Goal: Task Accomplishment & Management: Manage account settings

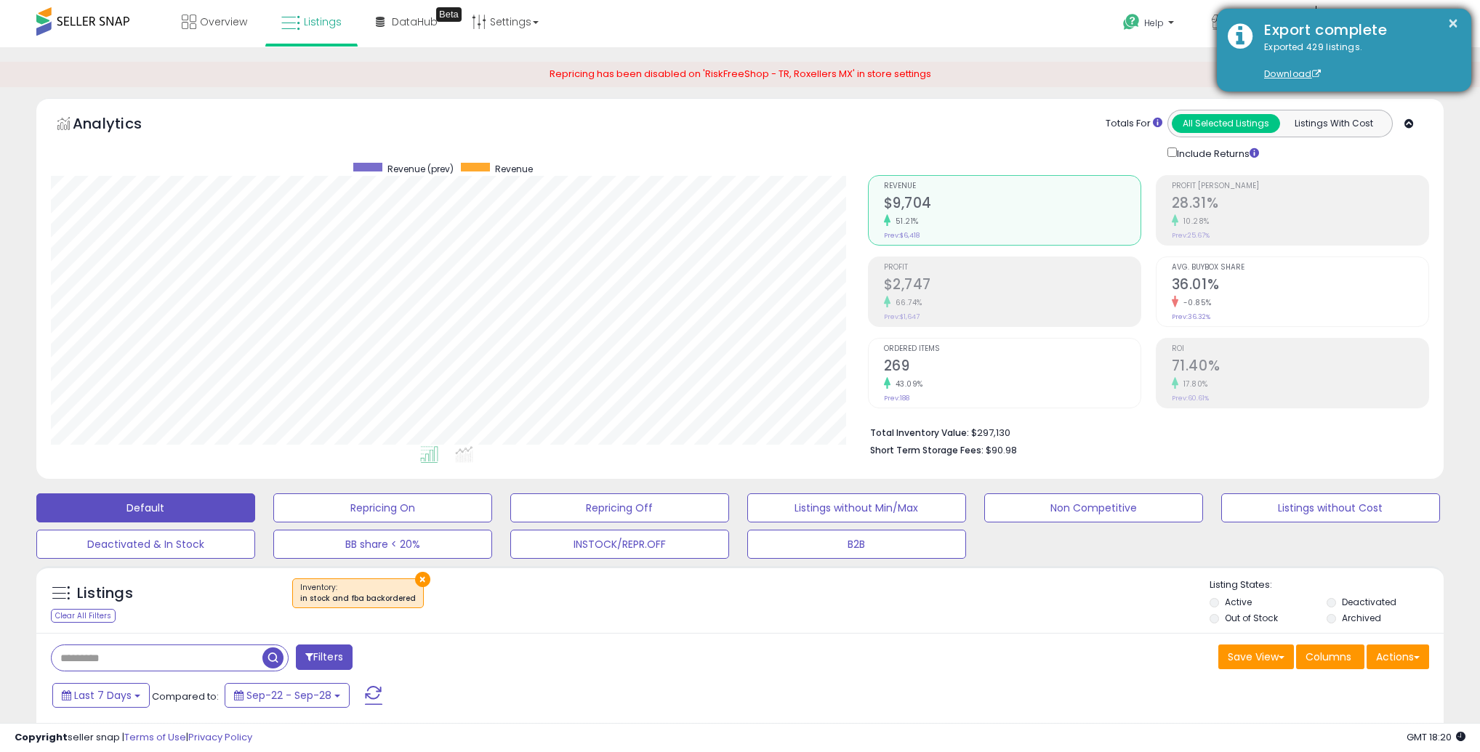
scroll to position [298, 816]
click at [1451, 23] on button "×" at bounding box center [1453, 24] width 12 height 18
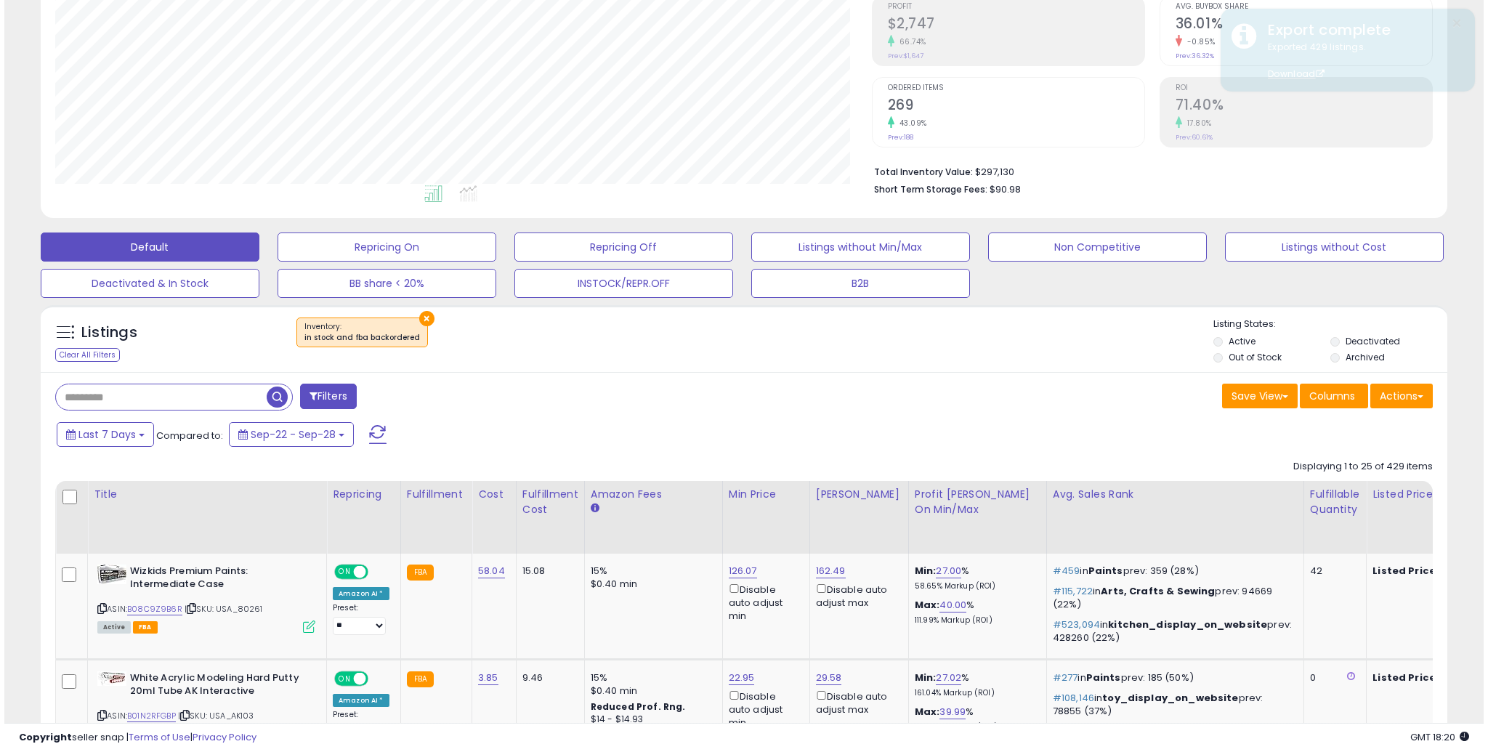
scroll to position [308, 0]
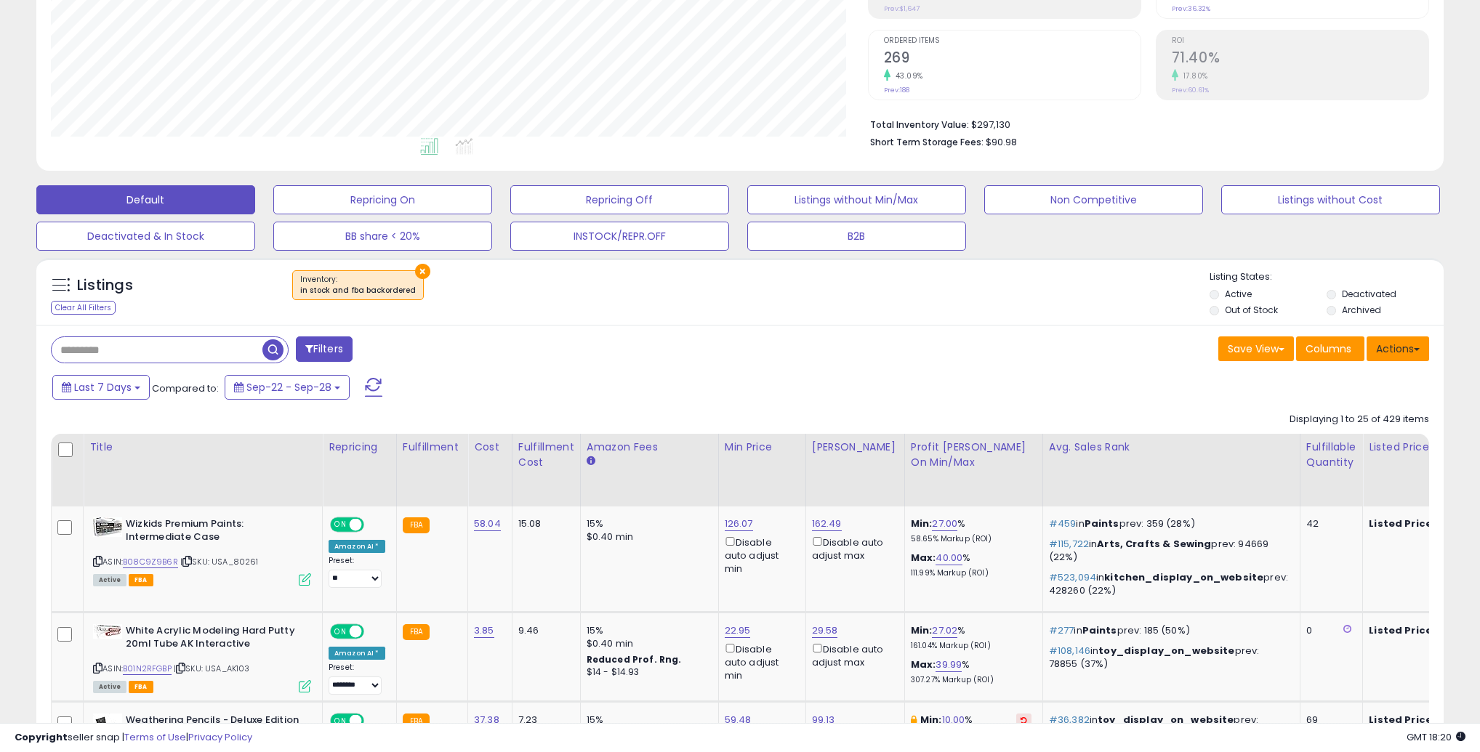
click at [1399, 350] on button "Actions" at bounding box center [1397, 348] width 62 height 25
click at [1328, 381] on link "Import" at bounding box center [1338, 379] width 159 height 23
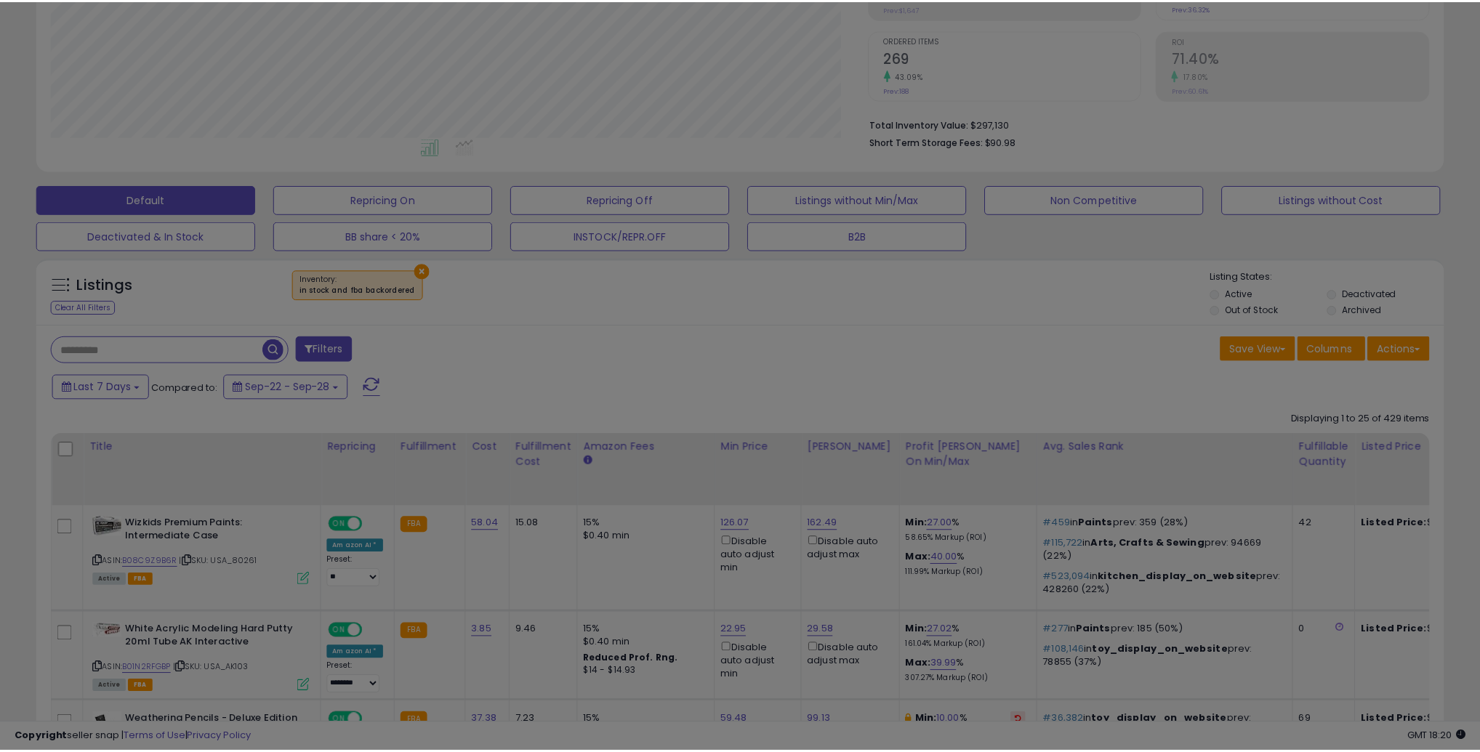
scroll to position [298, 821]
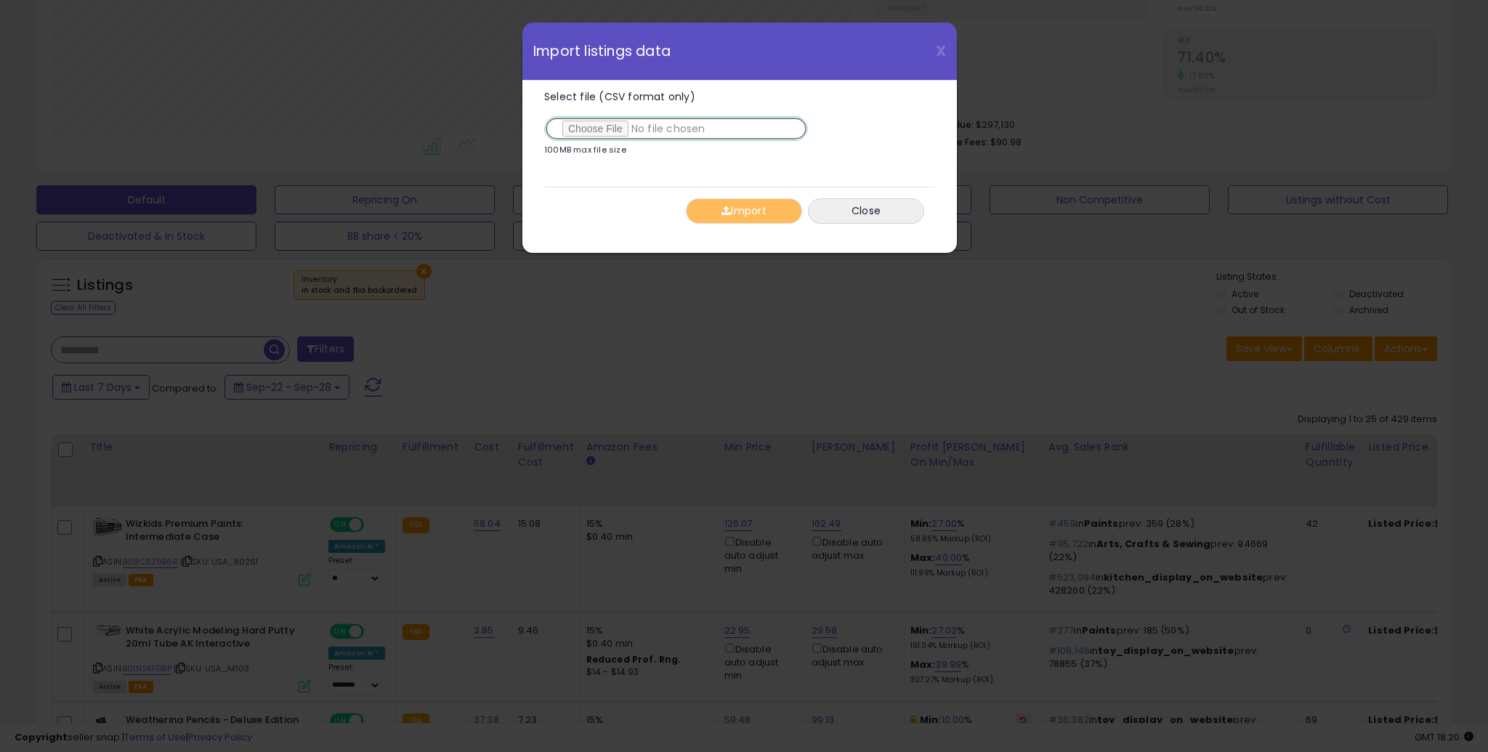
click at [610, 121] on input "Select file (CSV format only)" at bounding box center [676, 128] width 264 height 25
type input "**********"
click at [758, 213] on button "Import" at bounding box center [744, 210] width 116 height 25
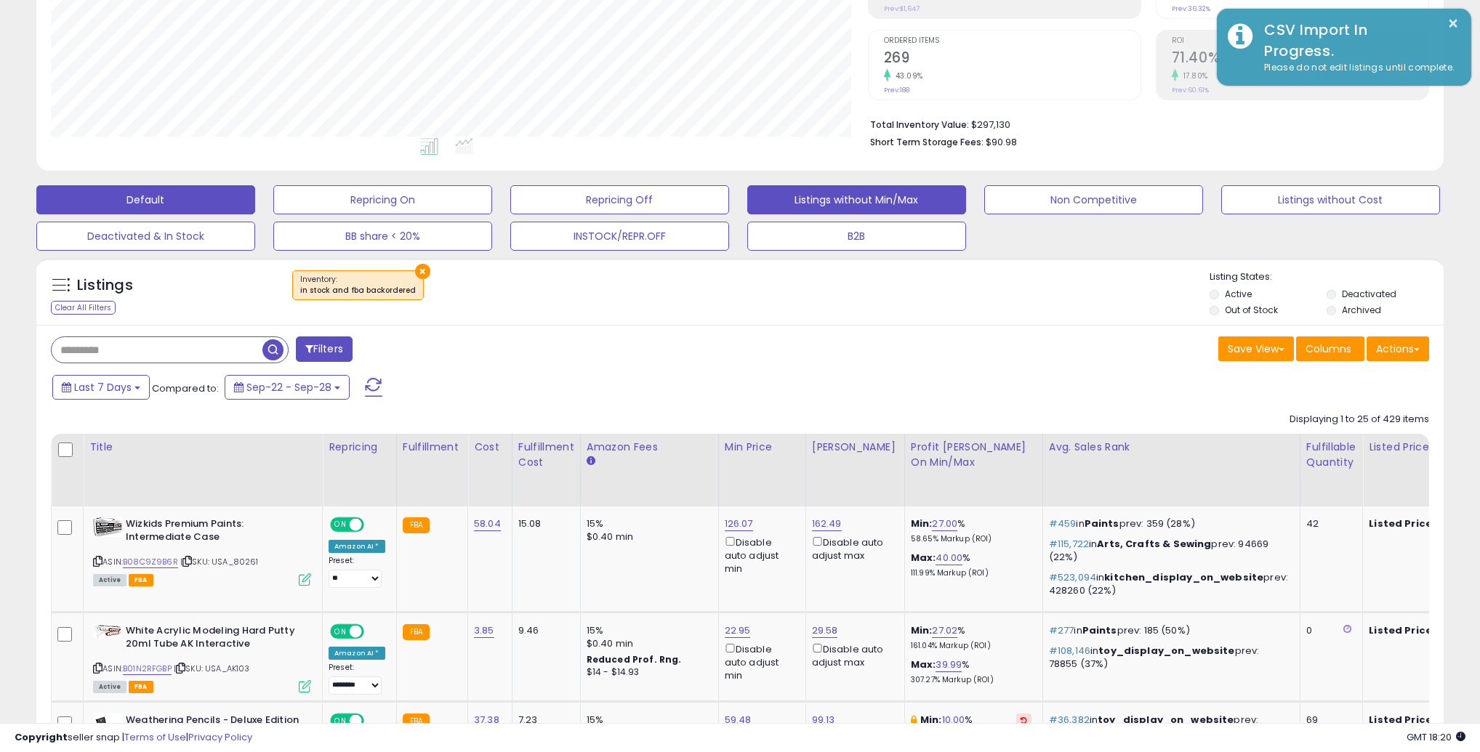
scroll to position [726438, 725919]
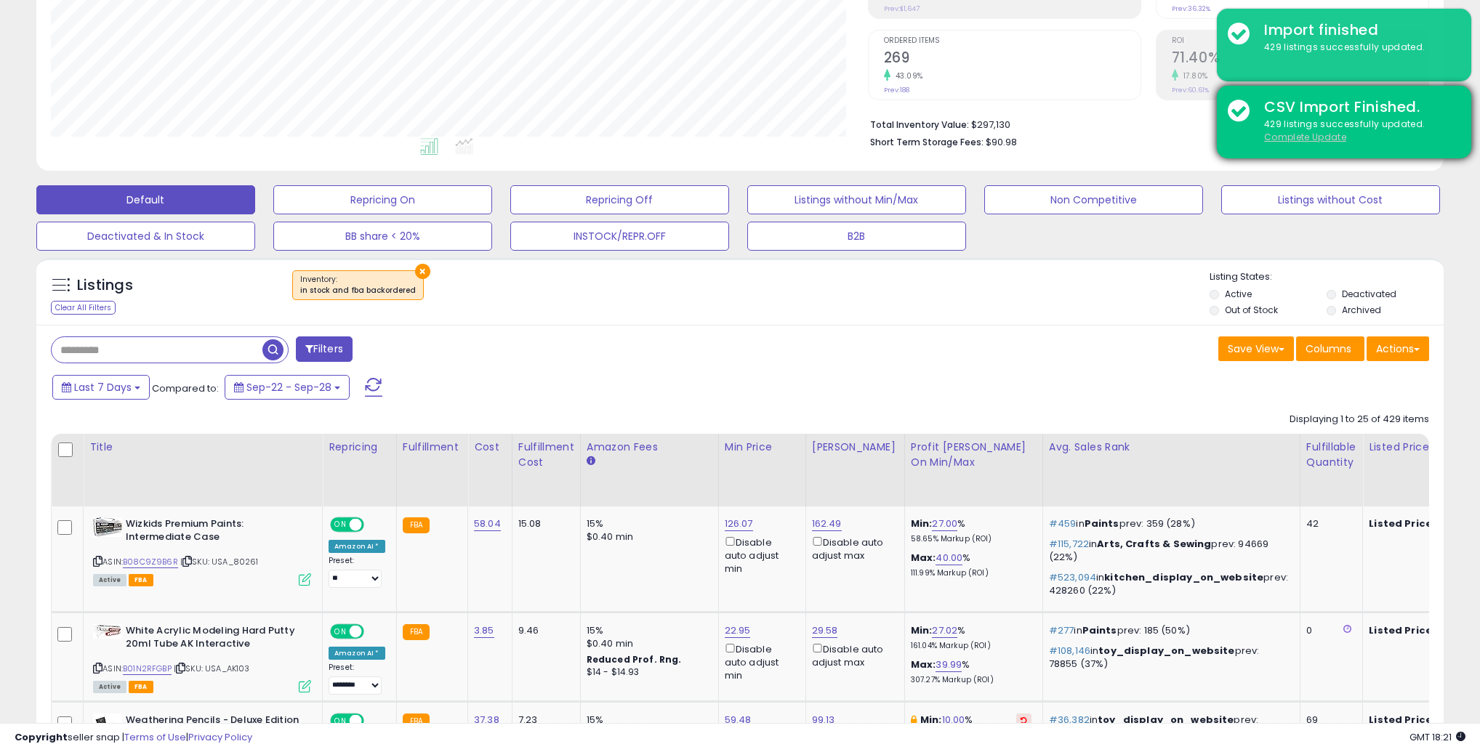
click at [1302, 134] on u "Complete Update" at bounding box center [1305, 137] width 82 height 12
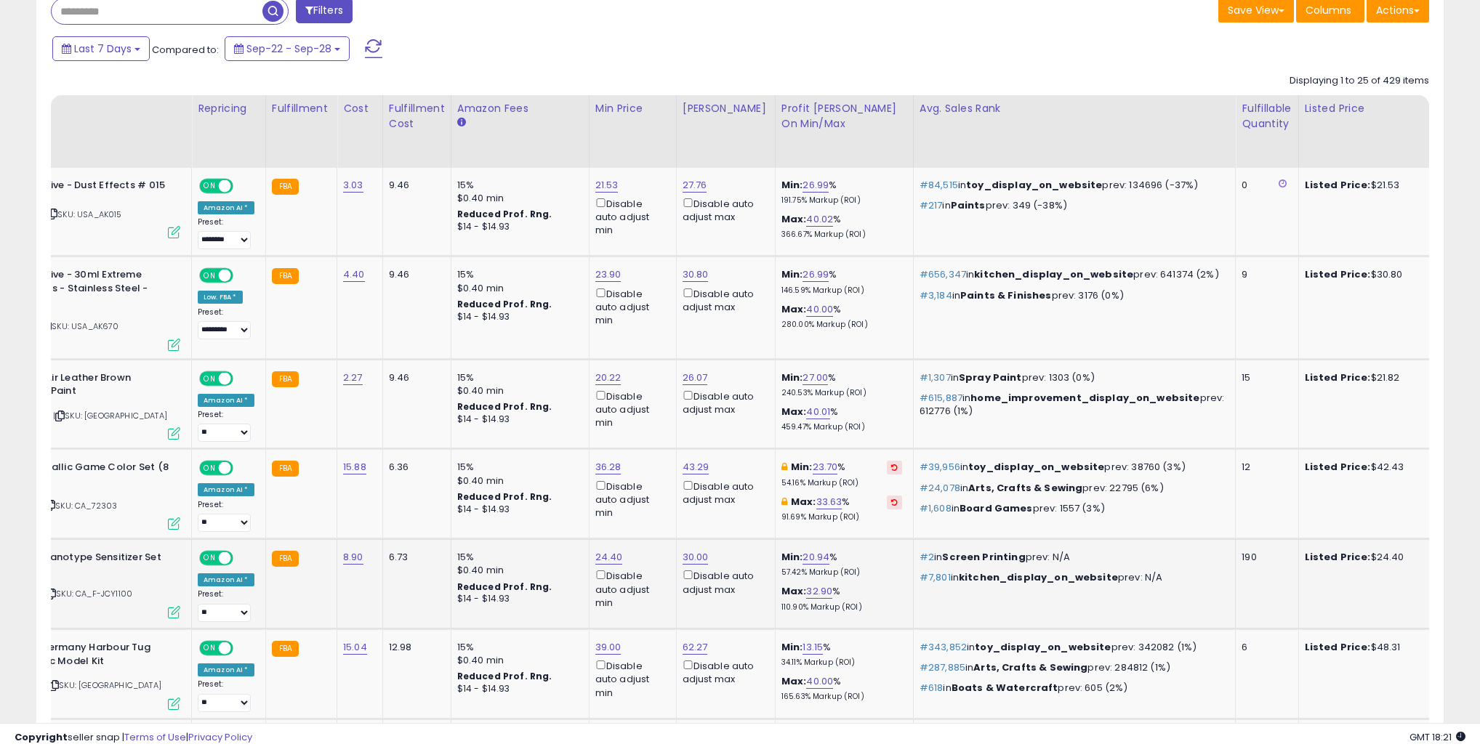
scroll to position [0, 0]
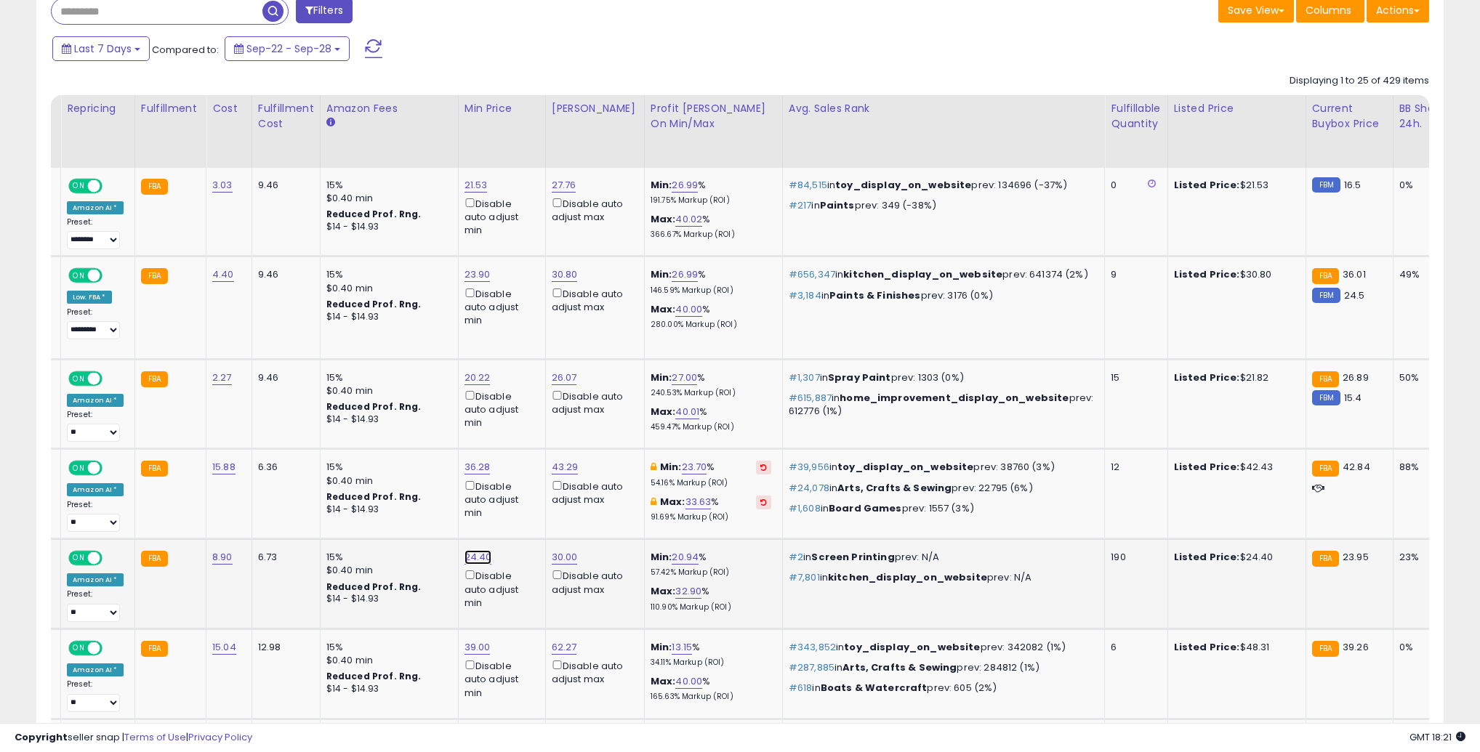
click at [464, 560] on link "24.40" at bounding box center [478, 557] width 28 height 15
click at [421, 512] on input "*****" at bounding box center [434, 511] width 129 height 25
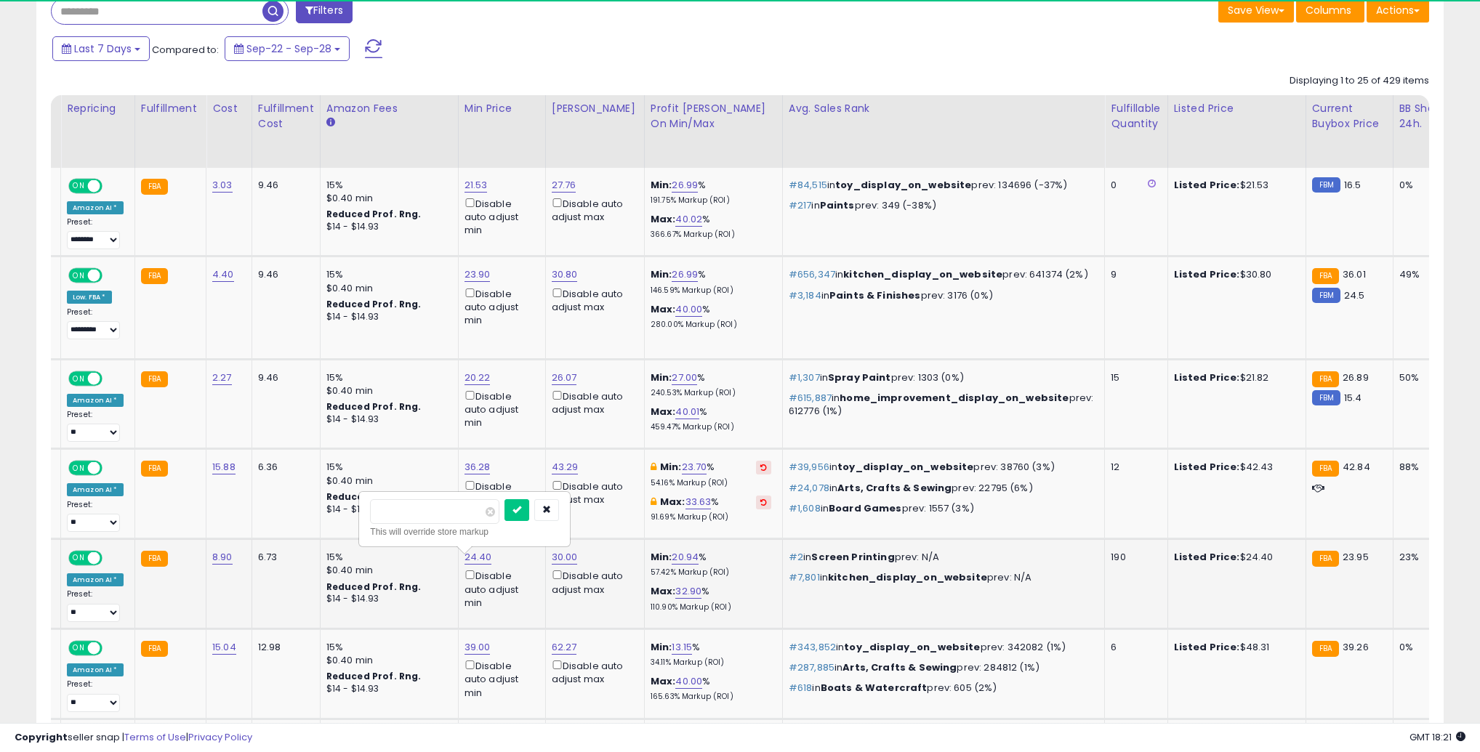
click at [421, 512] on input "*****" at bounding box center [434, 511] width 129 height 25
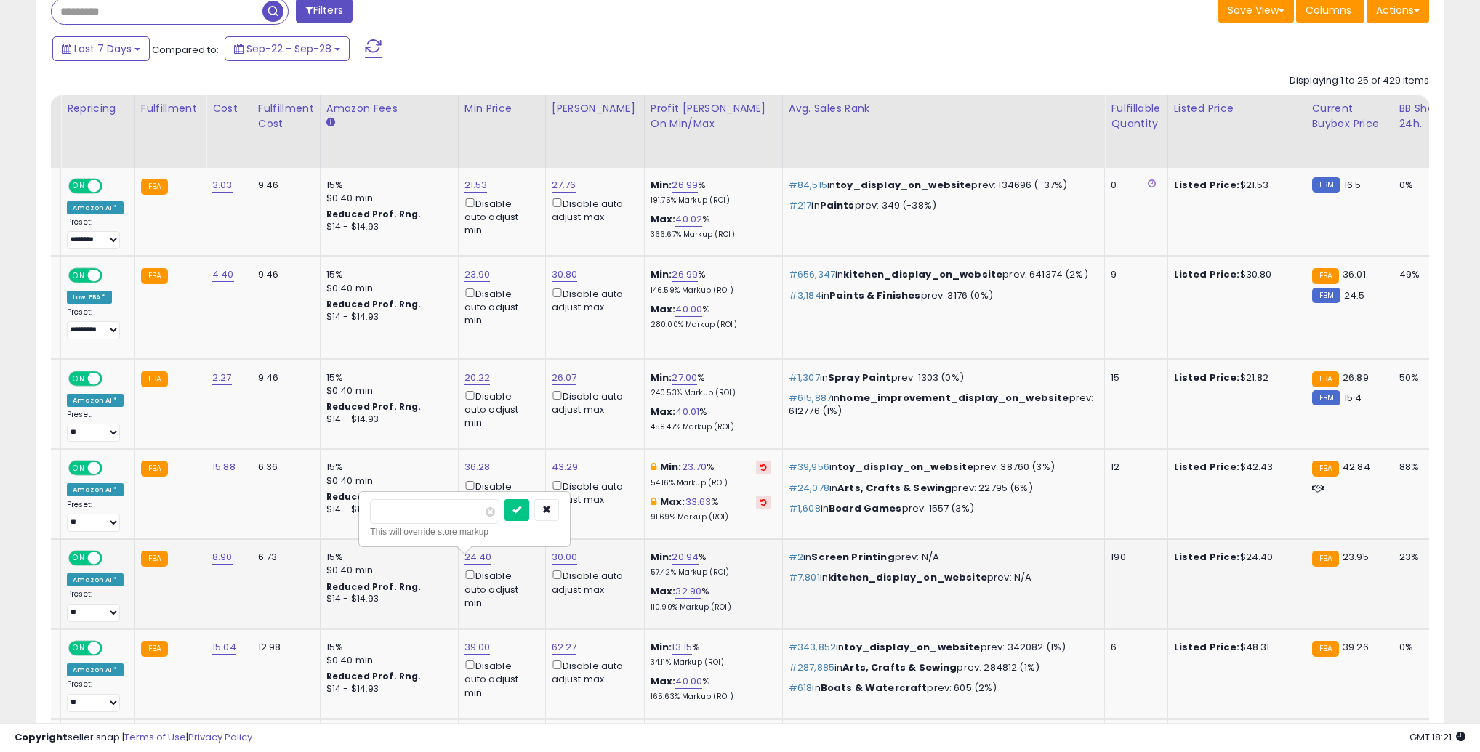
click at [421, 512] on input "*****" at bounding box center [434, 511] width 129 height 25
type input "**"
click button "submit" at bounding box center [516, 510] width 25 height 22
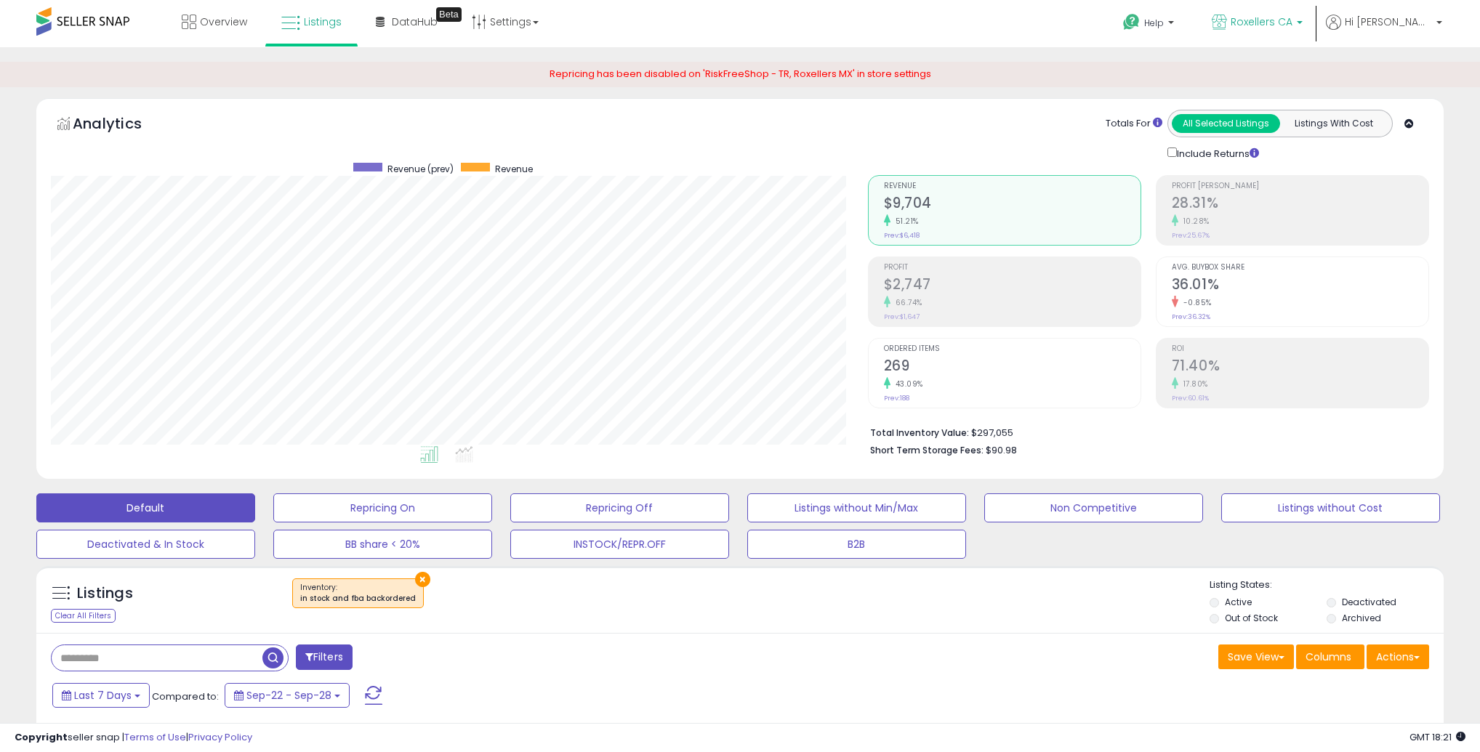
click at [1292, 23] on span "Roxellers CA" at bounding box center [1261, 22] width 62 height 15
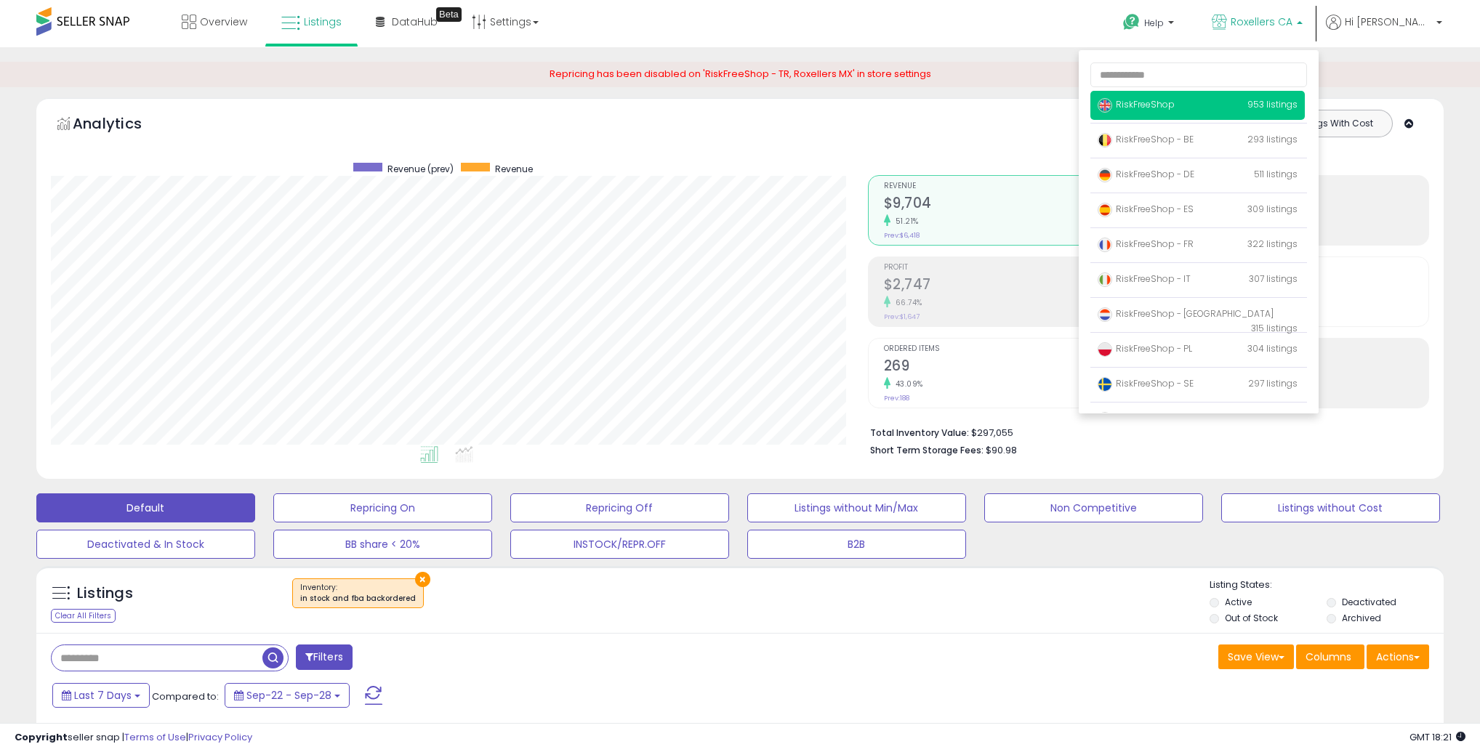
click at [1174, 100] on span "RiskFreeShop" at bounding box center [1135, 104] width 77 height 12
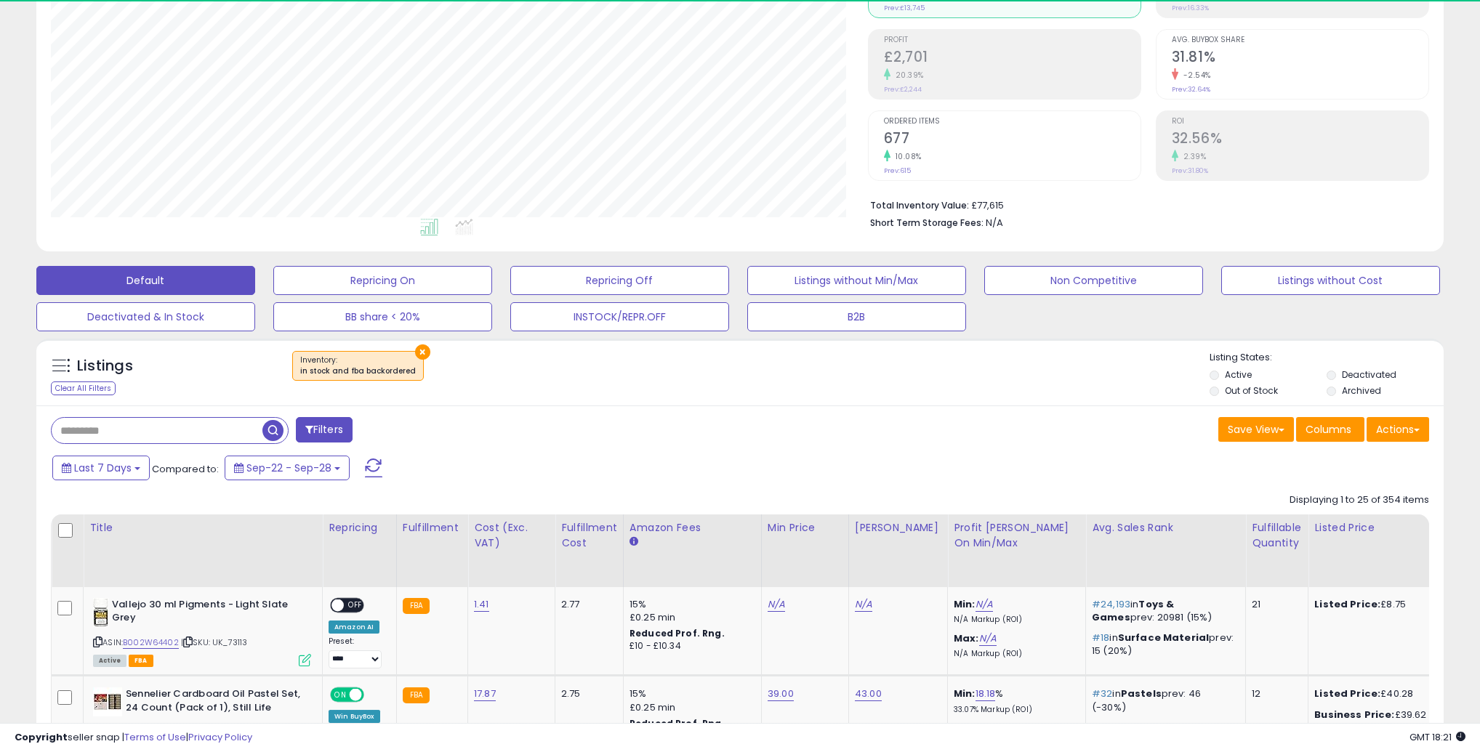
scroll to position [298, 816]
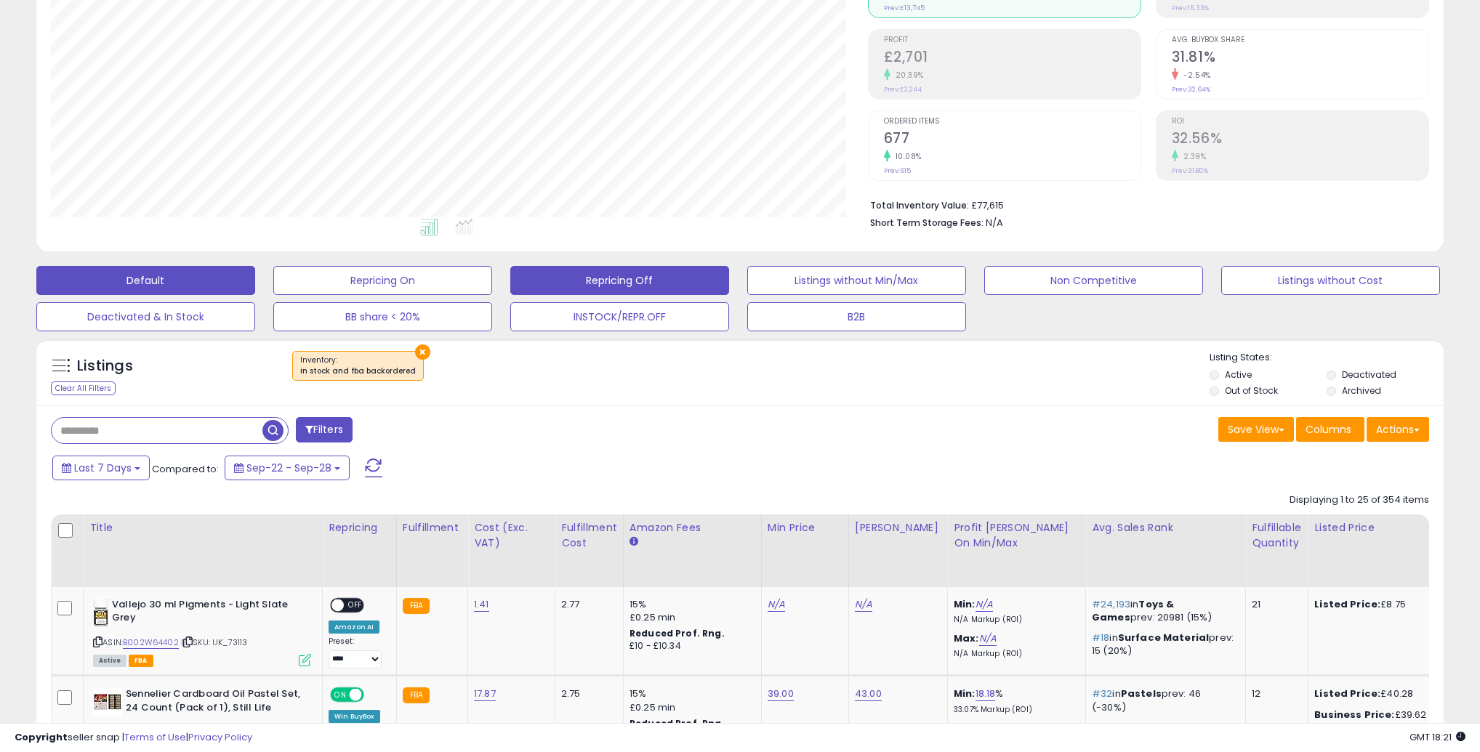
click at [637, 284] on button "Repricing Off" at bounding box center [619, 280] width 219 height 29
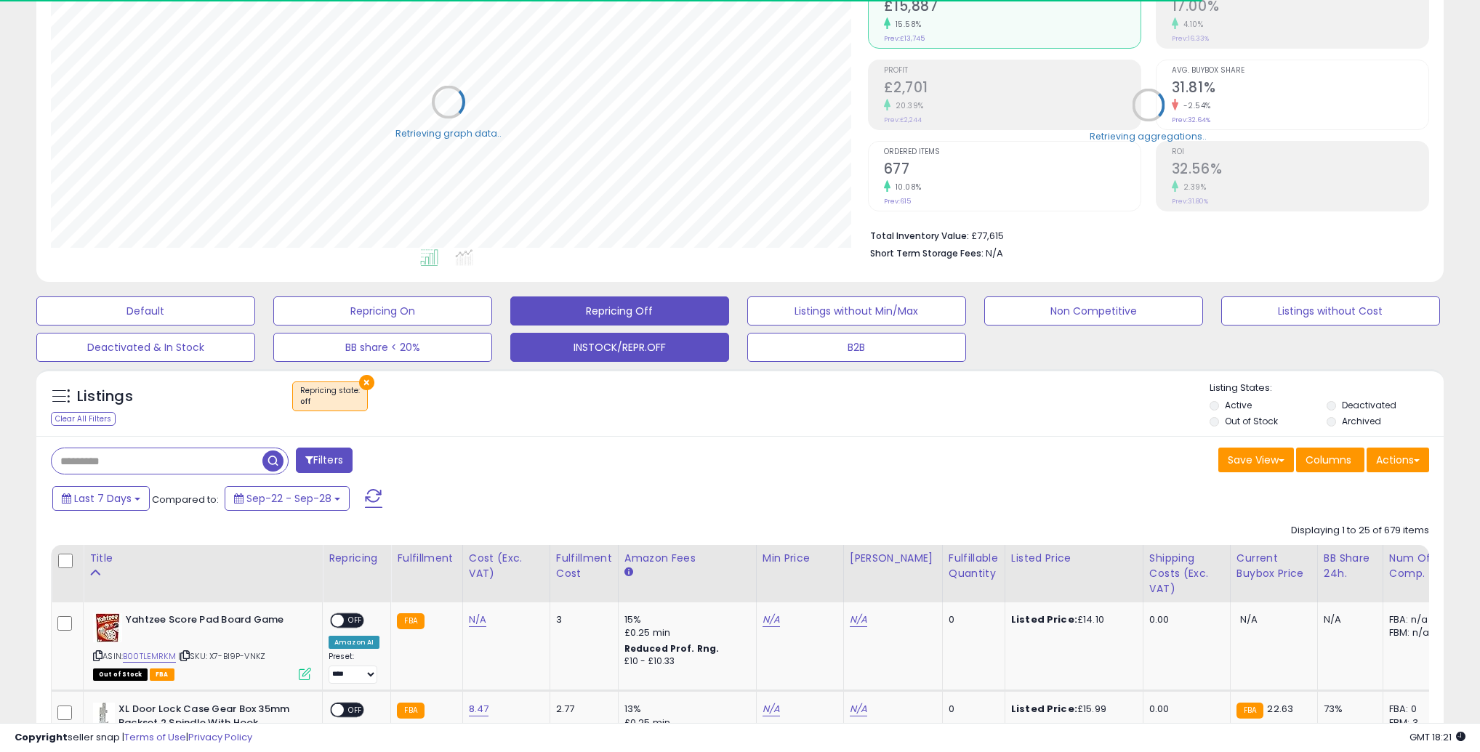
scroll to position [726438, 725919]
click at [630, 352] on button "INSTOCK/REPR.OFF" at bounding box center [619, 347] width 219 height 29
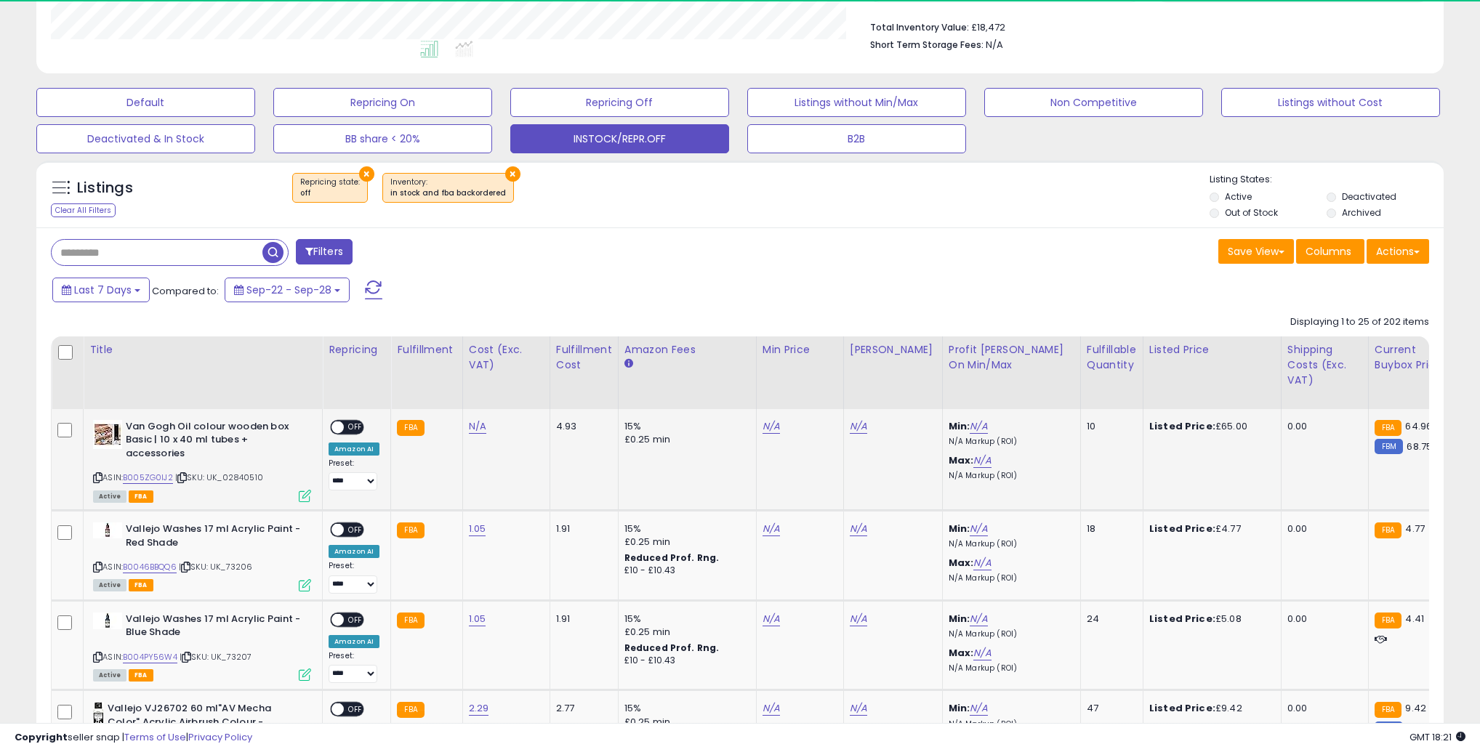
scroll to position [298, 816]
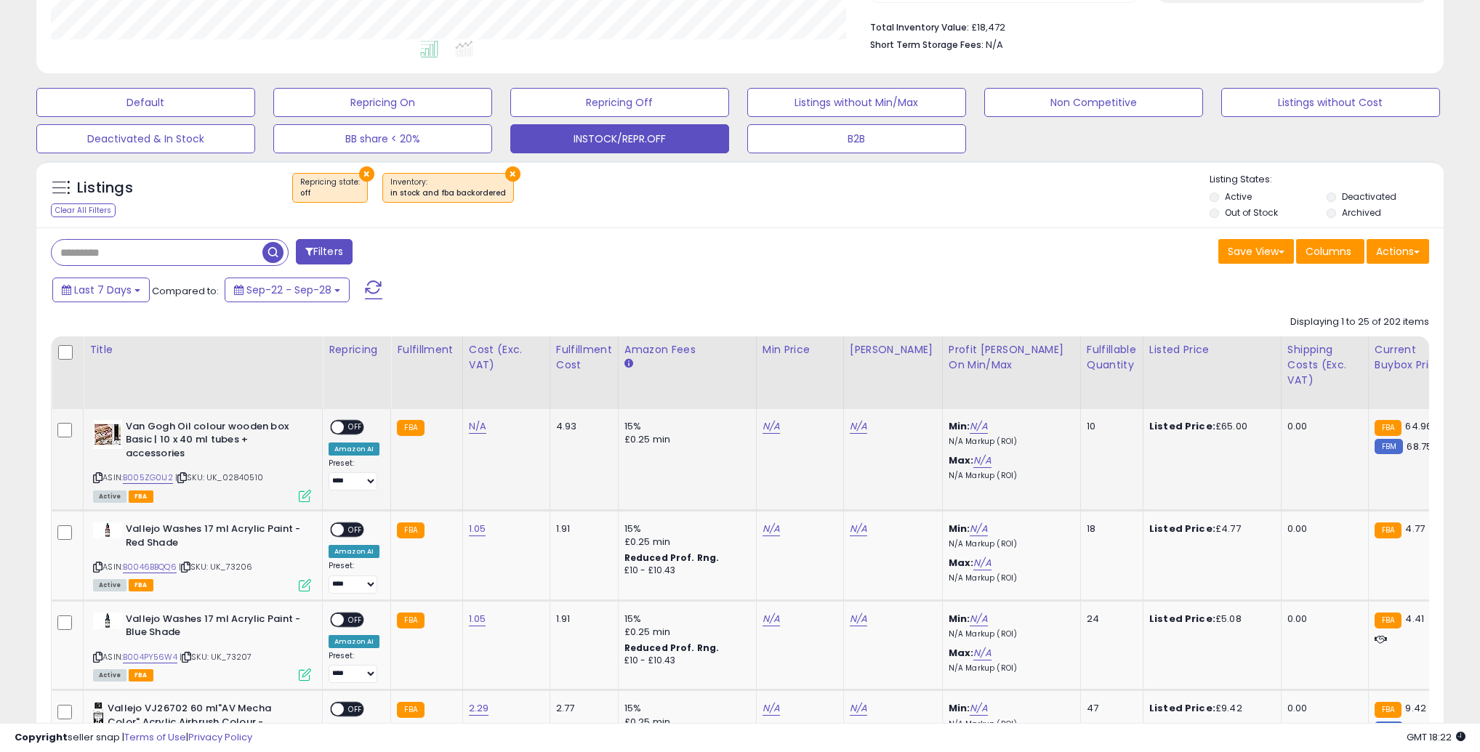
drag, startPoint x: 264, startPoint y: 478, endPoint x: 251, endPoint y: 478, distance: 12.4
click at [251, 478] on div "ASIN: B005ZG0IJ2 | SKU: UK_02840510 Active FBA" at bounding box center [202, 460] width 218 height 81
click at [251, 478] on span "| SKU: UK_02840510" at bounding box center [219, 478] width 88 height 12
drag, startPoint x: 265, startPoint y: 476, endPoint x: 227, endPoint y: 480, distance: 38.7
click at [227, 480] on div "ASIN: B005ZG0IJ2 | SKU: UK_02840510 Active FBA" at bounding box center [202, 460] width 218 height 81
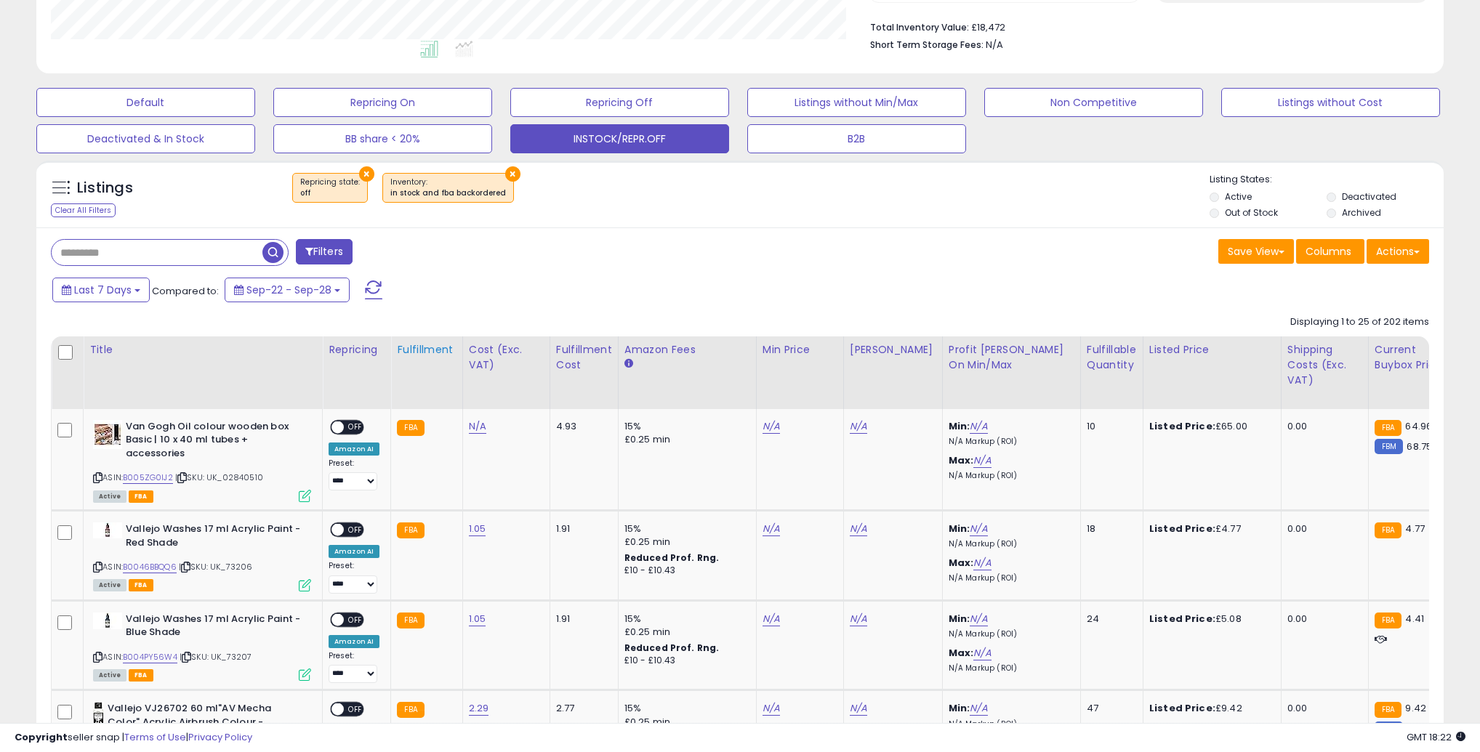
copy span "02840510"
click at [470, 430] on link "N/A" at bounding box center [477, 426] width 17 height 15
type input "**"
type input "*****"
click button "submit" at bounding box center [521, 391] width 25 height 22
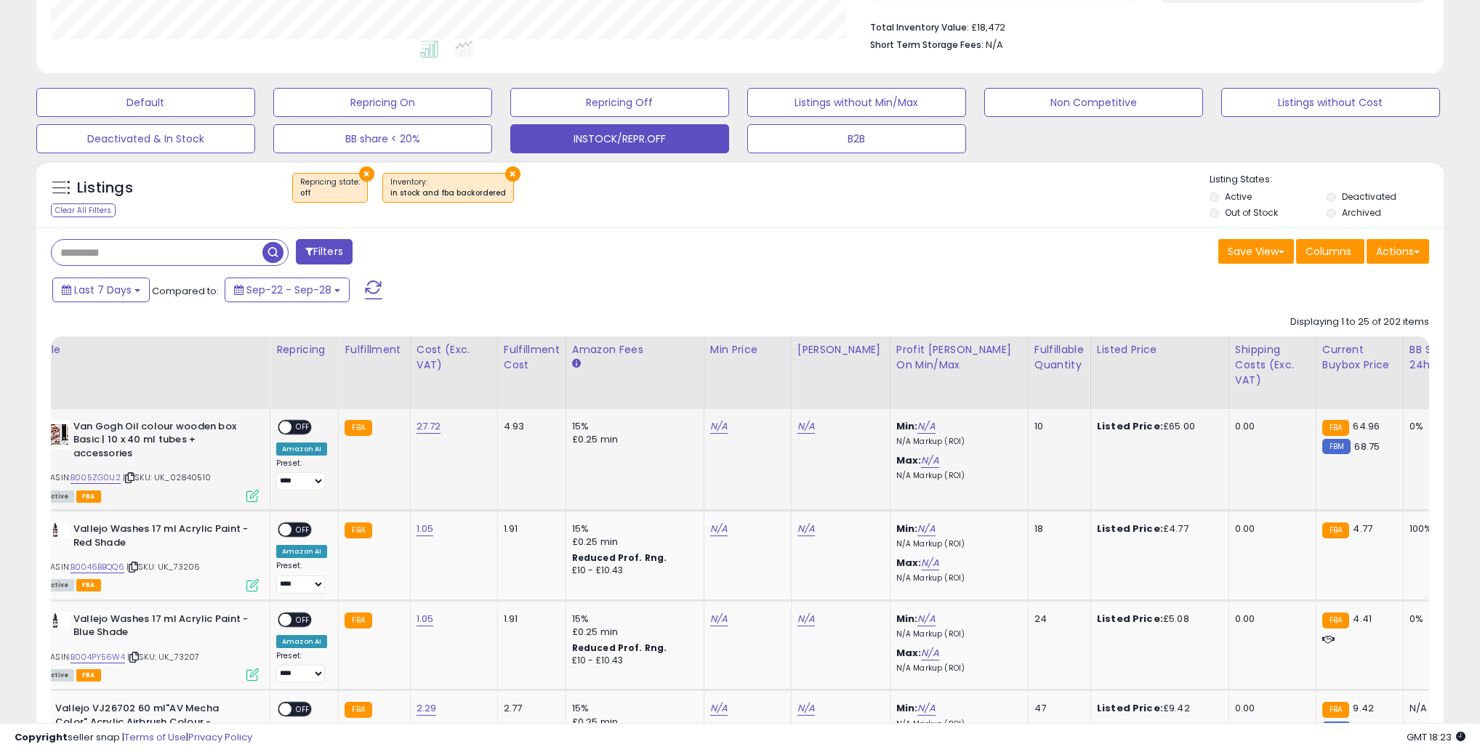
scroll to position [0, 73]
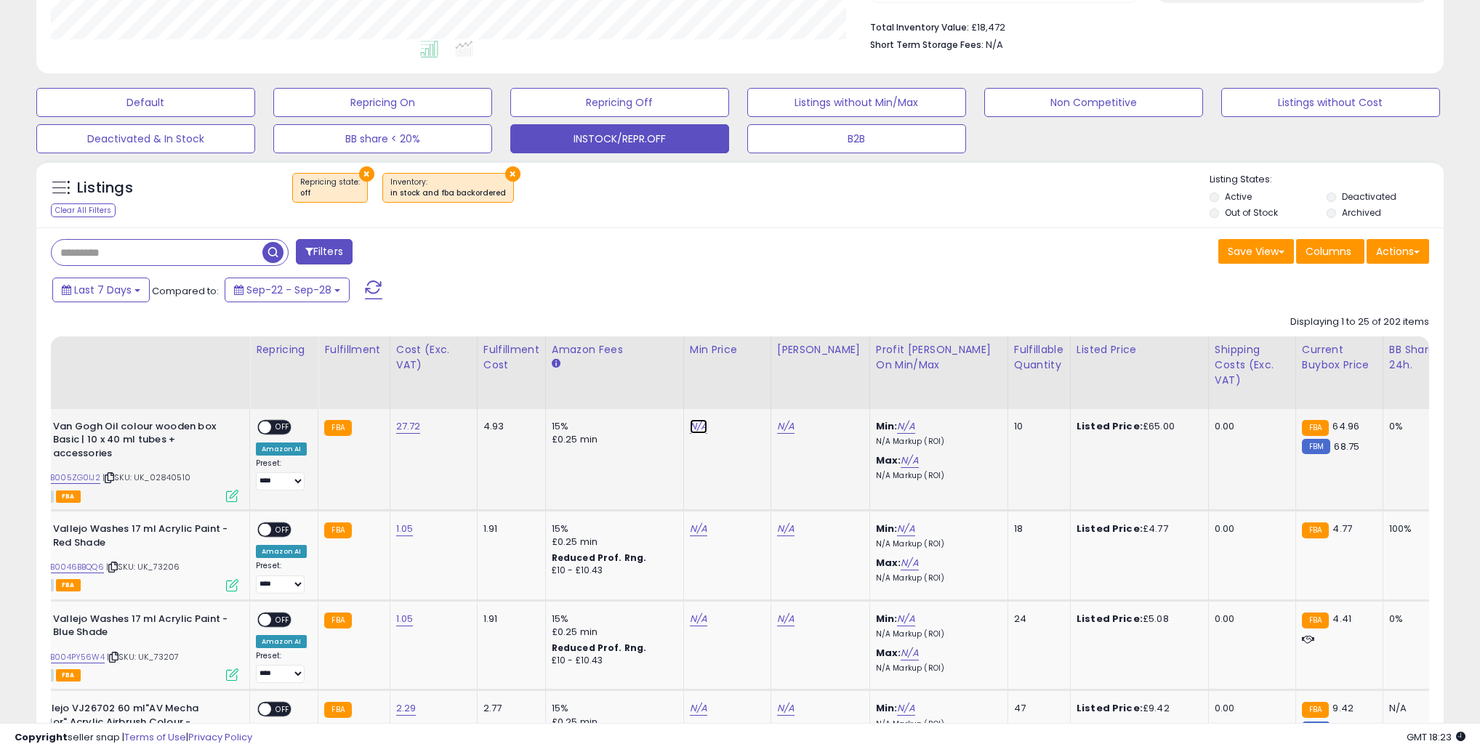
click at [693, 428] on link "N/A" at bounding box center [698, 426] width 17 height 15
type input "**"
click button "submit" at bounding box center [741, 391] width 25 height 22
click at [697, 427] on link "64.00" at bounding box center [703, 426] width 27 height 15
click at [640, 391] on input "*****" at bounding box center [663, 392] width 129 height 25
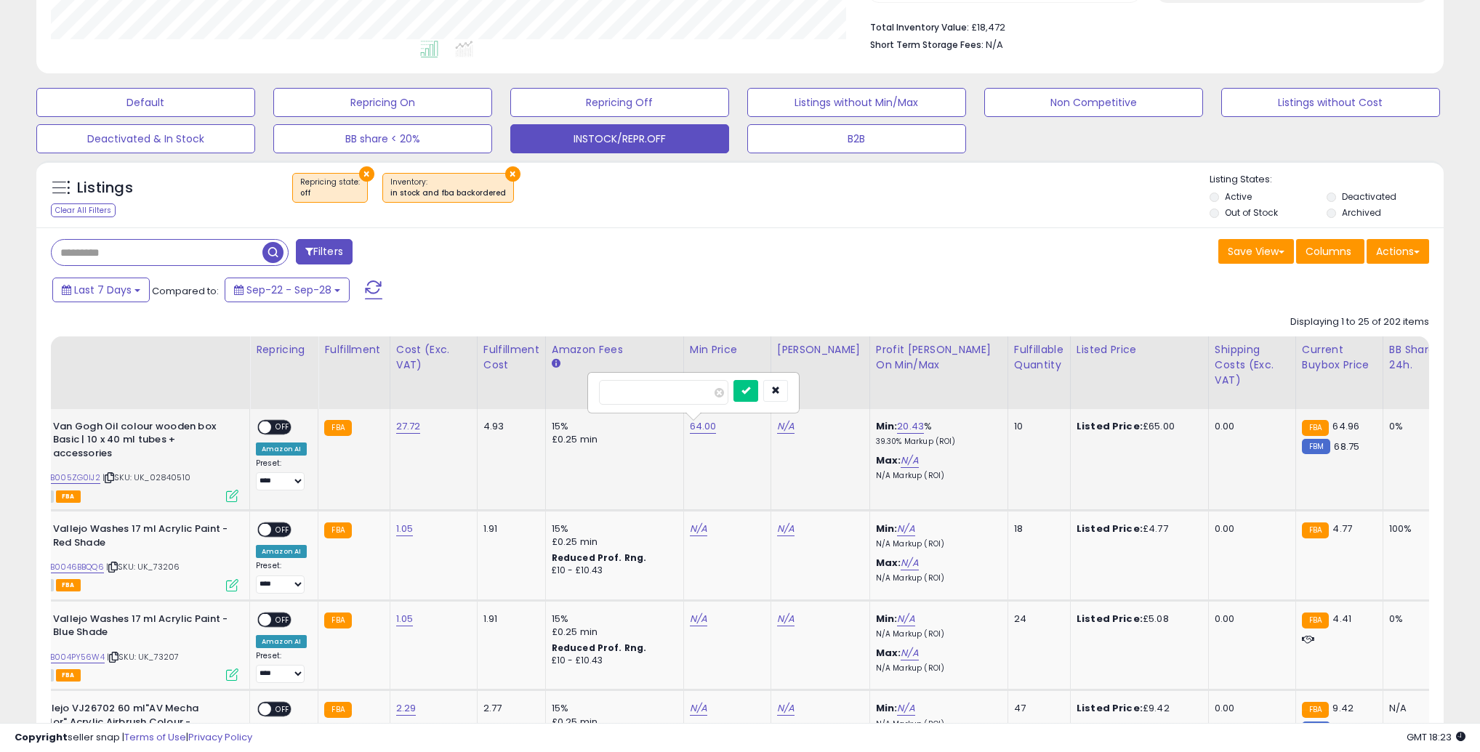
click at [640, 391] on input "*****" at bounding box center [663, 392] width 129 height 25
type input "**"
click button "submit" at bounding box center [745, 391] width 25 height 22
click at [780, 430] on link "N/A" at bounding box center [785, 426] width 17 height 15
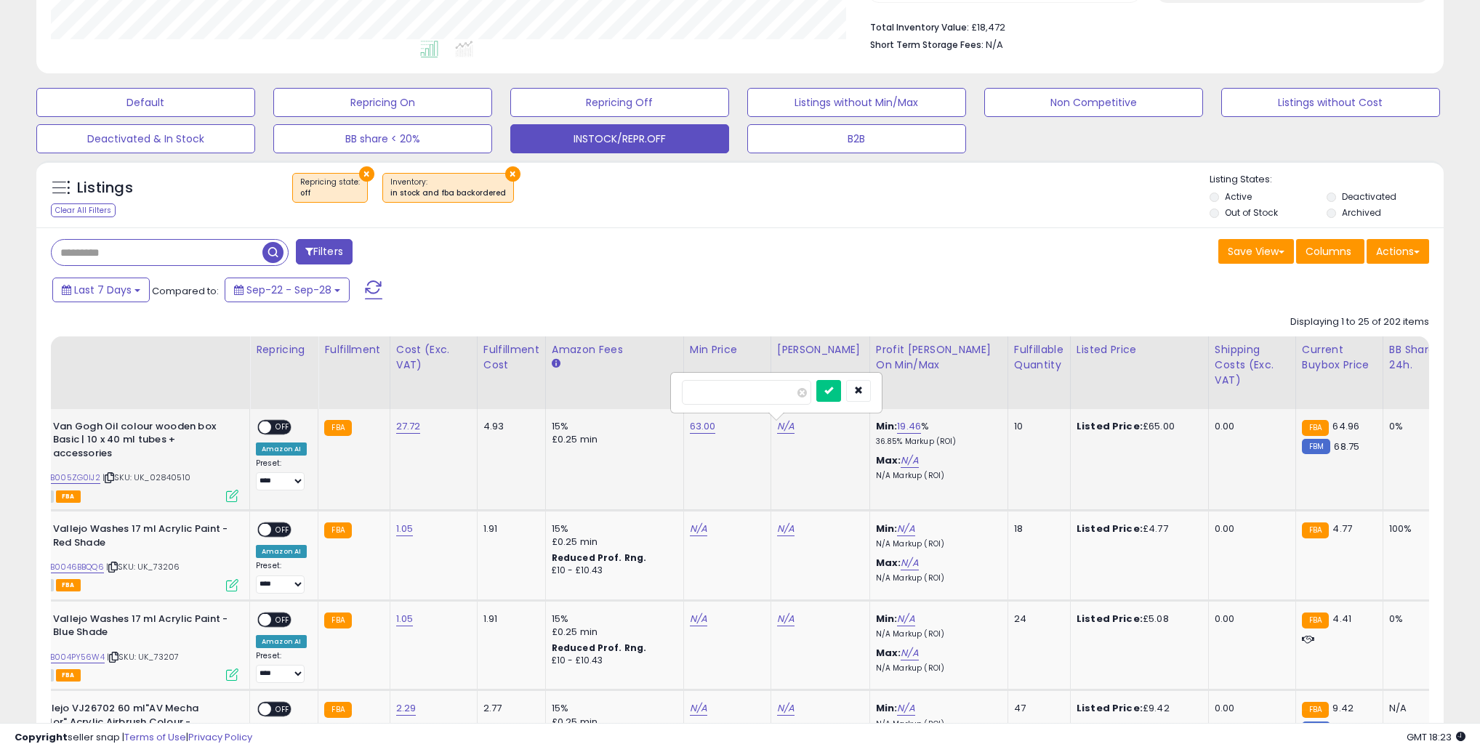
type input "**"
click button "submit" at bounding box center [828, 391] width 25 height 22
click at [277, 425] on span "OFF" at bounding box center [282, 427] width 23 height 12
click at [277, 487] on select "**********" at bounding box center [280, 481] width 49 height 18
select select "*******"
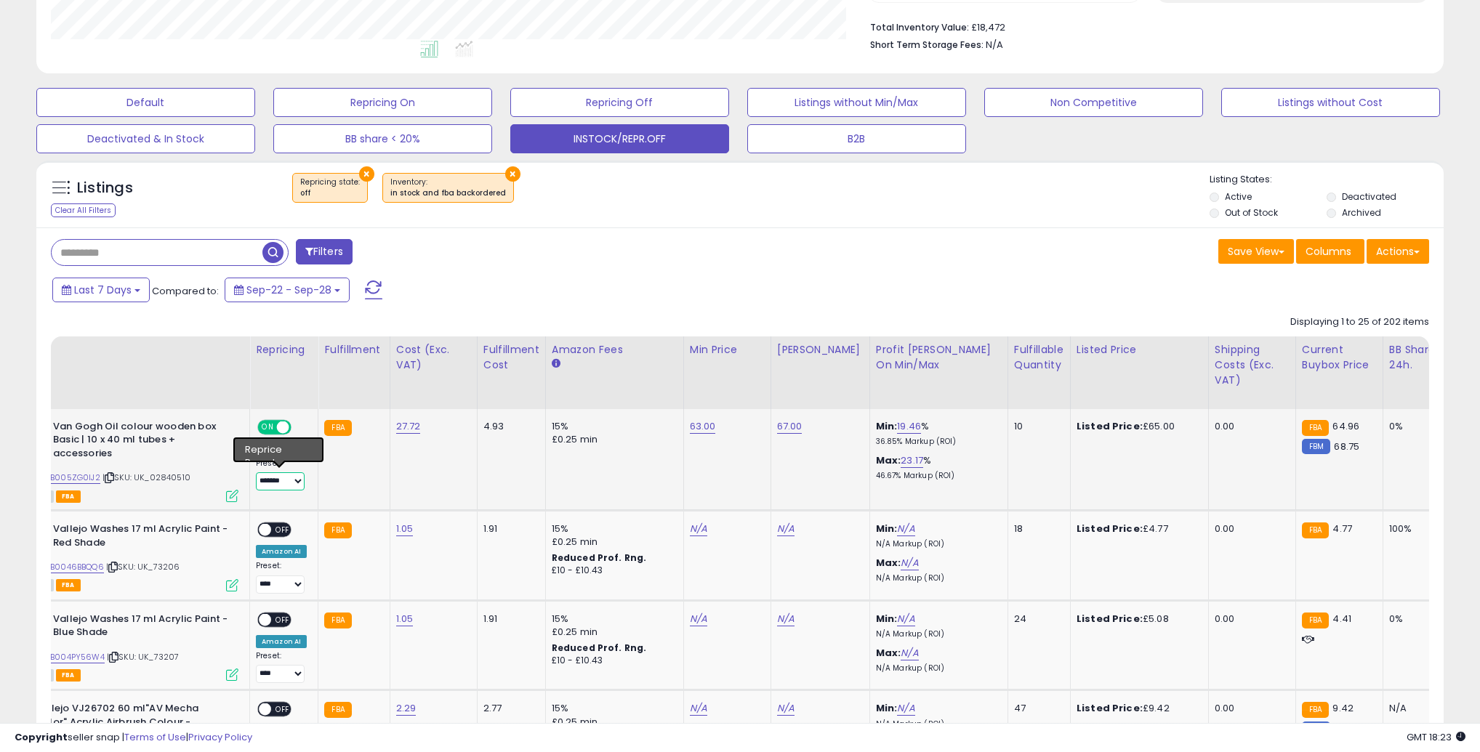
click at [256, 472] on select "**********" at bounding box center [280, 481] width 49 height 18
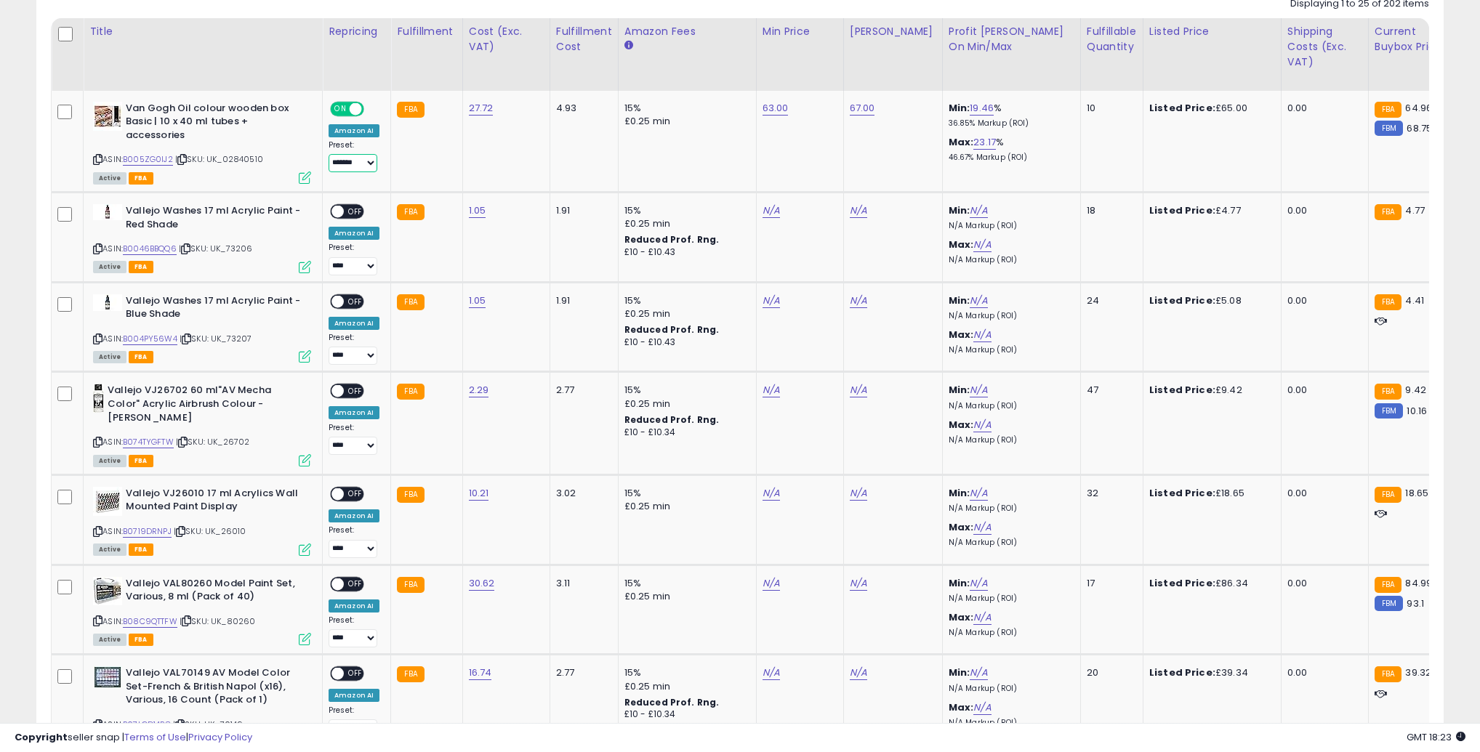
scroll to position [731, 0]
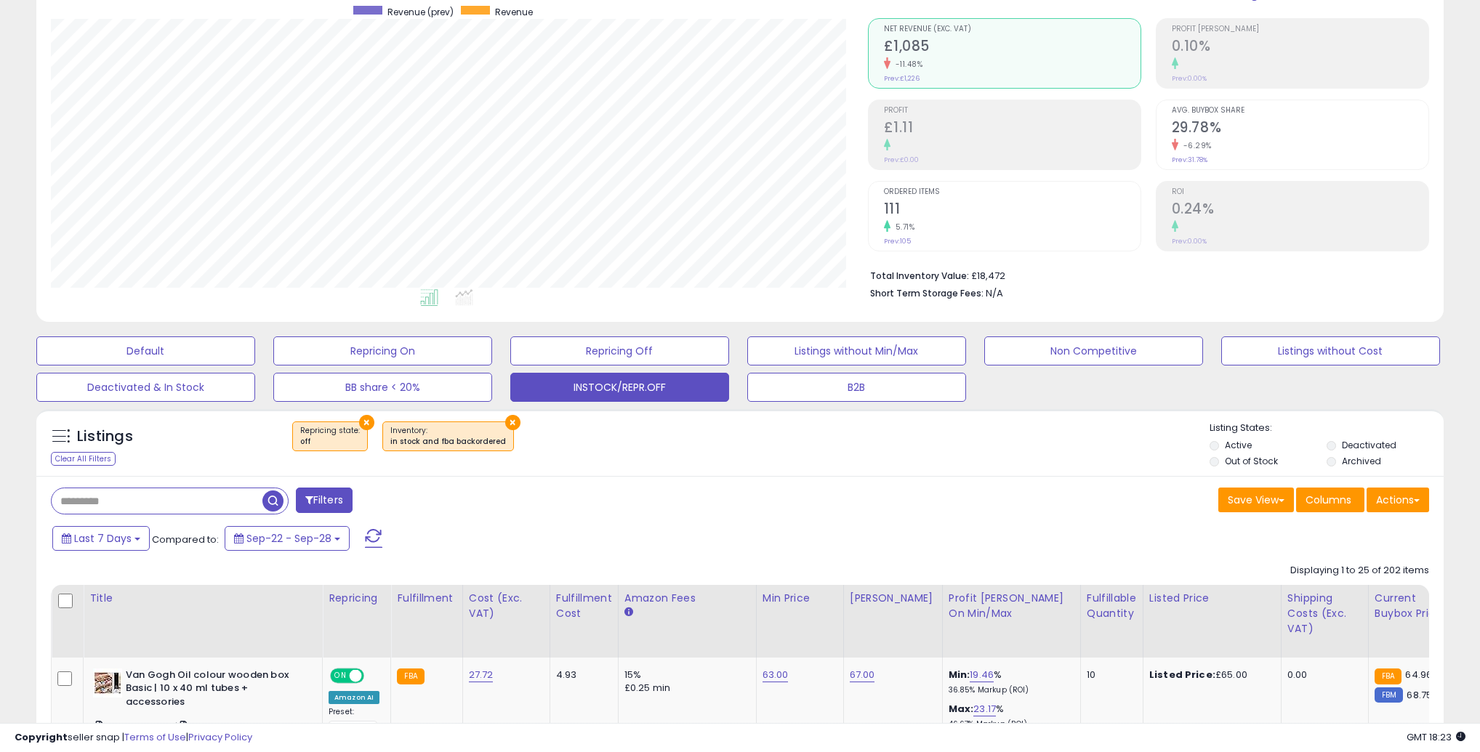
click at [709, 464] on div "Listings Clear All Filters × Repricing state : off" at bounding box center [739, 446] width 1407 height 49
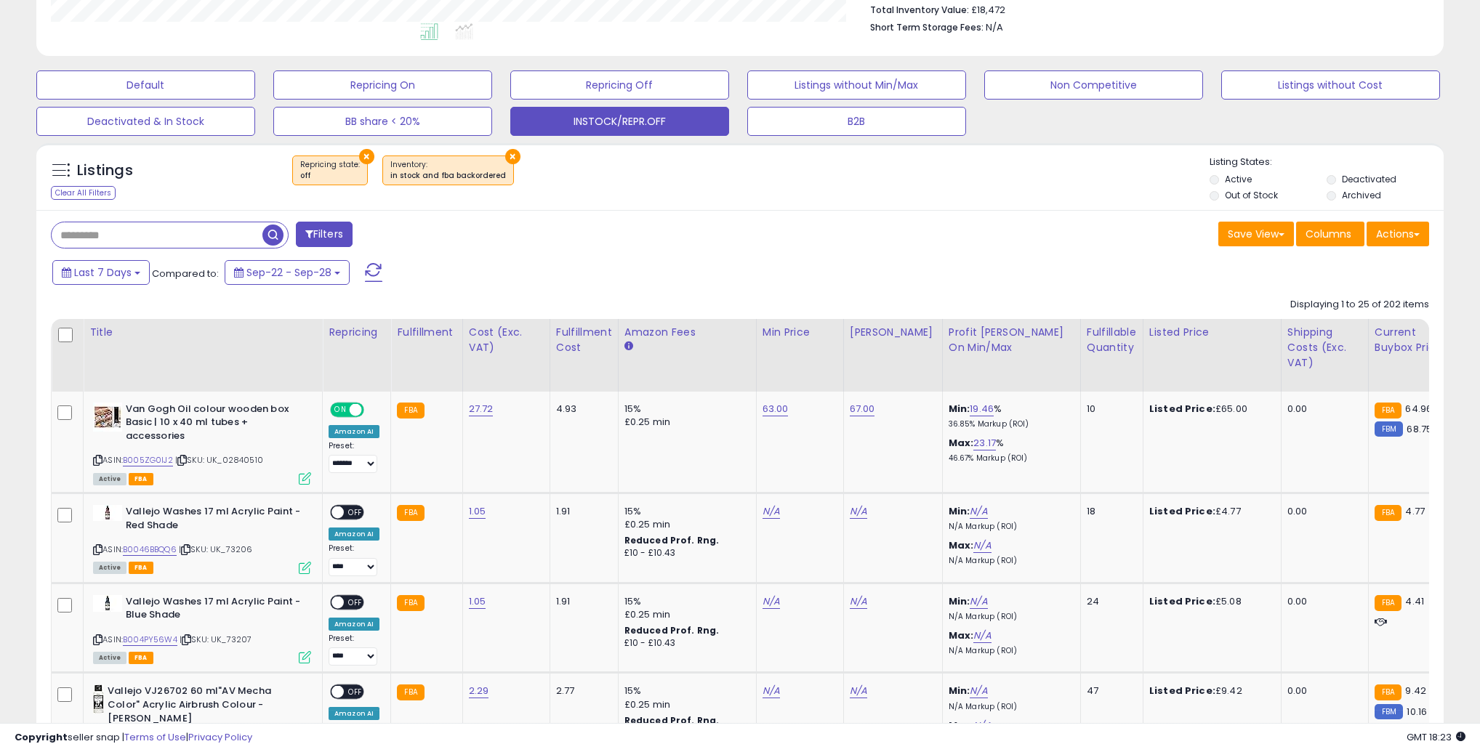
scroll to position [461, 0]
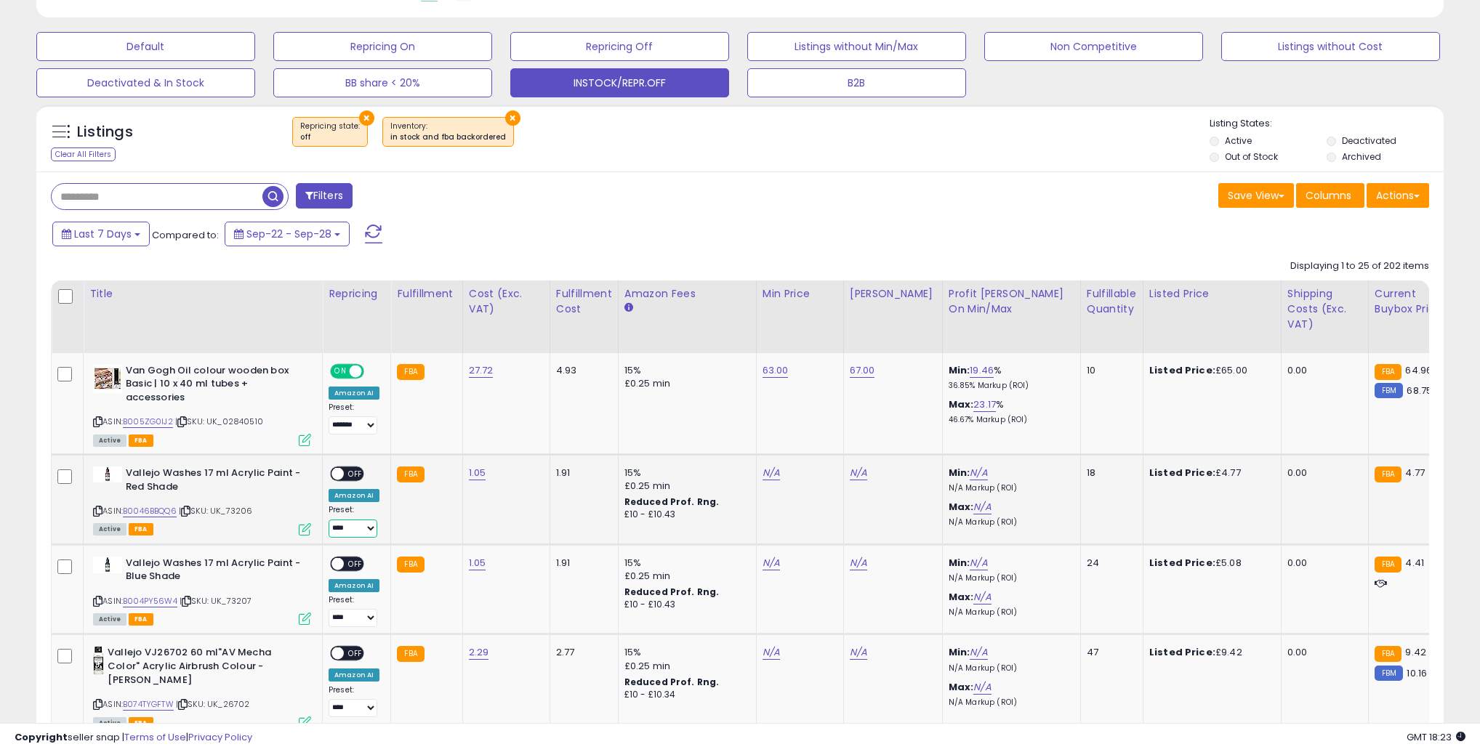
click at [353, 526] on select "**********" at bounding box center [352, 529] width 49 height 18
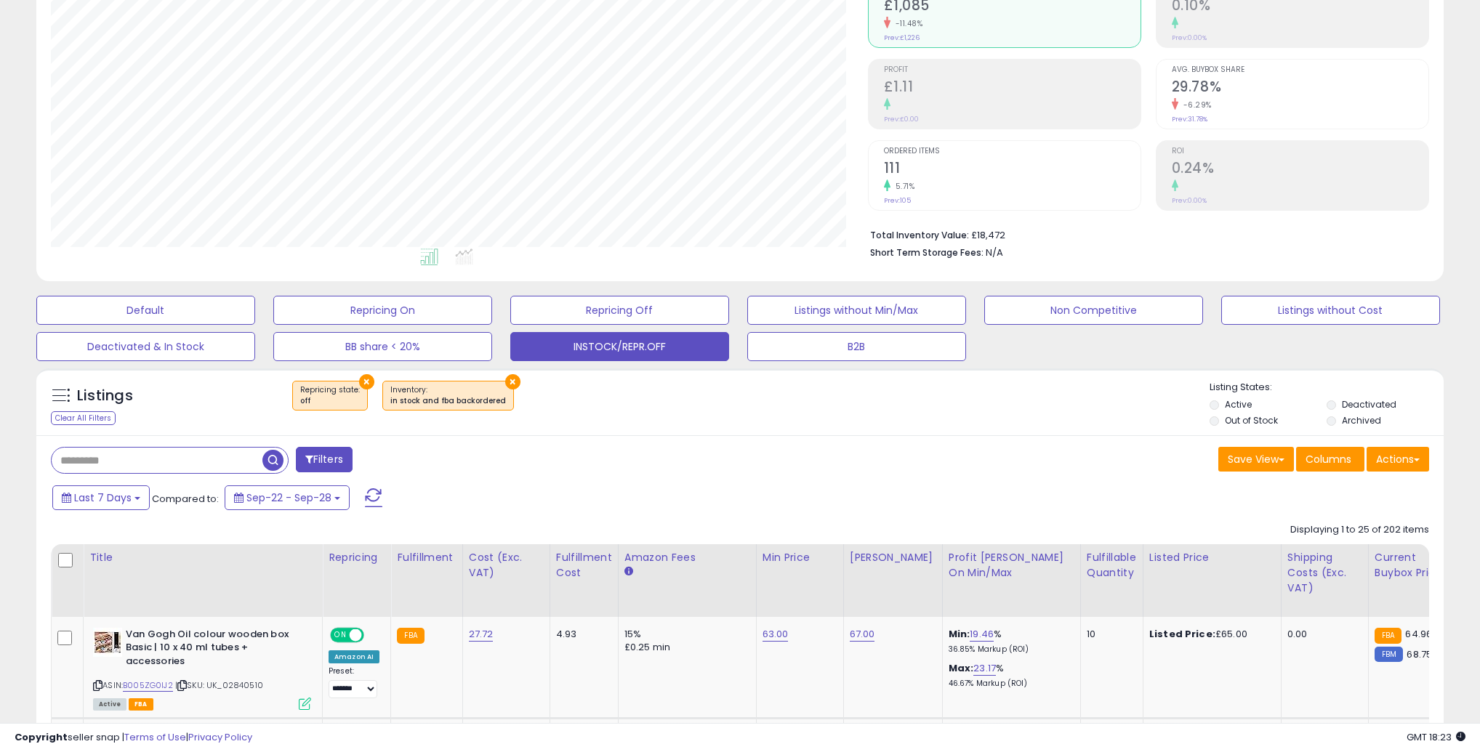
scroll to position [195, 0]
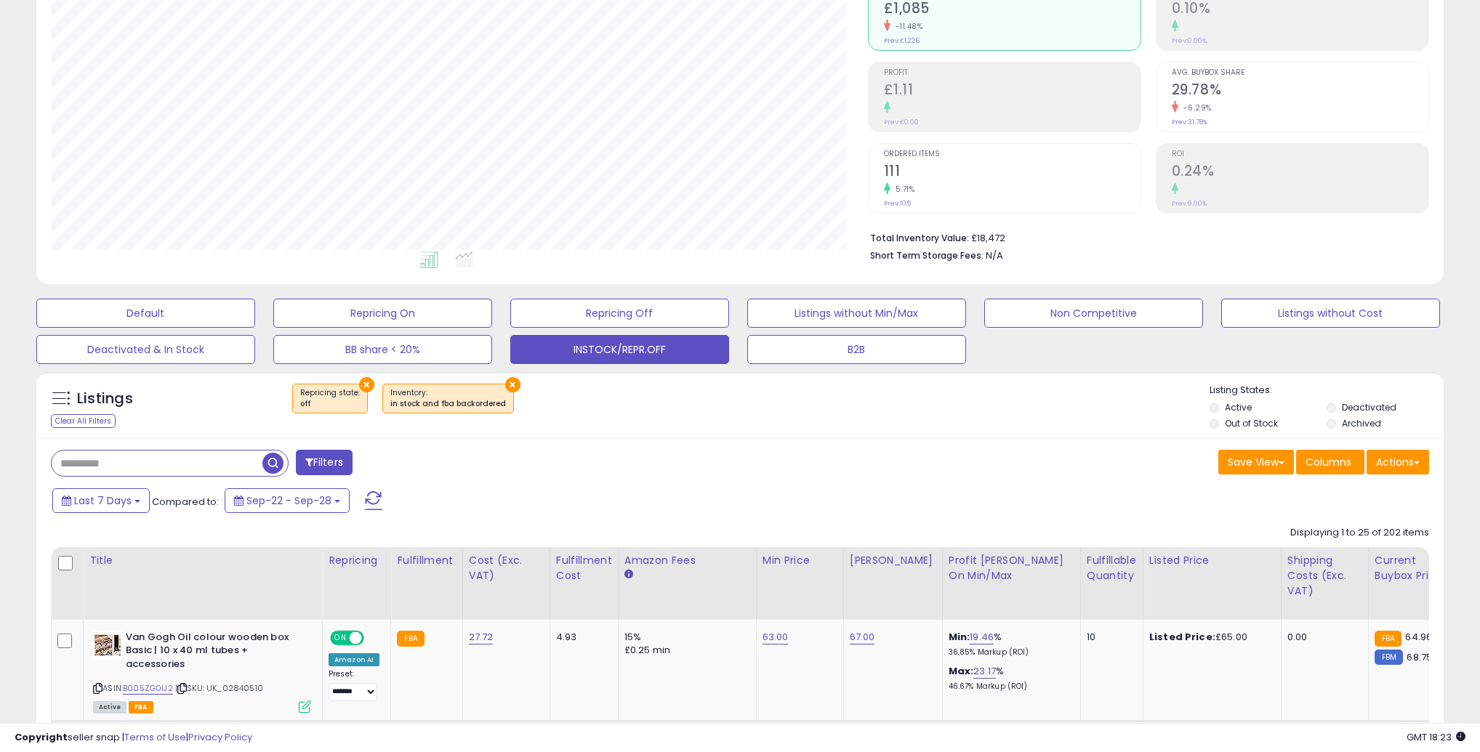
click at [759, 434] on div "Listings Clear All Filters × Repricing state : off ×" at bounding box center [739, 404] width 1407 height 67
click at [1405, 461] on button "Actions" at bounding box center [1397, 462] width 62 height 25
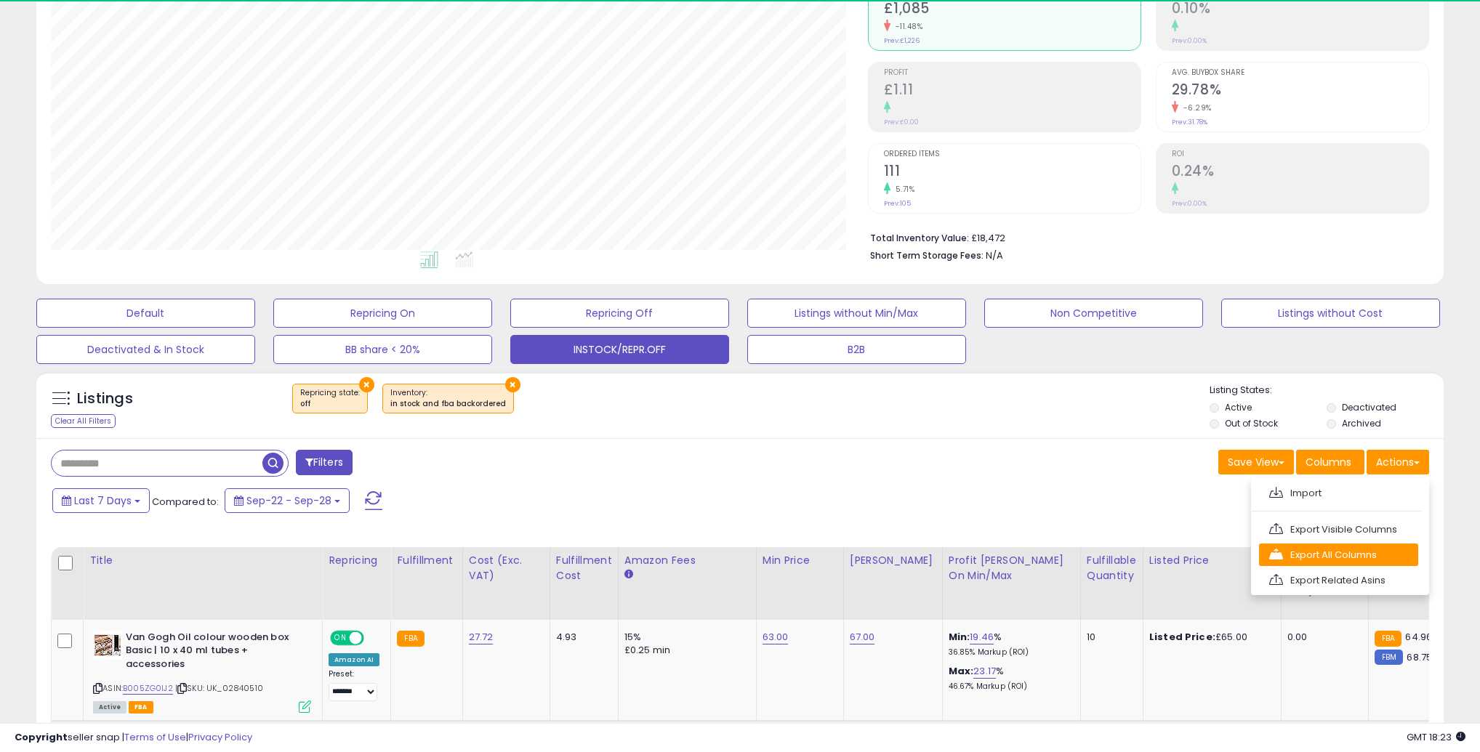
click at [1331, 549] on link "Export All Columns" at bounding box center [1338, 555] width 159 height 23
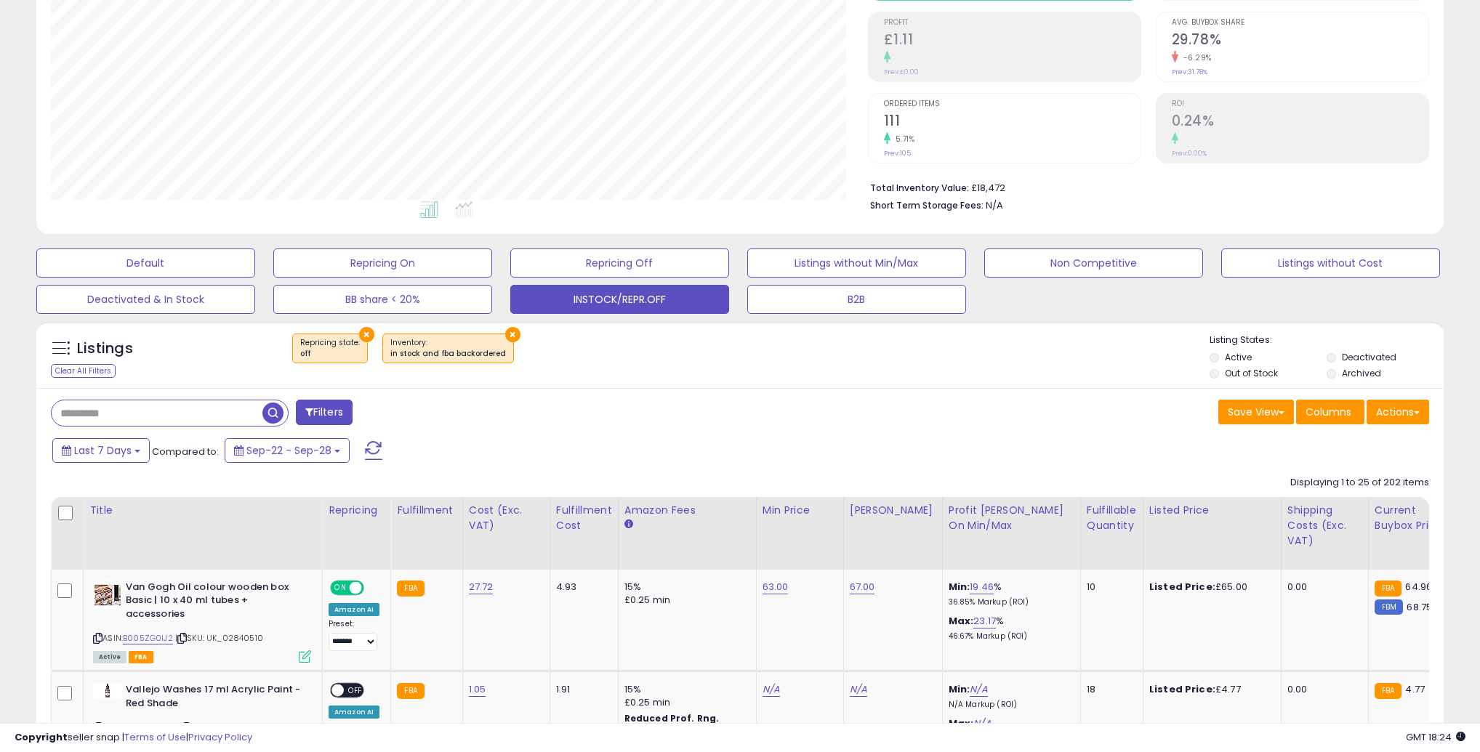
scroll to position [0, 0]
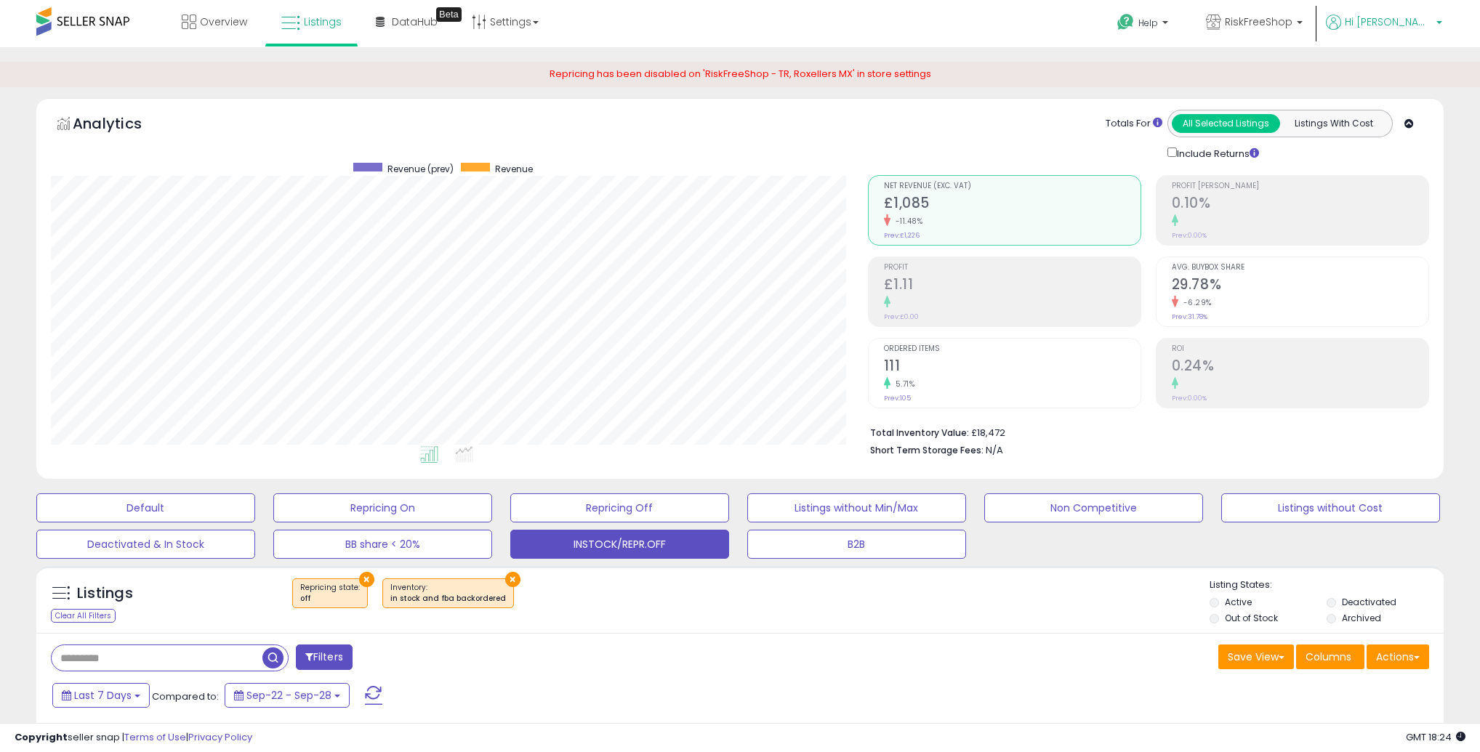
click at [1410, 21] on span "Hi [PERSON_NAME]" at bounding box center [1387, 22] width 87 height 15
click at [1410, 24] on span "Hi [PERSON_NAME]" at bounding box center [1387, 22] width 87 height 15
click at [1134, 25] on icon at bounding box center [1125, 22] width 18 height 18
click at [1292, 23] on span "RiskFreeShop" at bounding box center [1259, 22] width 68 height 15
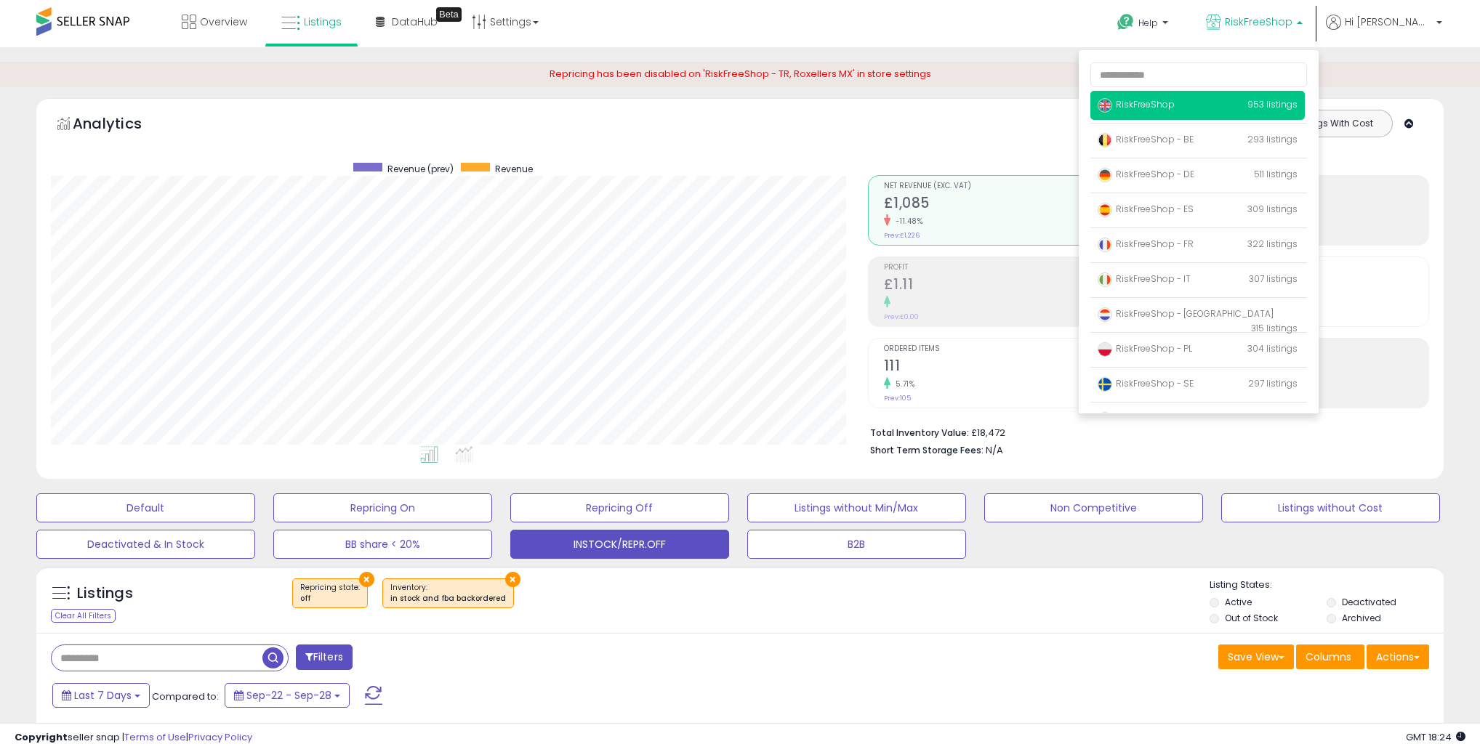
click at [1292, 21] on span "RiskFreeShop" at bounding box center [1259, 22] width 68 height 15
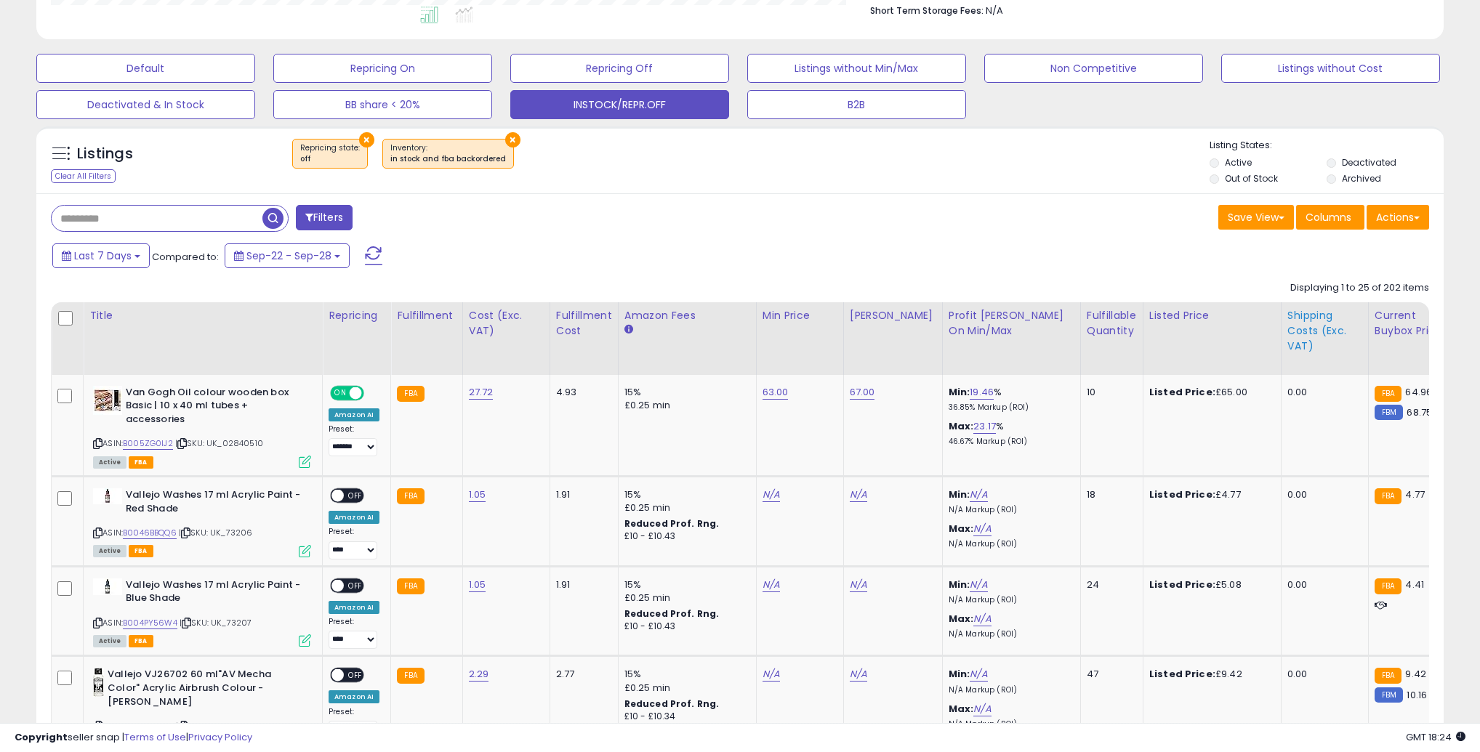
scroll to position [473, 0]
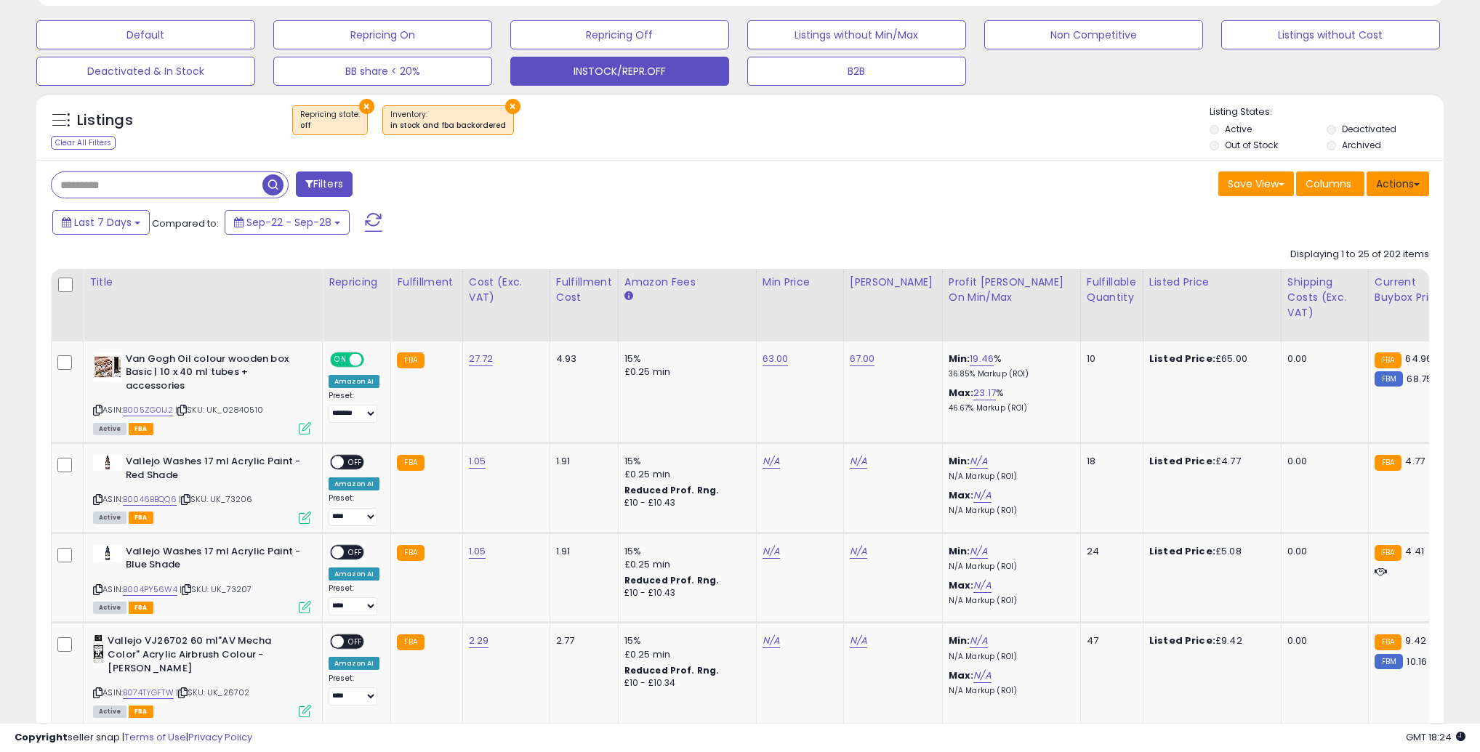
click at [1411, 187] on button "Actions" at bounding box center [1397, 184] width 62 height 25
click at [1334, 273] on link "Export All Columns" at bounding box center [1338, 276] width 159 height 23
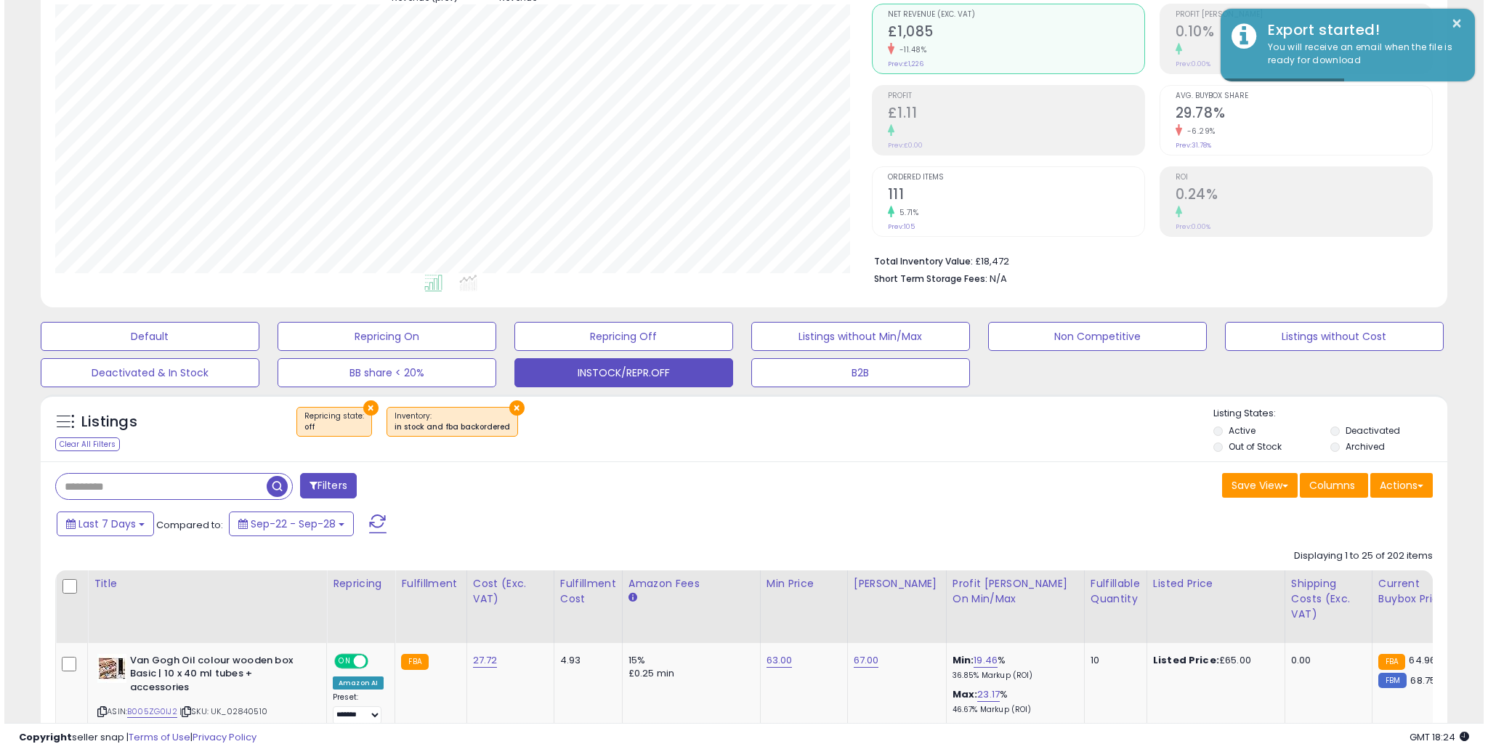
scroll to position [171, 0]
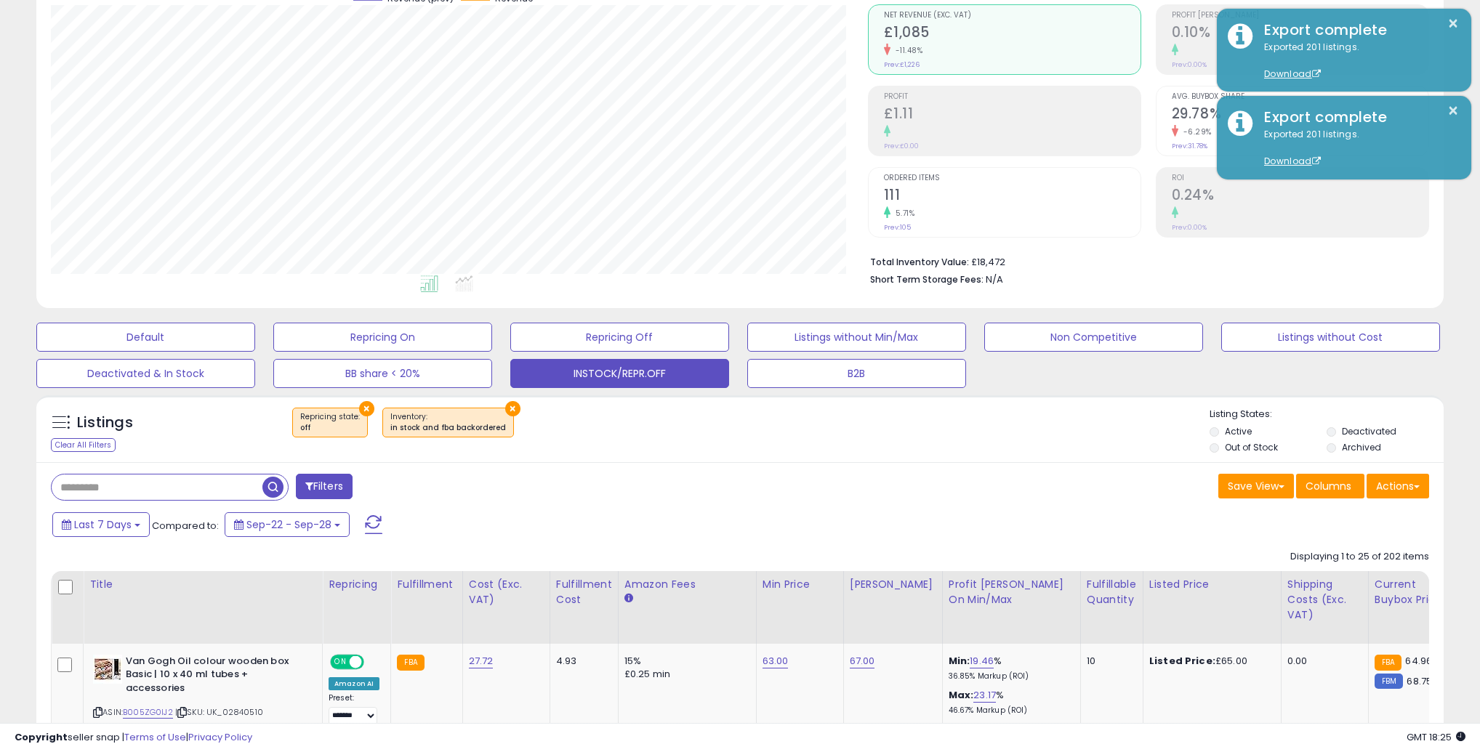
click at [1175, 15] on span "Profit [PERSON_NAME]" at bounding box center [1299, 16] width 257 height 8
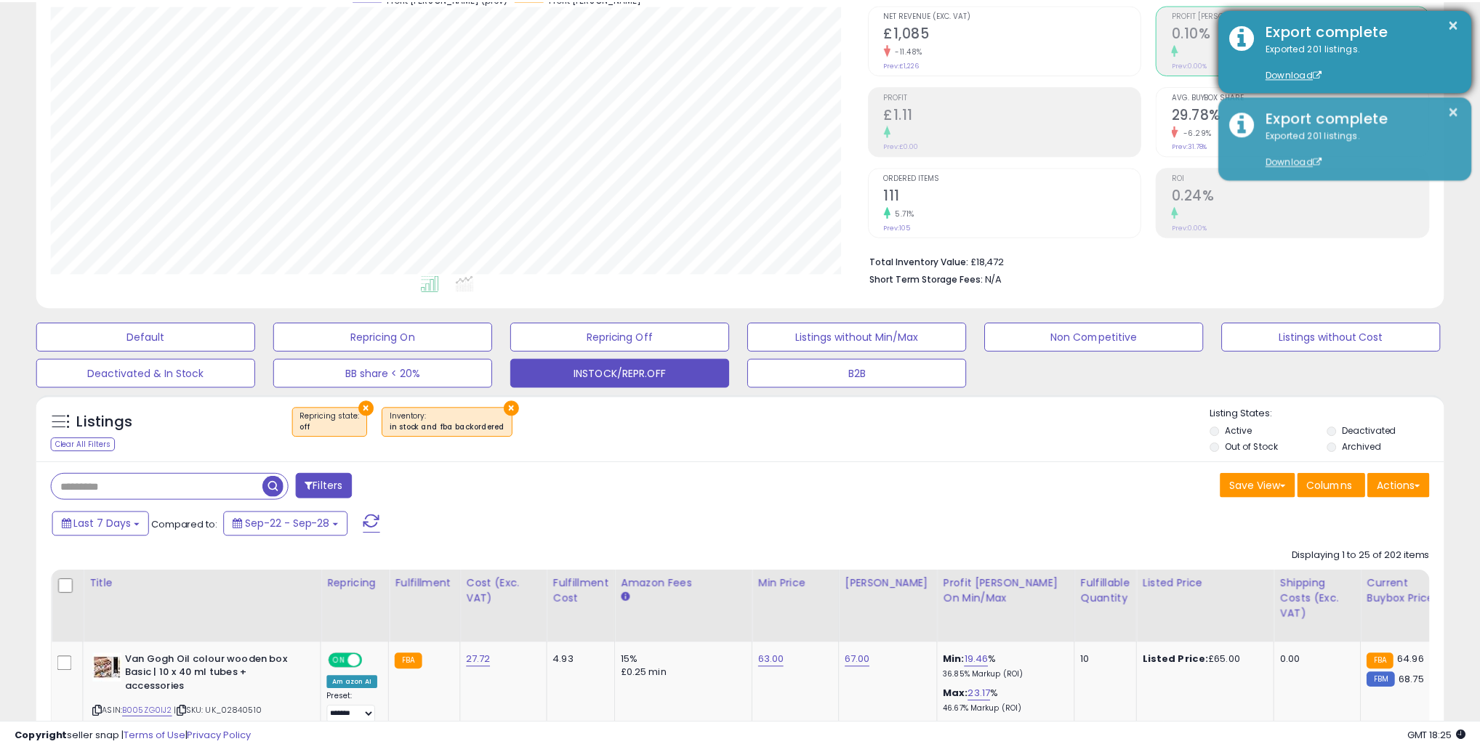
scroll to position [726438, 725919]
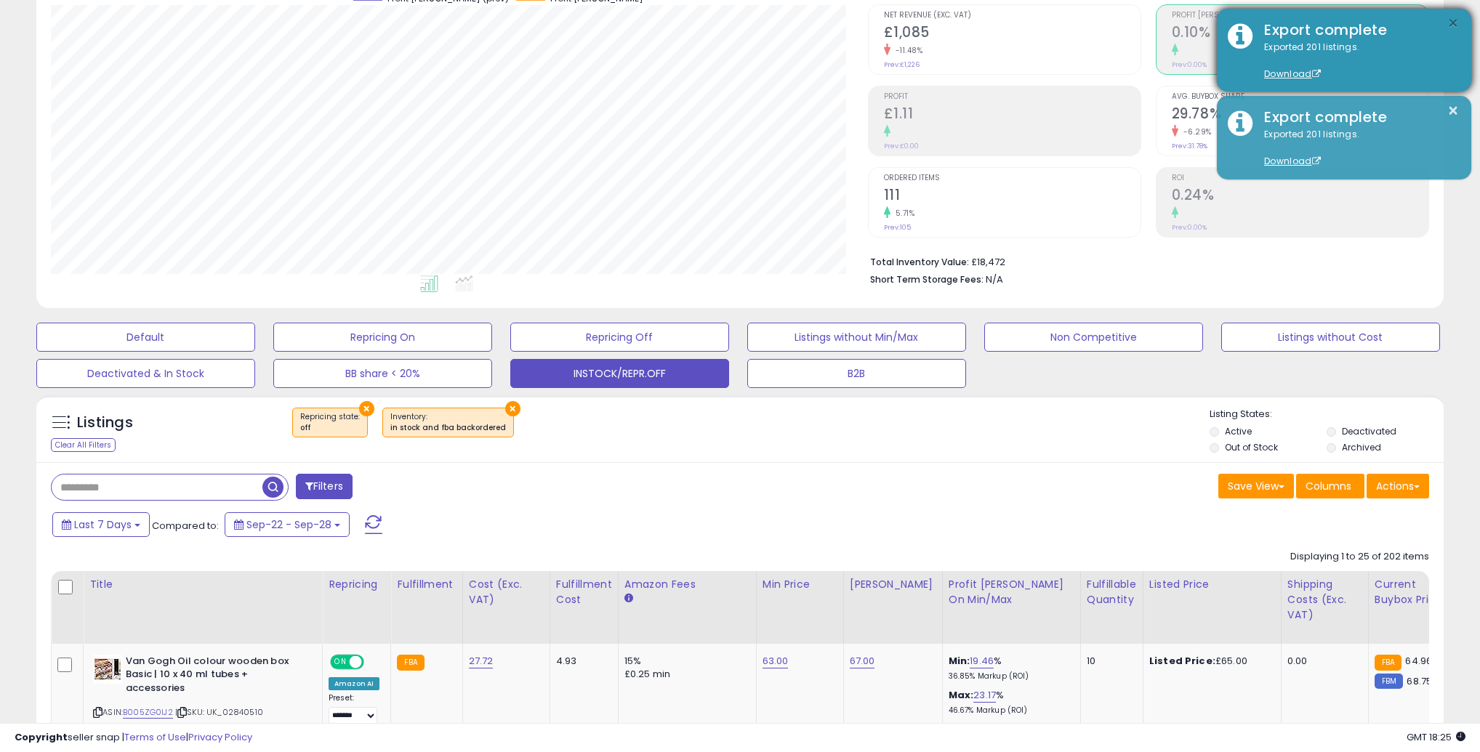
click at [1447, 26] on button "×" at bounding box center [1453, 24] width 12 height 18
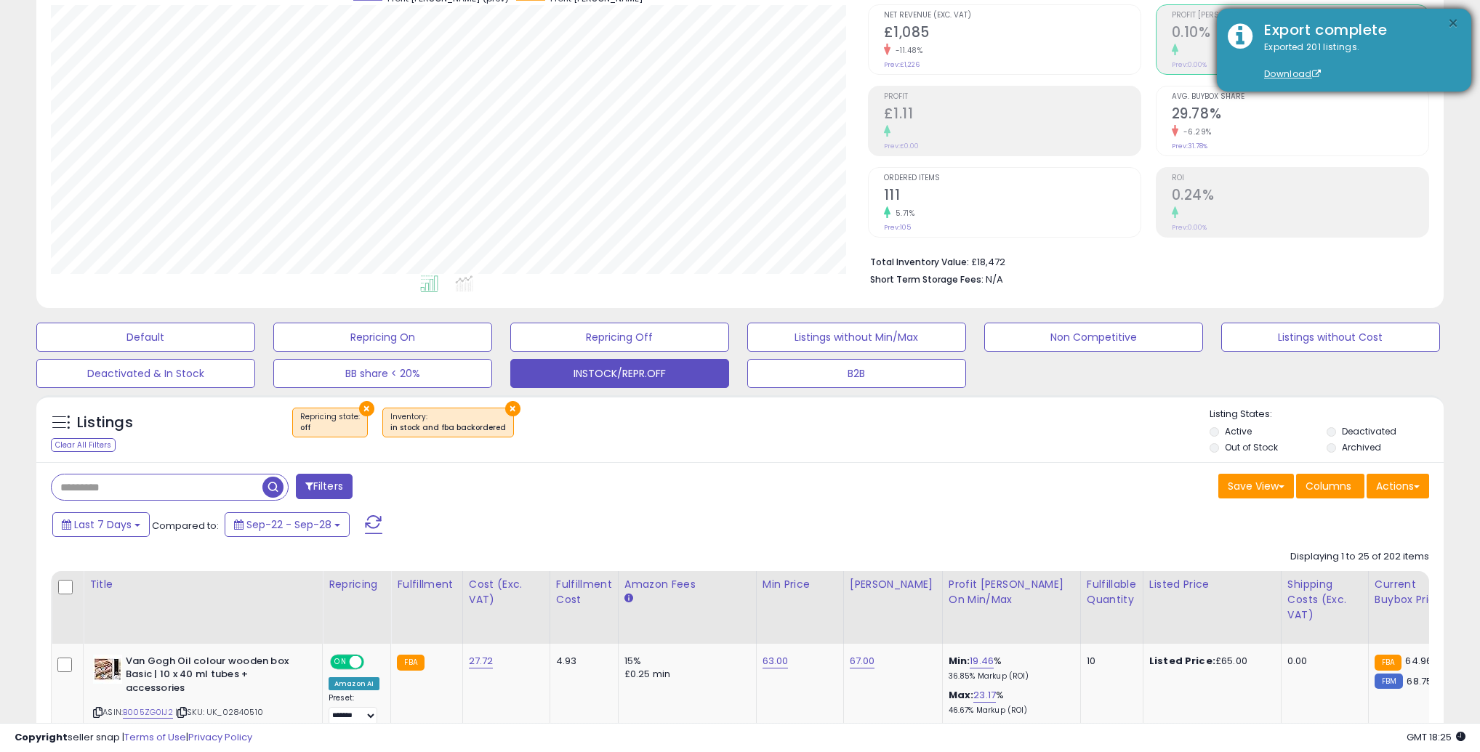
click at [1451, 32] on button "×" at bounding box center [1453, 24] width 12 height 18
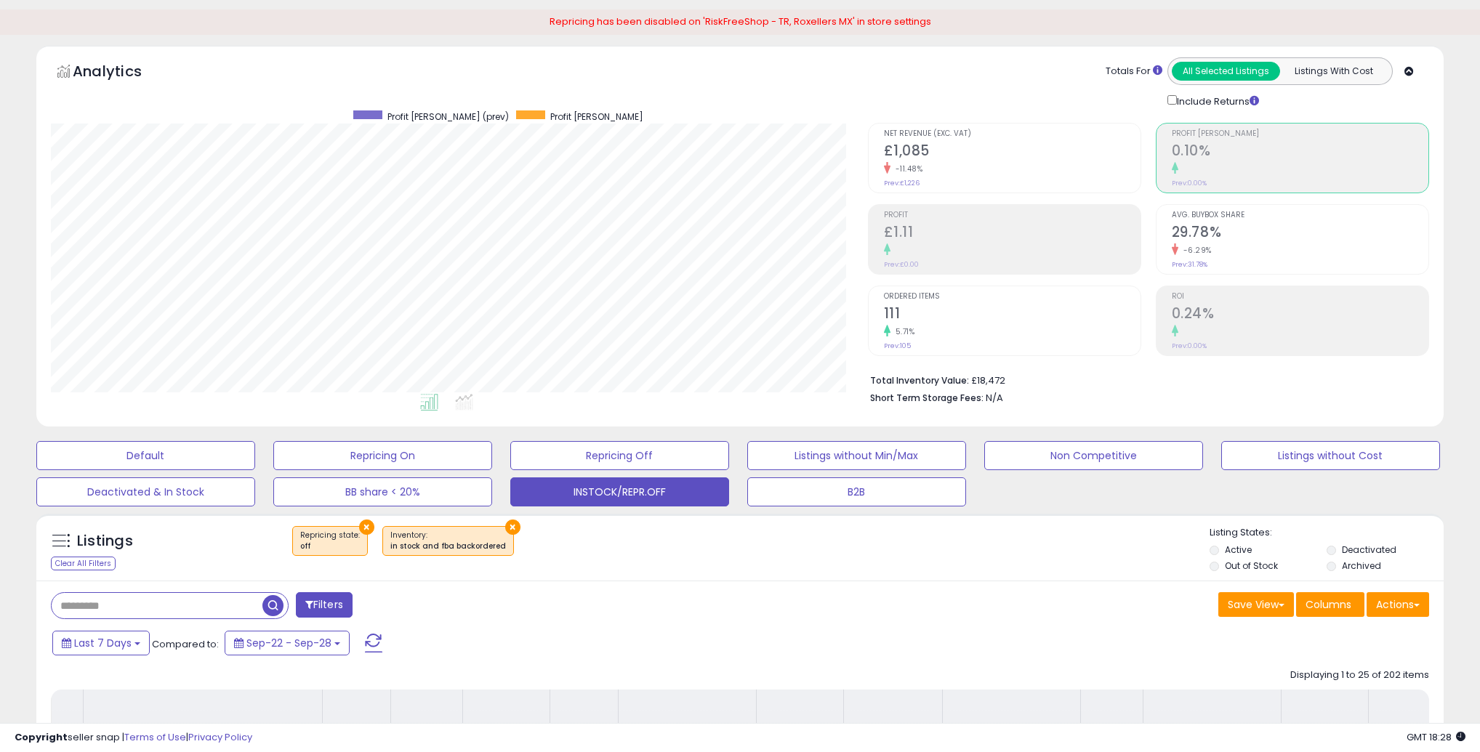
scroll to position [0, 0]
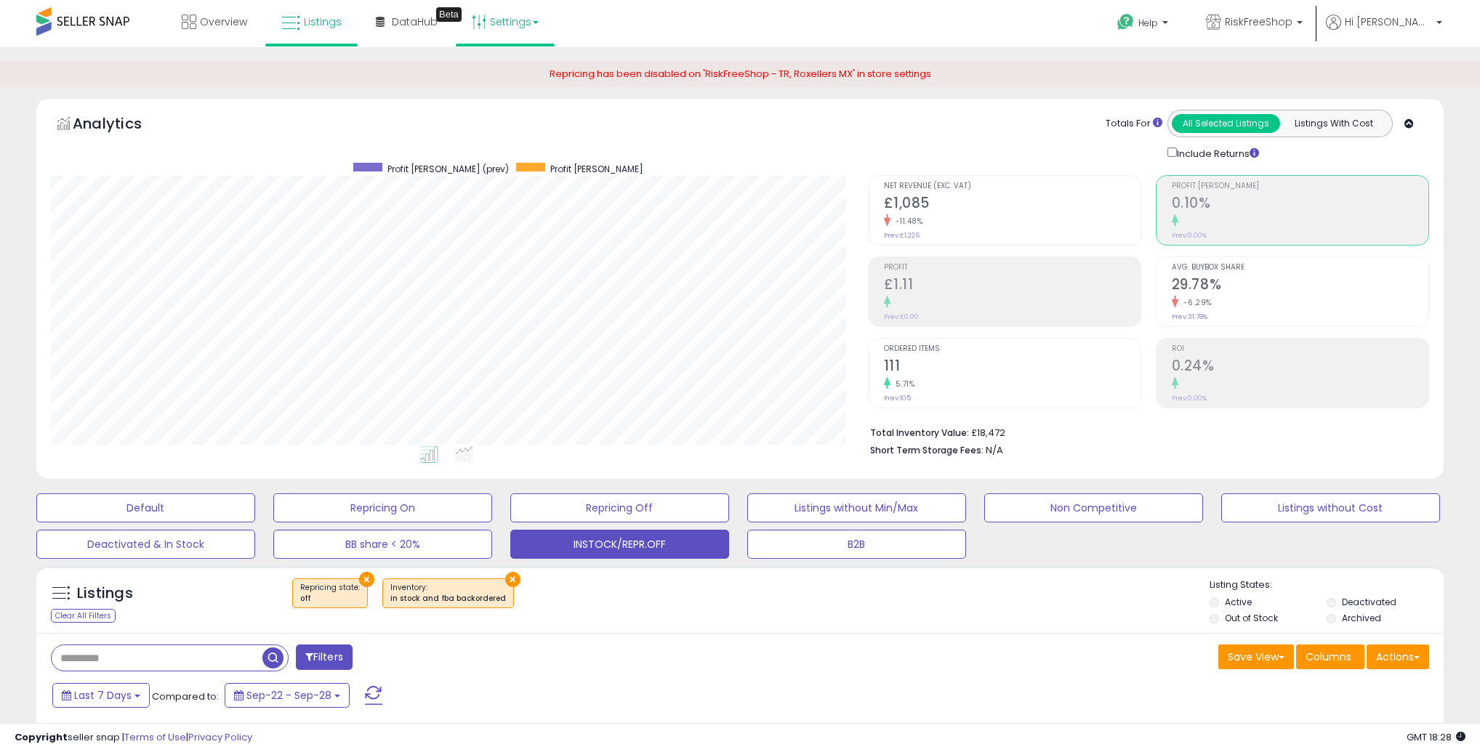
click at [516, 19] on link "Settings" at bounding box center [505, 22] width 89 height 44
click at [492, 70] on link "Store settings" at bounding box center [507, 74] width 65 height 14
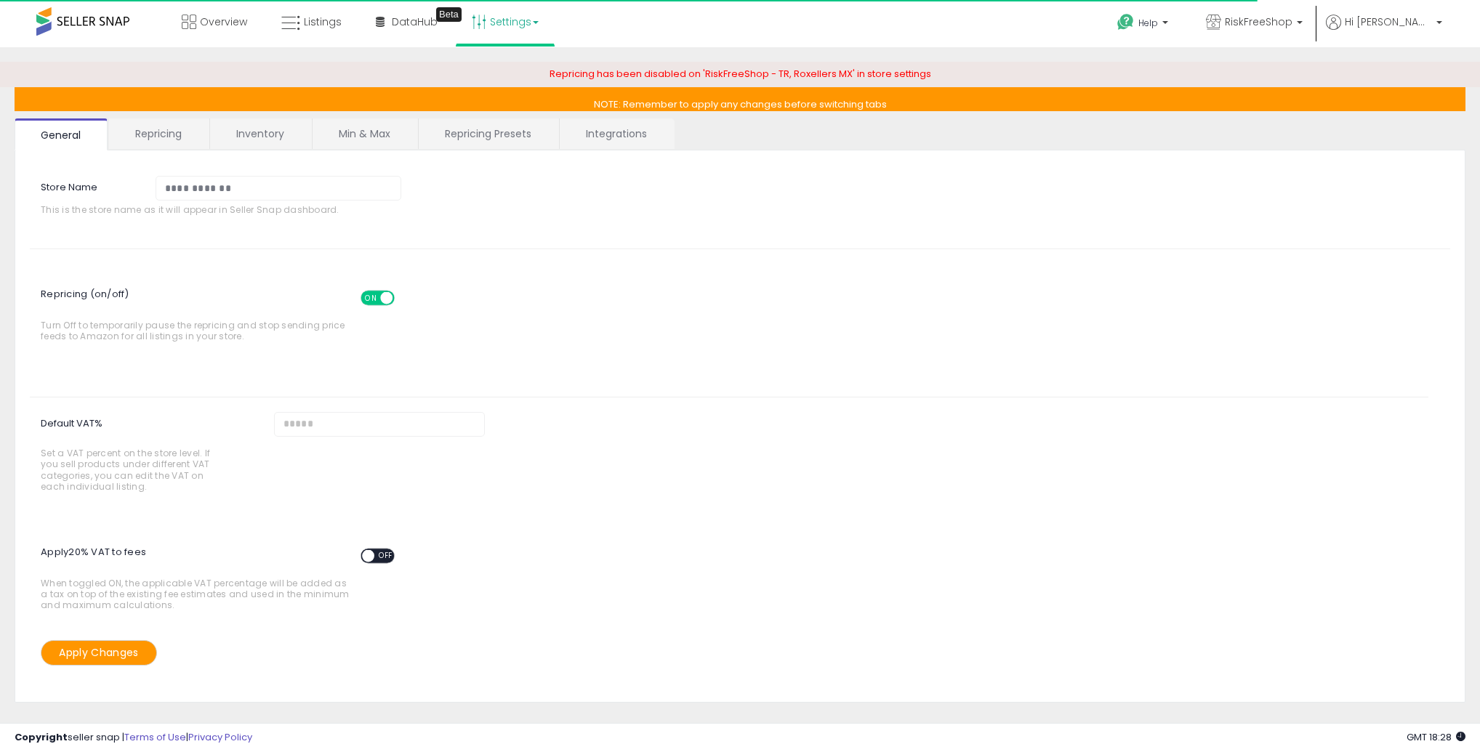
click at [168, 135] on link "Repricing" at bounding box center [158, 133] width 99 height 31
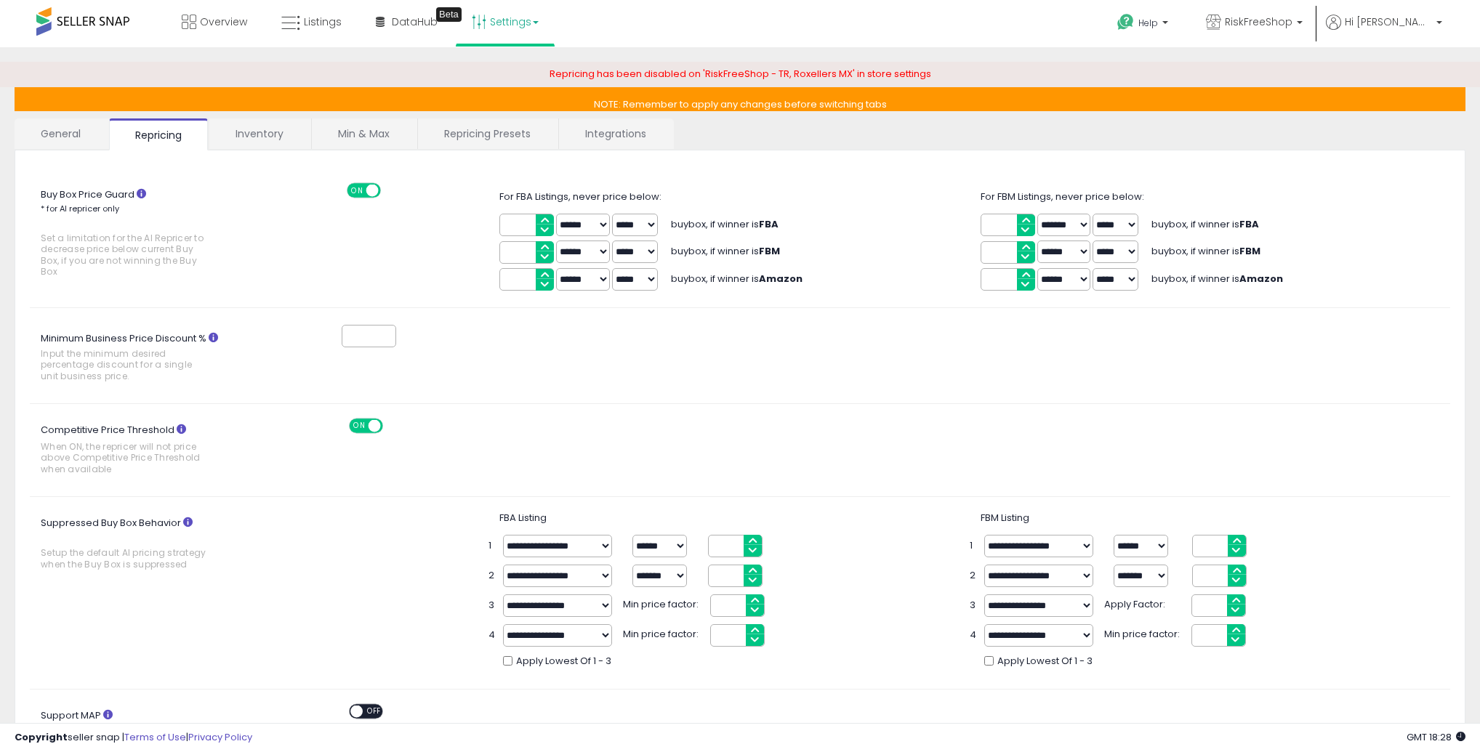
click at [475, 131] on link "Repricing Presets" at bounding box center [487, 133] width 139 height 31
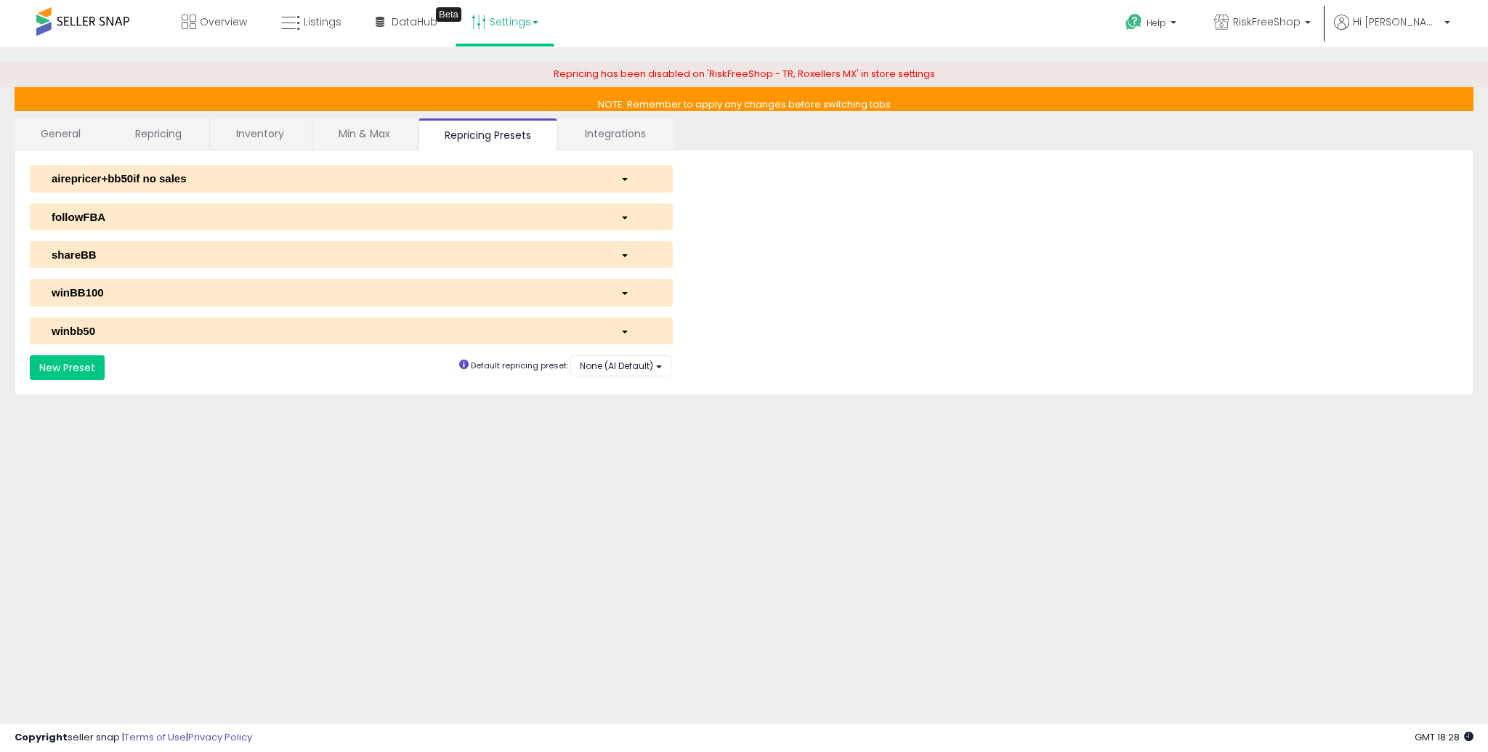
click at [165, 254] on div "shareBB" at bounding box center [325, 254] width 569 height 15
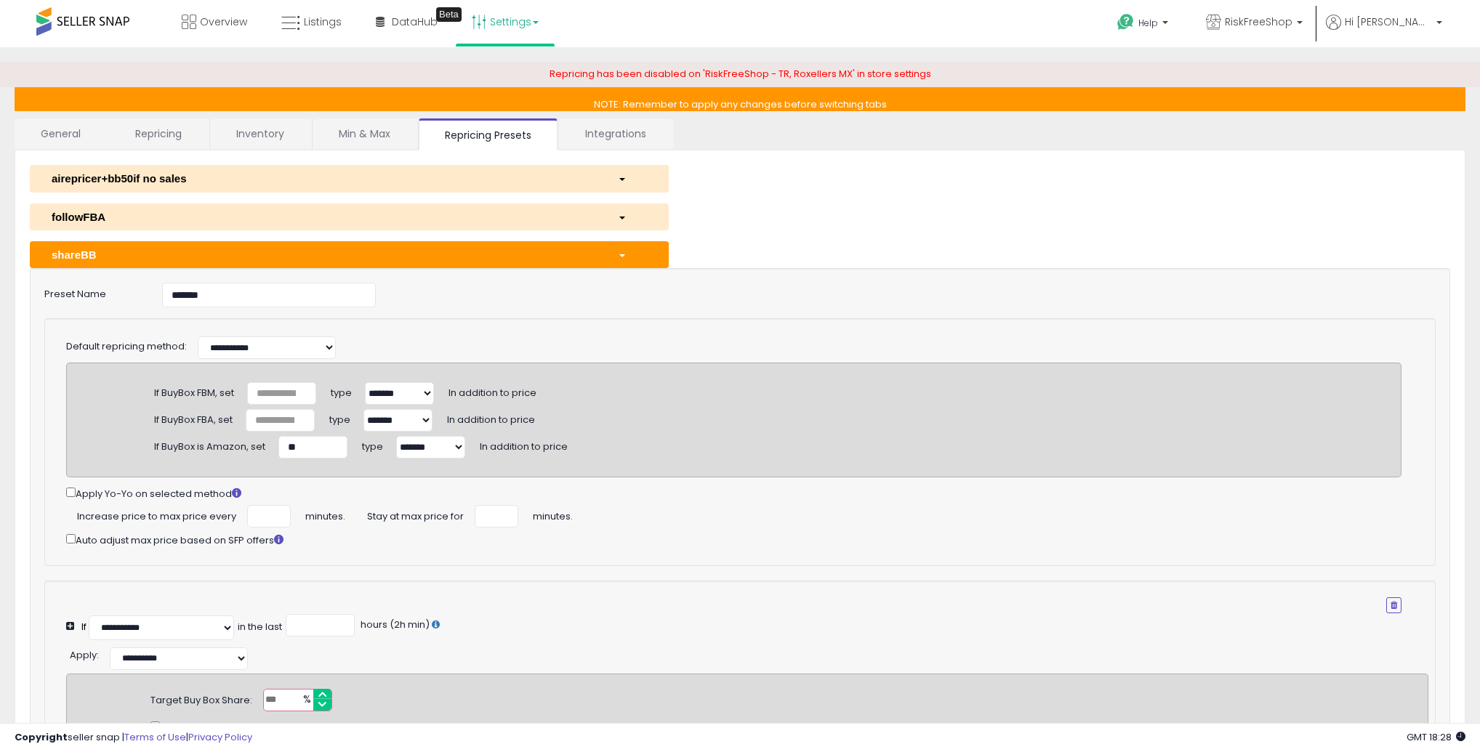
click at [165, 254] on div "shareBB" at bounding box center [324, 254] width 566 height 15
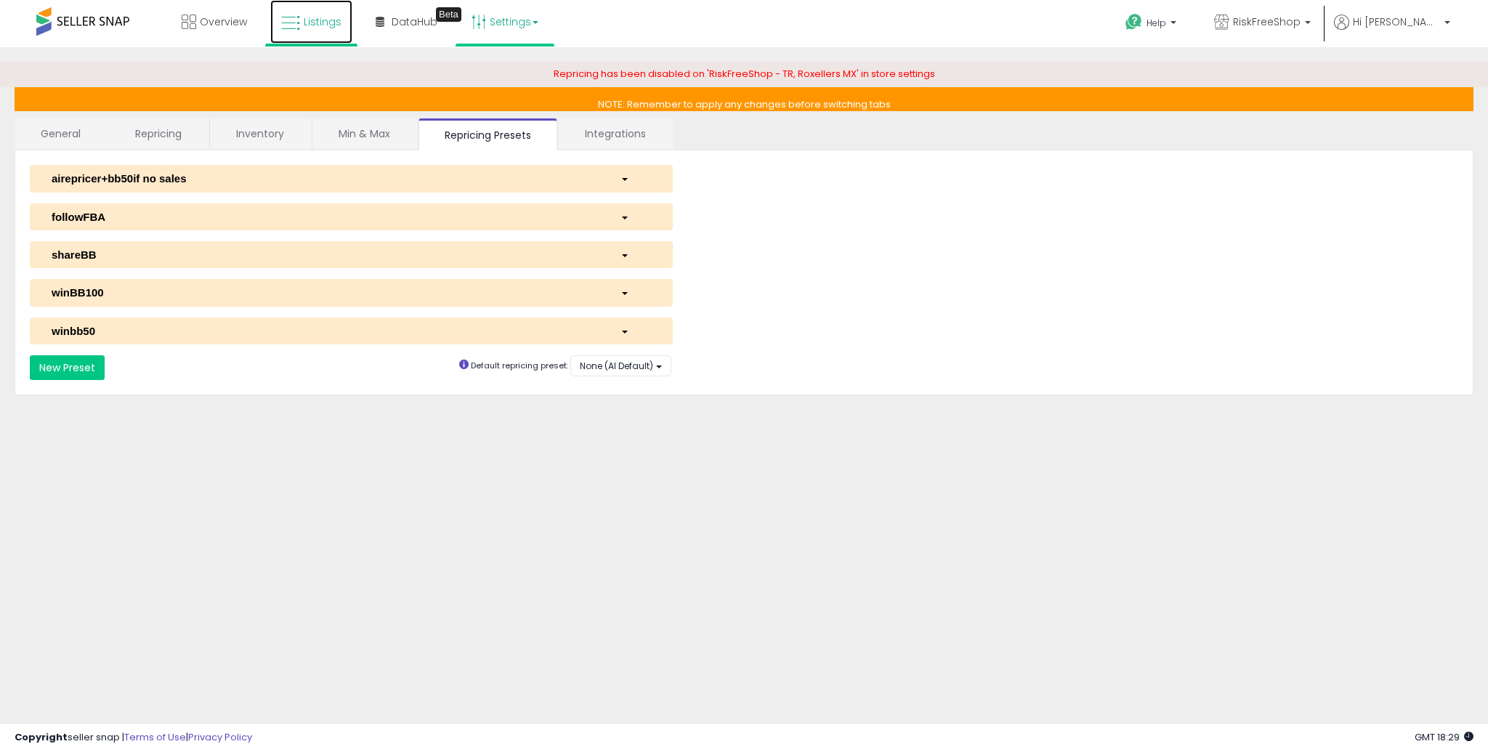
click at [309, 25] on span "Listings" at bounding box center [323, 22] width 38 height 15
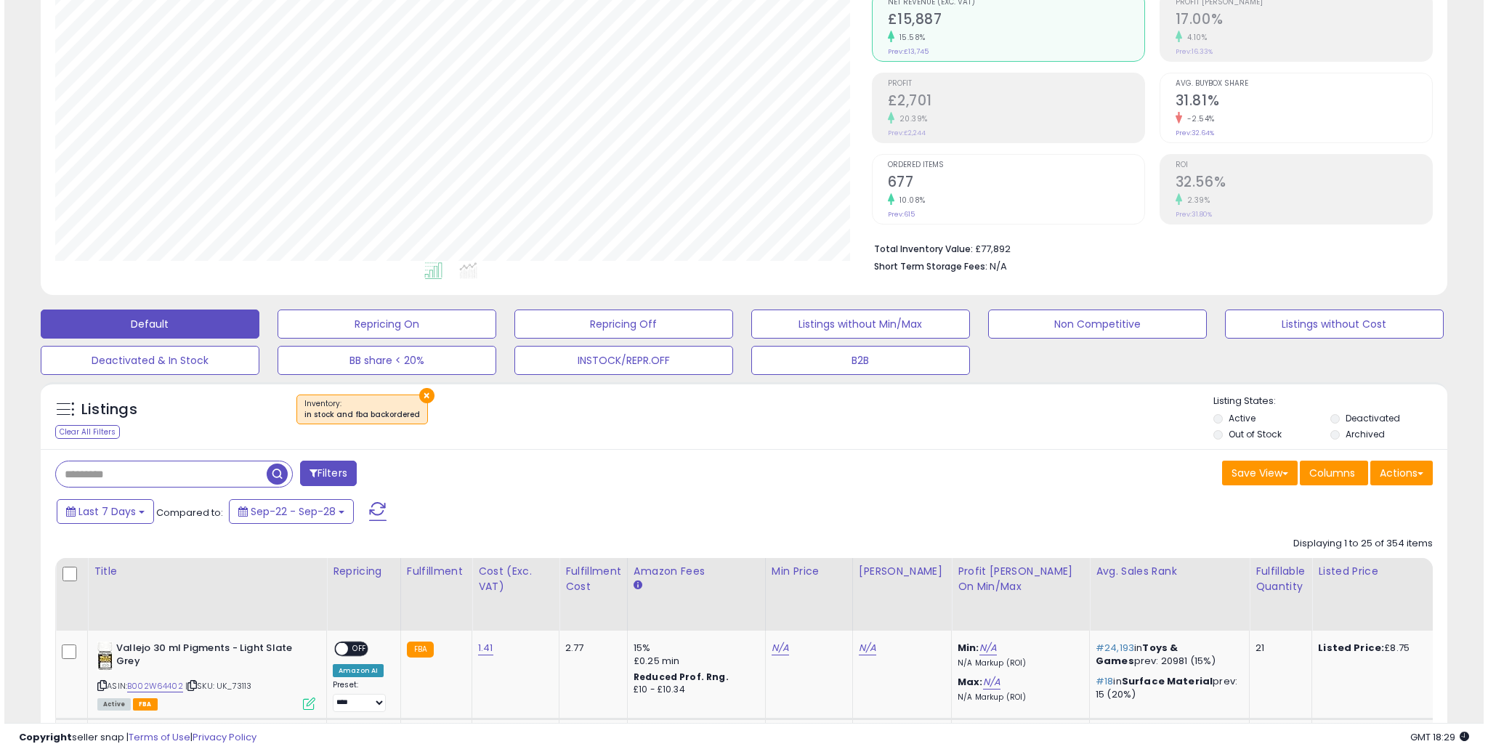
scroll to position [200, 0]
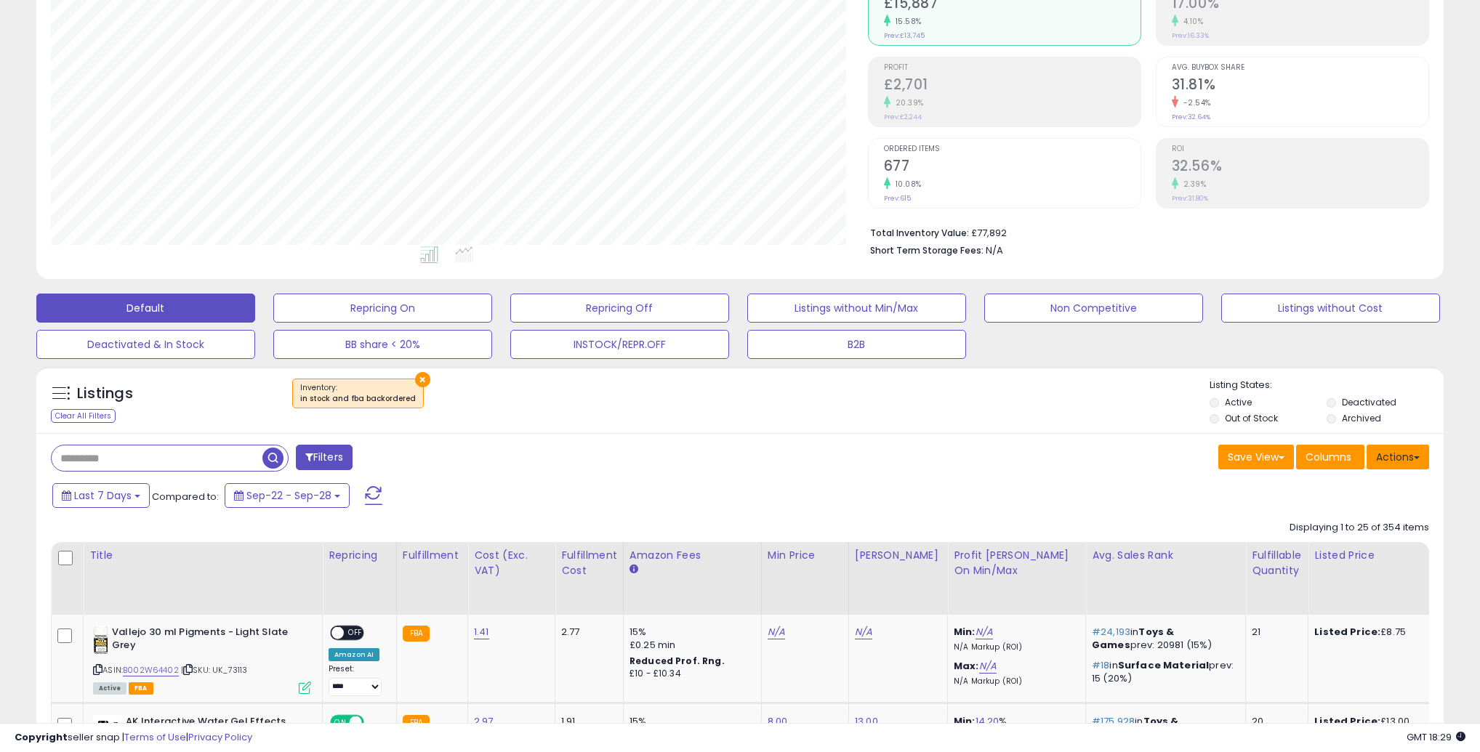
click at [1392, 450] on button "Actions" at bounding box center [1397, 457] width 62 height 25
click at [1348, 490] on link "Import" at bounding box center [1338, 488] width 159 height 23
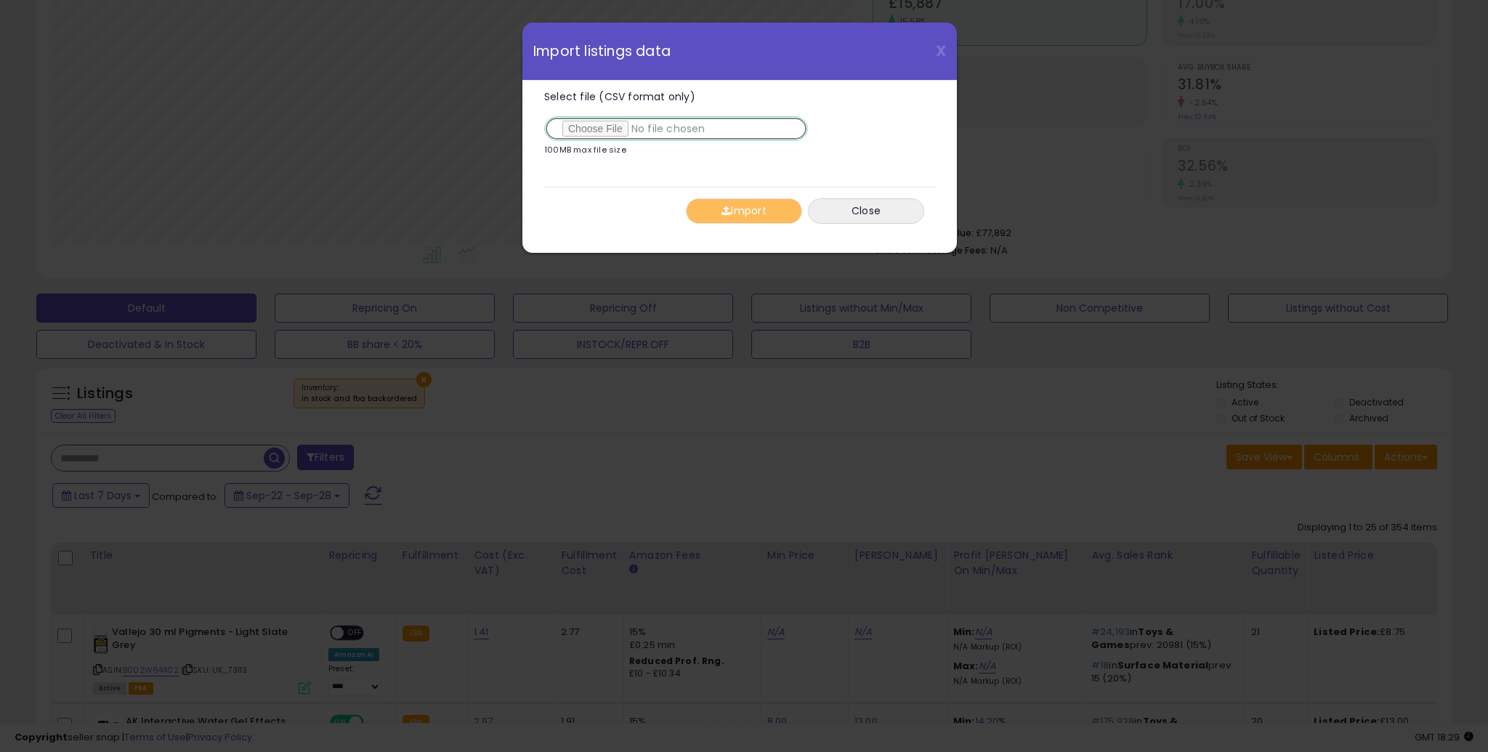
click at [591, 129] on input "Select file (CSV format only)" at bounding box center [676, 128] width 264 height 25
type input "**********"
click at [741, 208] on button "Import" at bounding box center [744, 210] width 116 height 25
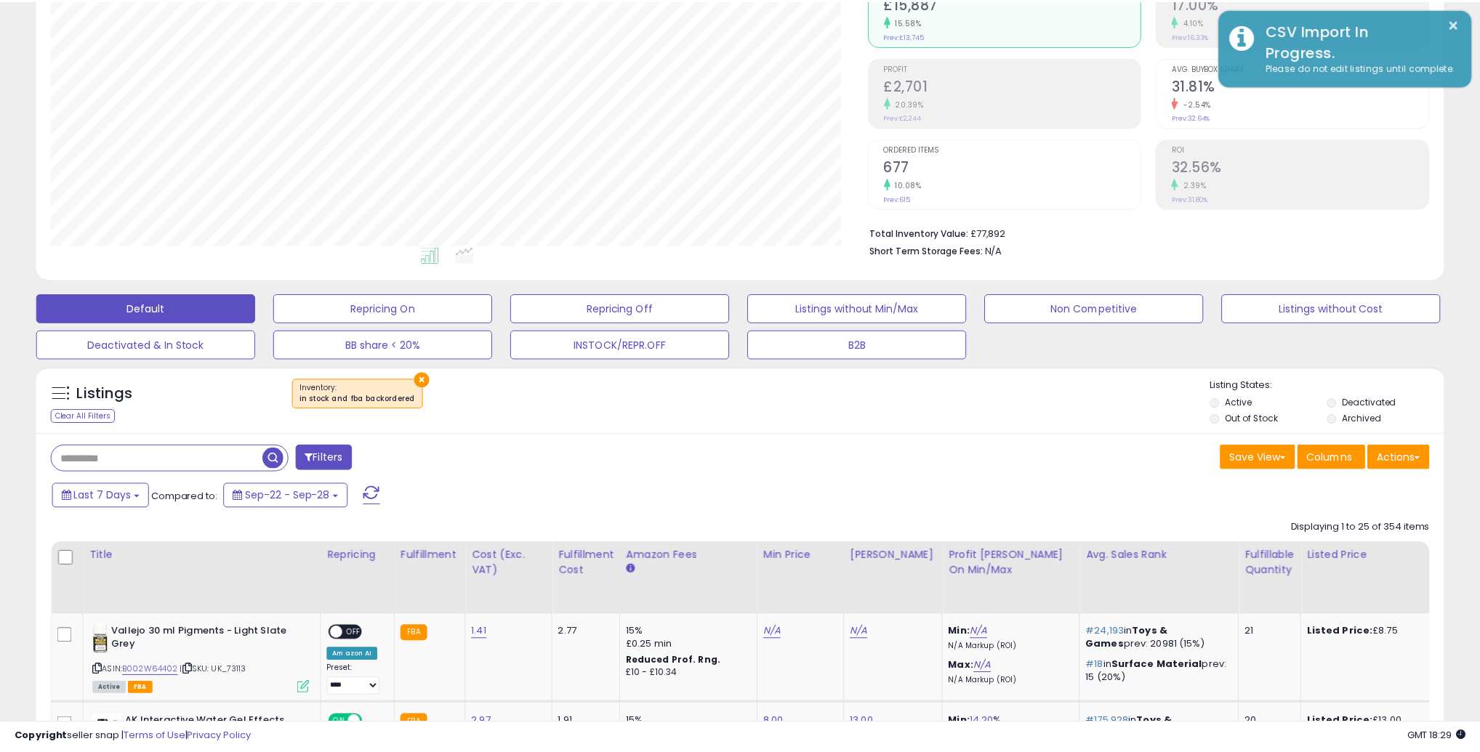
scroll to position [726438, 725919]
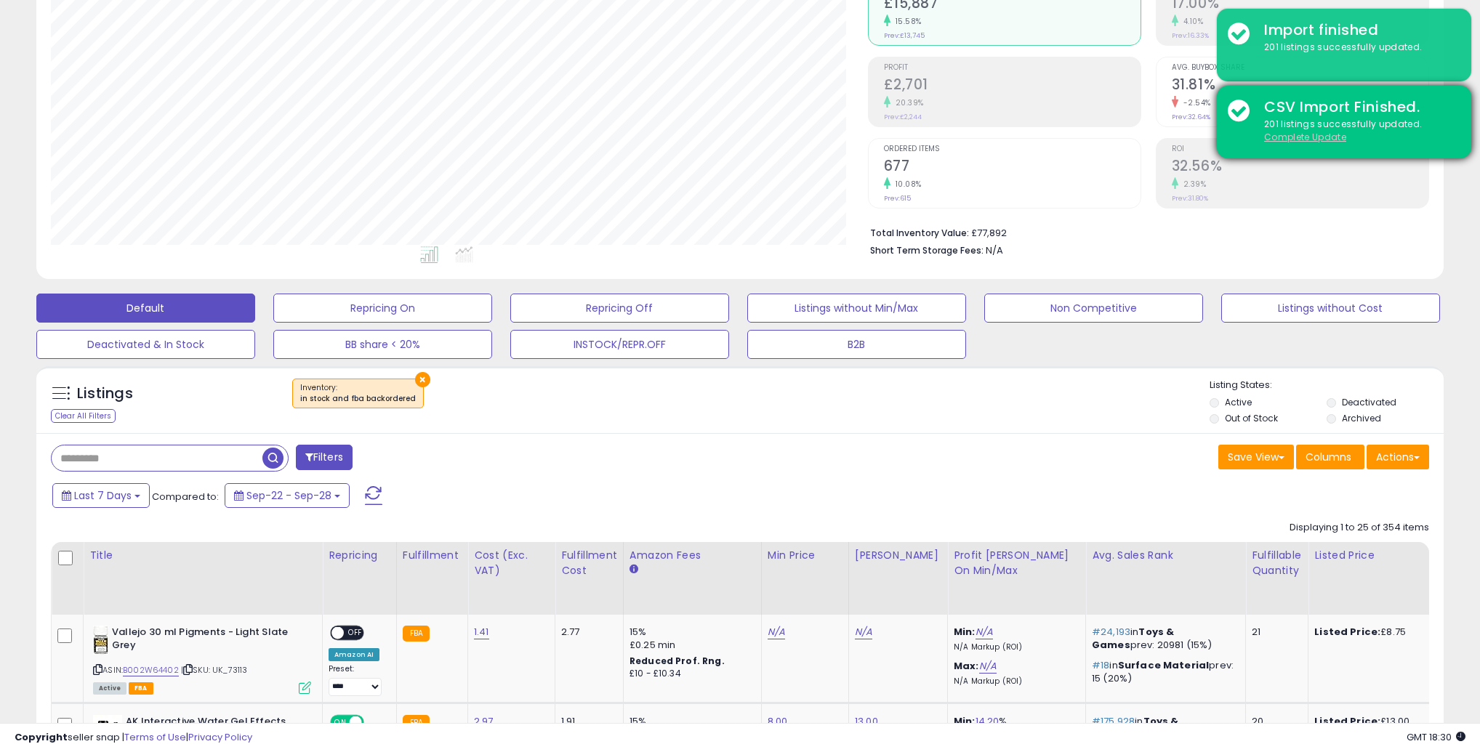
click at [1304, 140] on u "Complete Update" at bounding box center [1305, 137] width 82 height 12
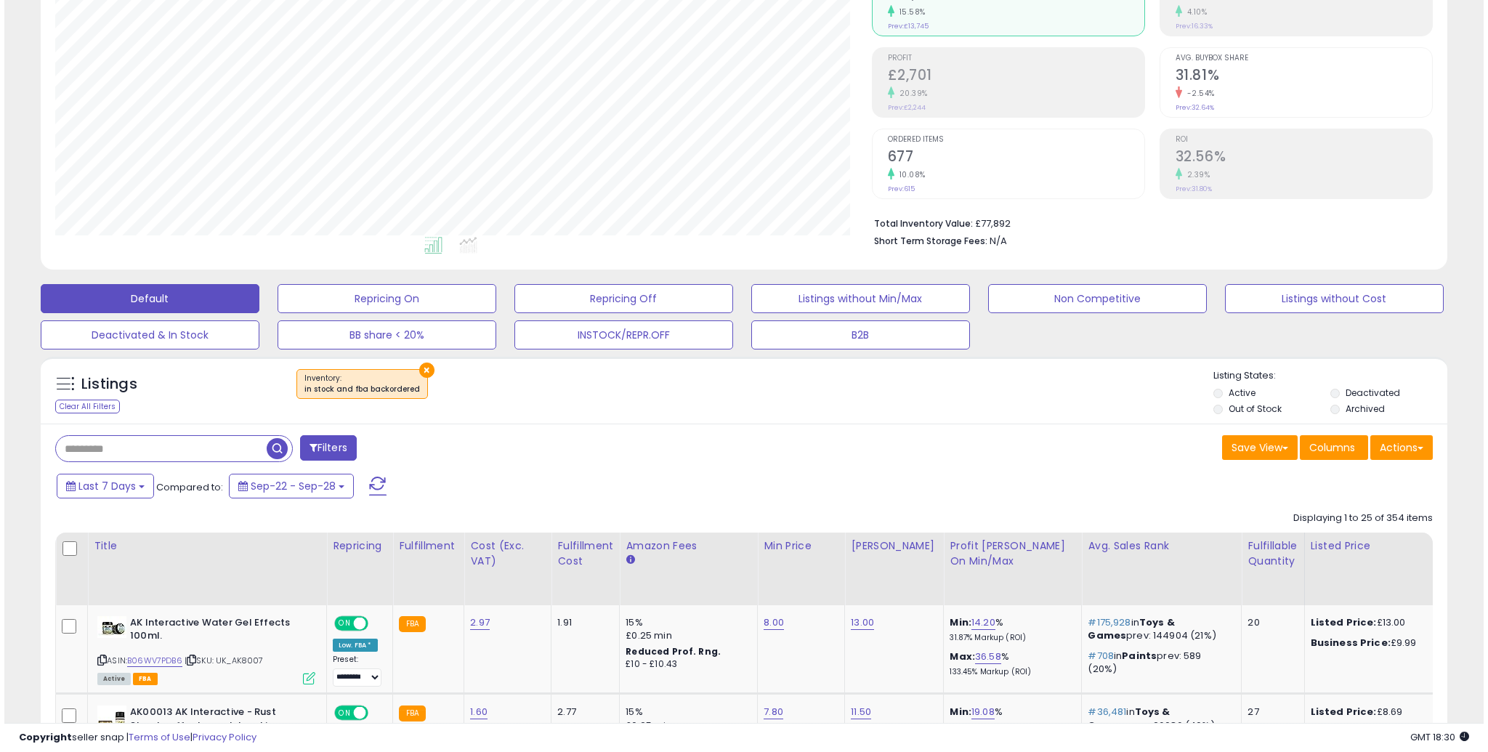
scroll to position [0, 0]
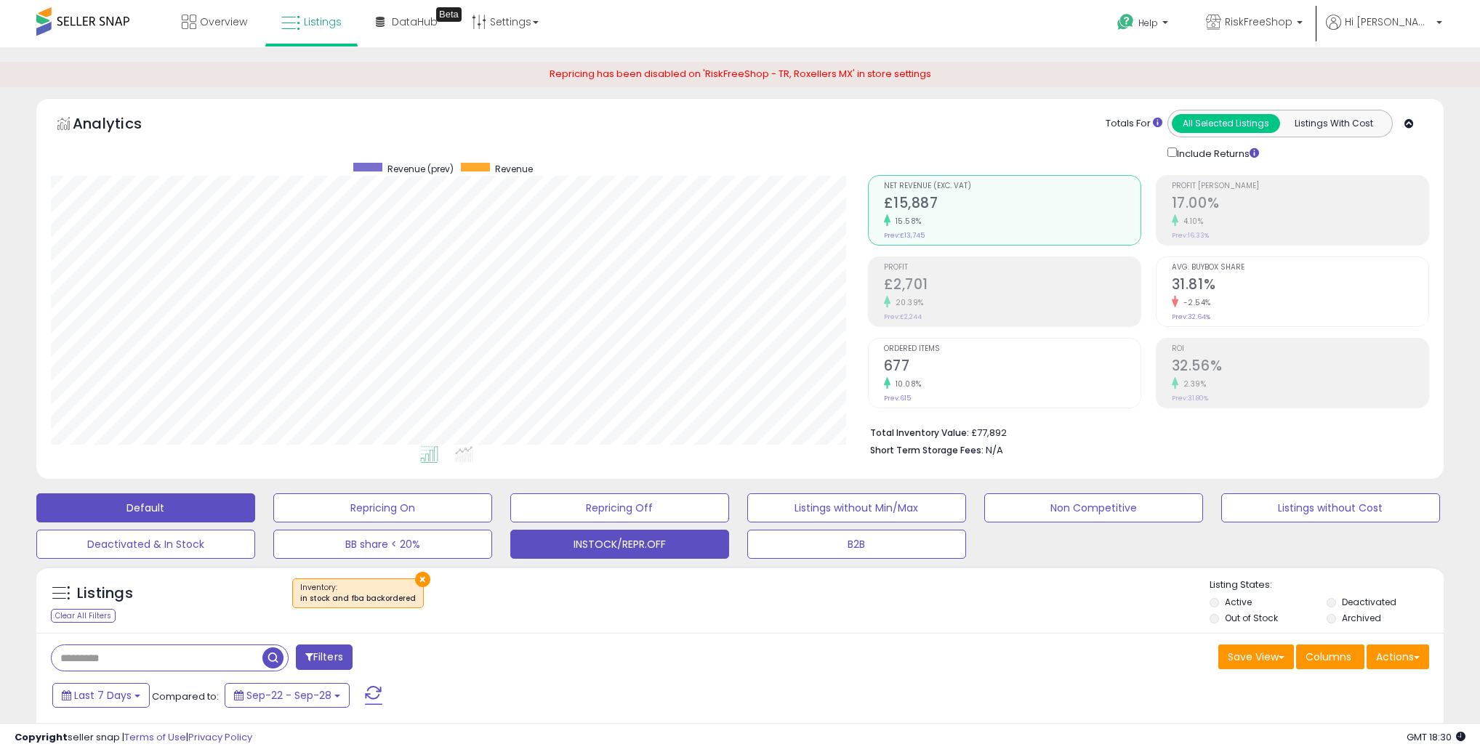
click at [655, 550] on button "INSTOCK/REPR.OFF" at bounding box center [619, 544] width 219 height 29
click at [220, 505] on button "Default" at bounding box center [145, 507] width 219 height 29
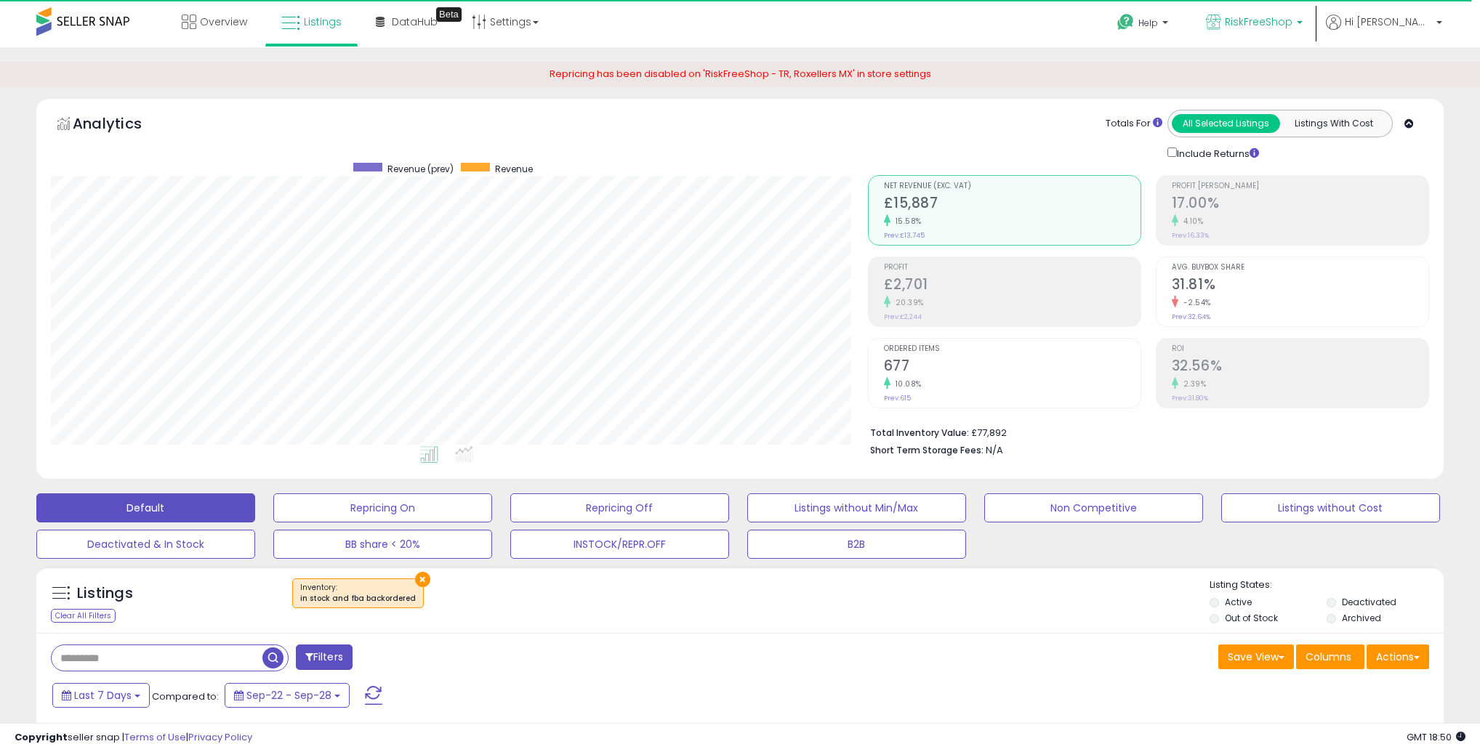
scroll to position [298, 816]
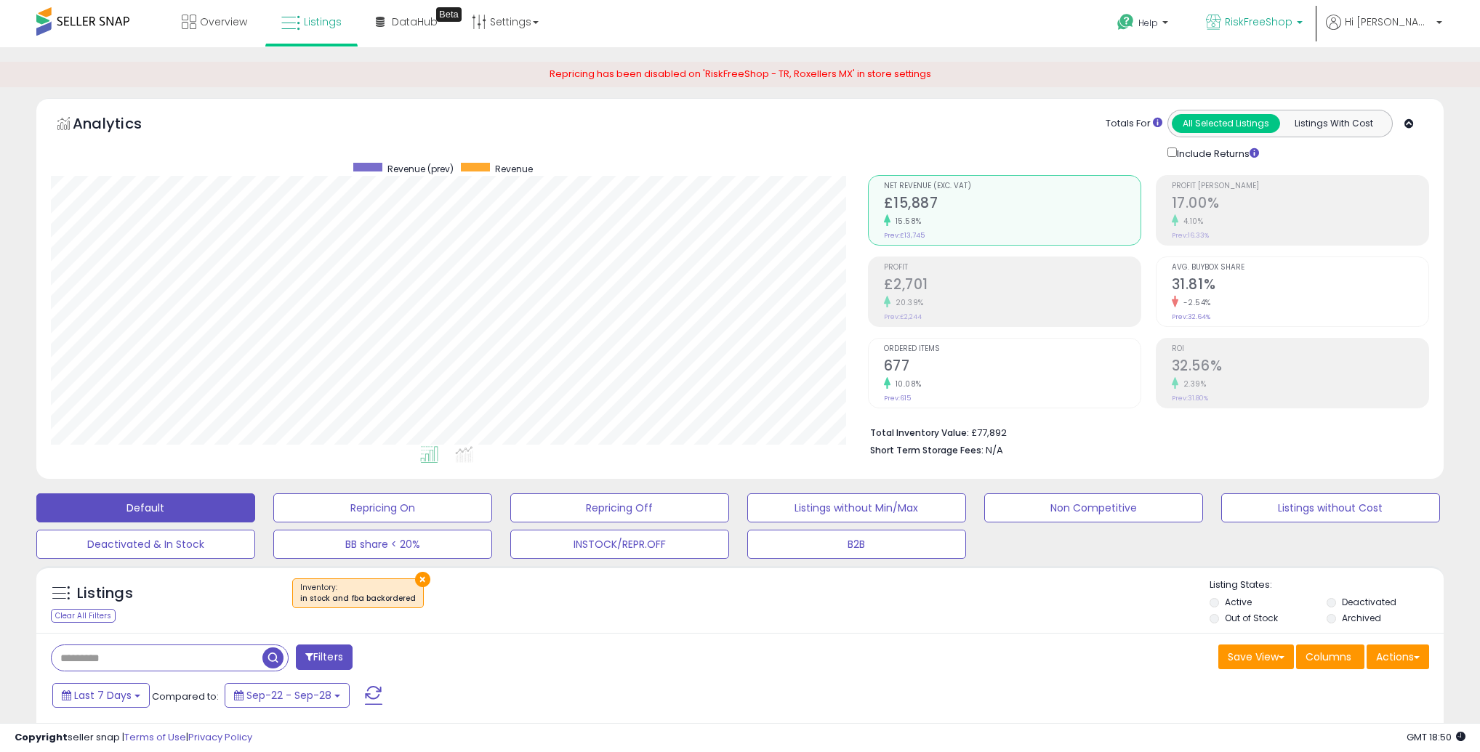
click at [1292, 18] on span "RiskFreeShop" at bounding box center [1259, 22] width 68 height 15
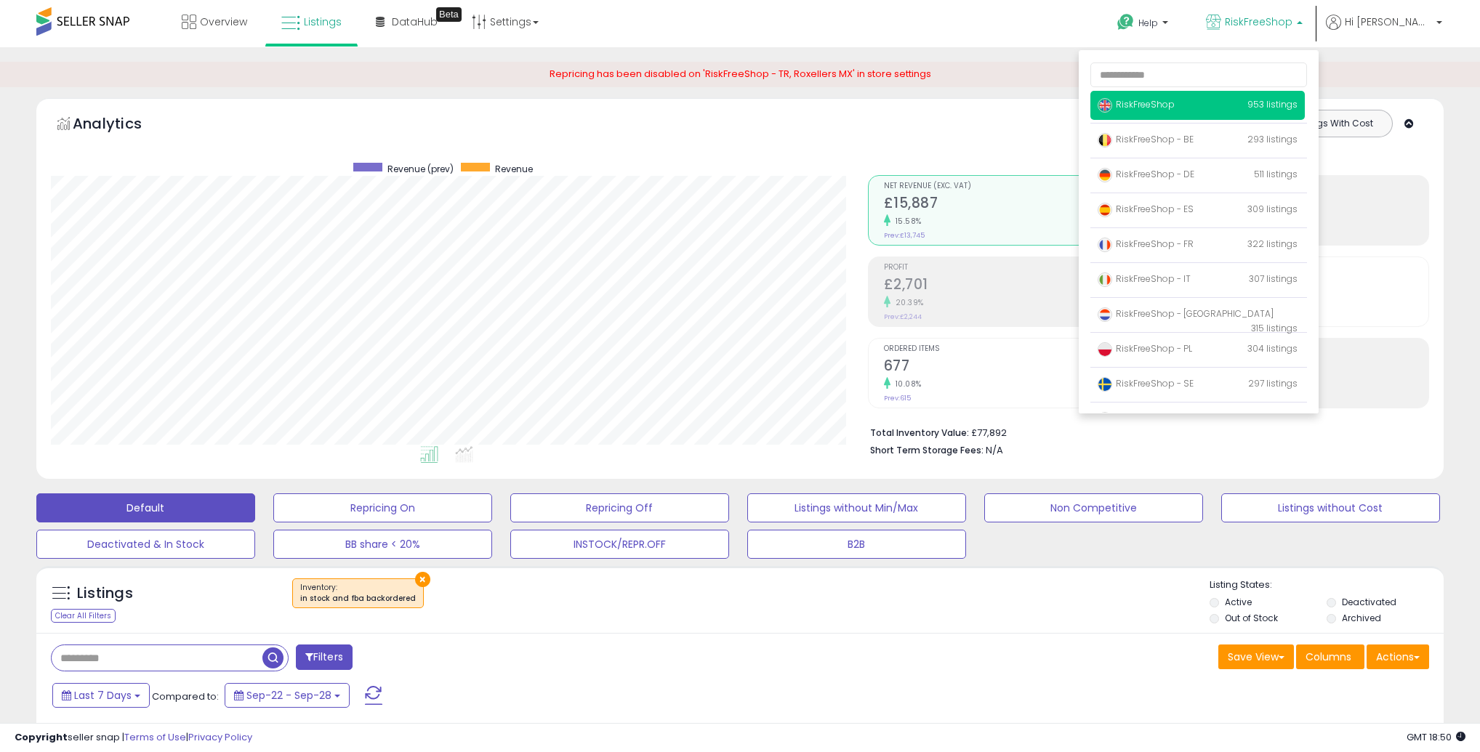
click at [1292, 23] on span "RiskFreeShop" at bounding box center [1259, 22] width 68 height 15
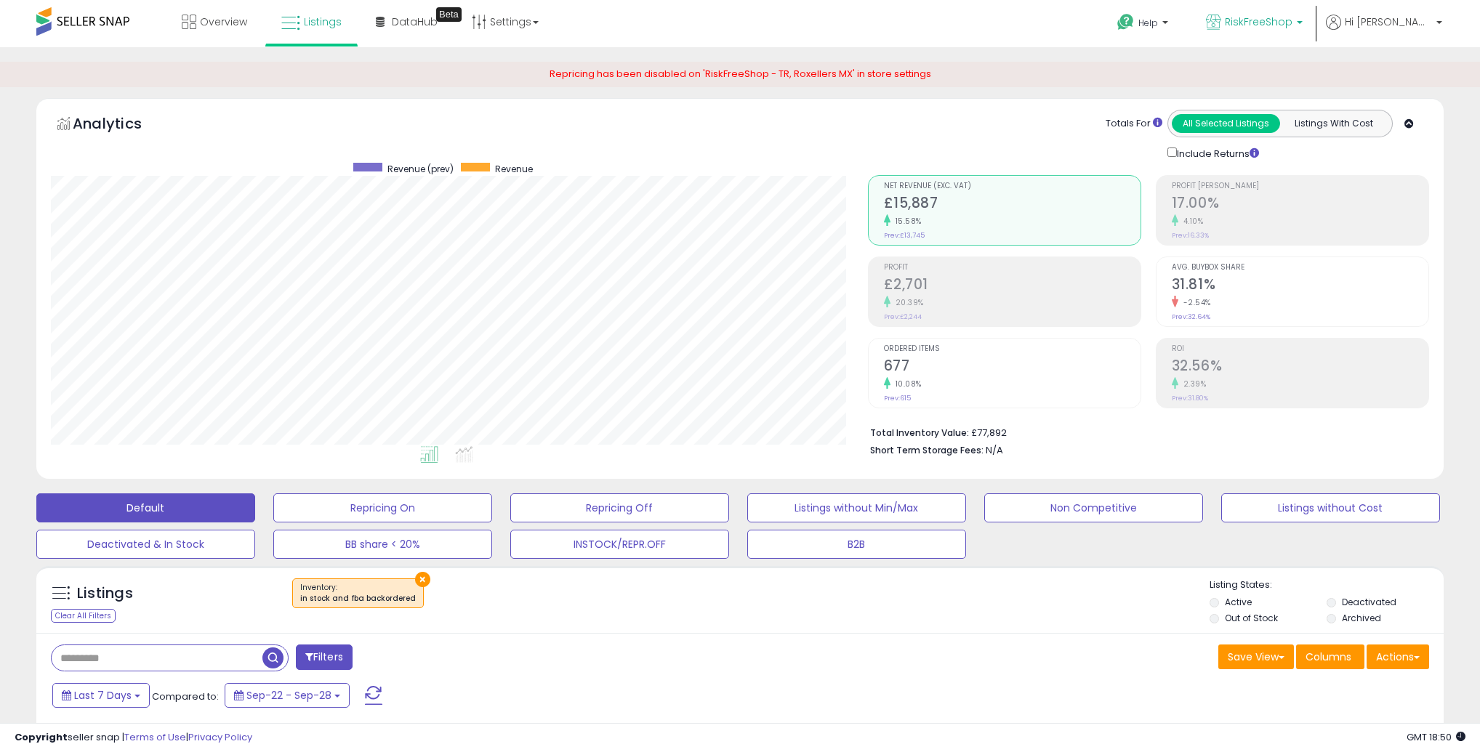
click at [1292, 25] on span "RiskFreeShop" at bounding box center [1259, 22] width 68 height 15
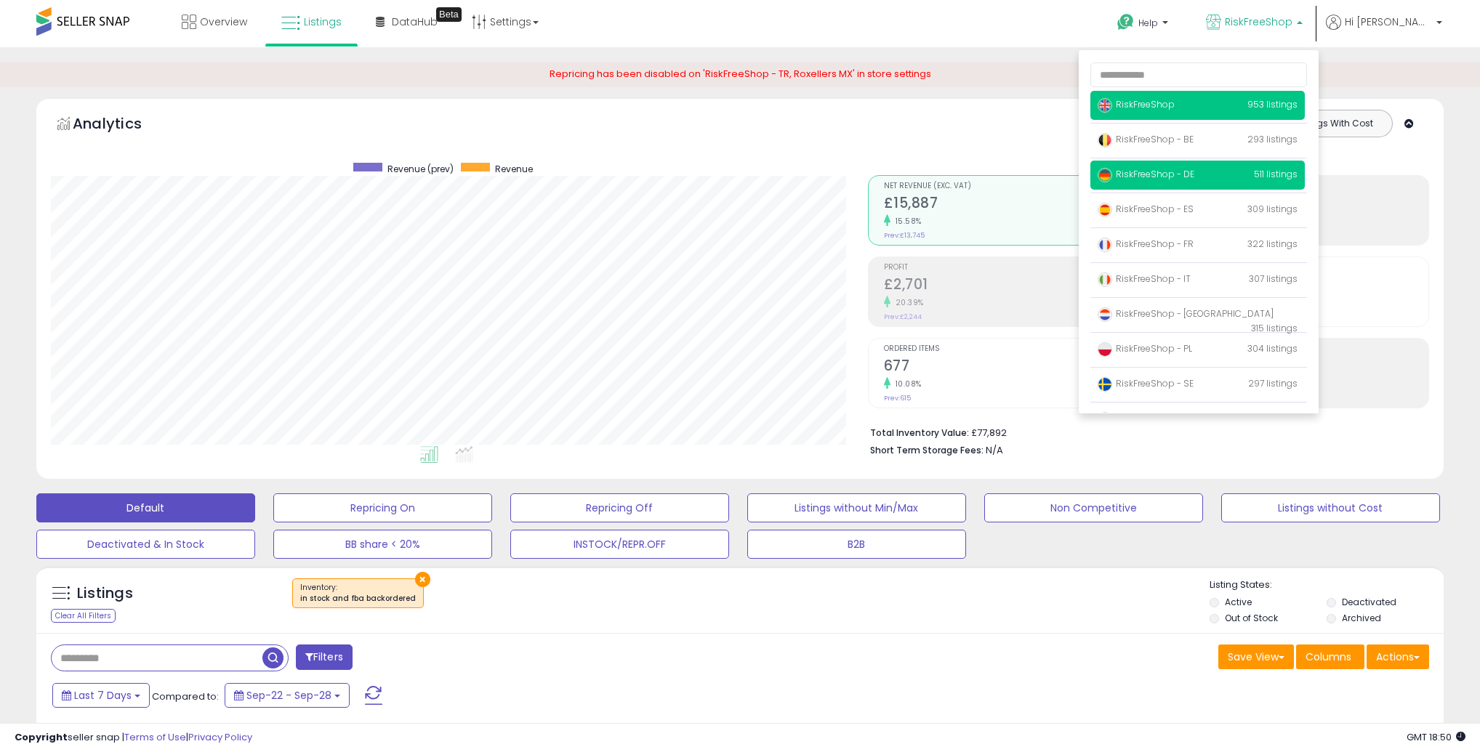
click at [1194, 174] on span "RiskFreeShop - DE" at bounding box center [1145, 174] width 97 height 12
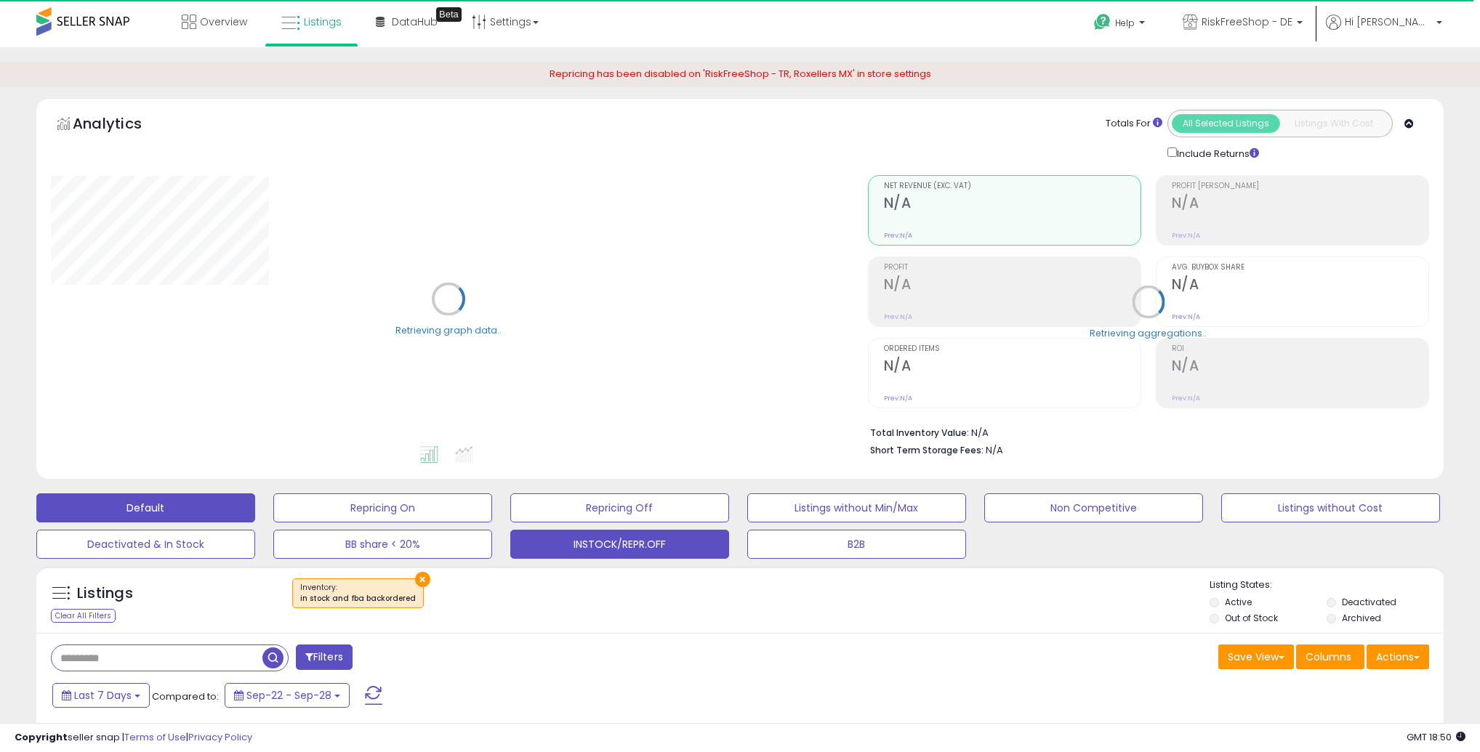
click at [598, 536] on button "INSTOCK/REPR.OFF" at bounding box center [619, 544] width 219 height 29
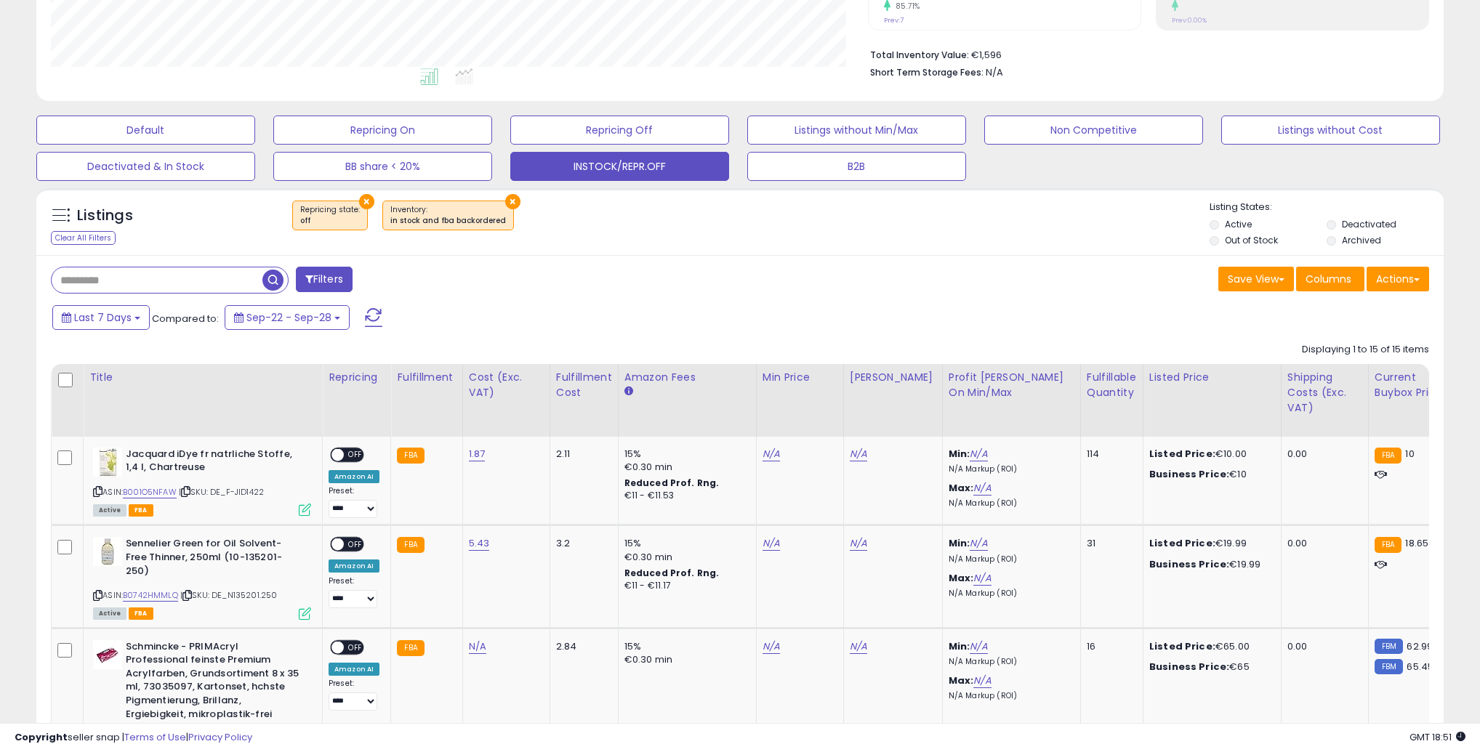
scroll to position [390, 0]
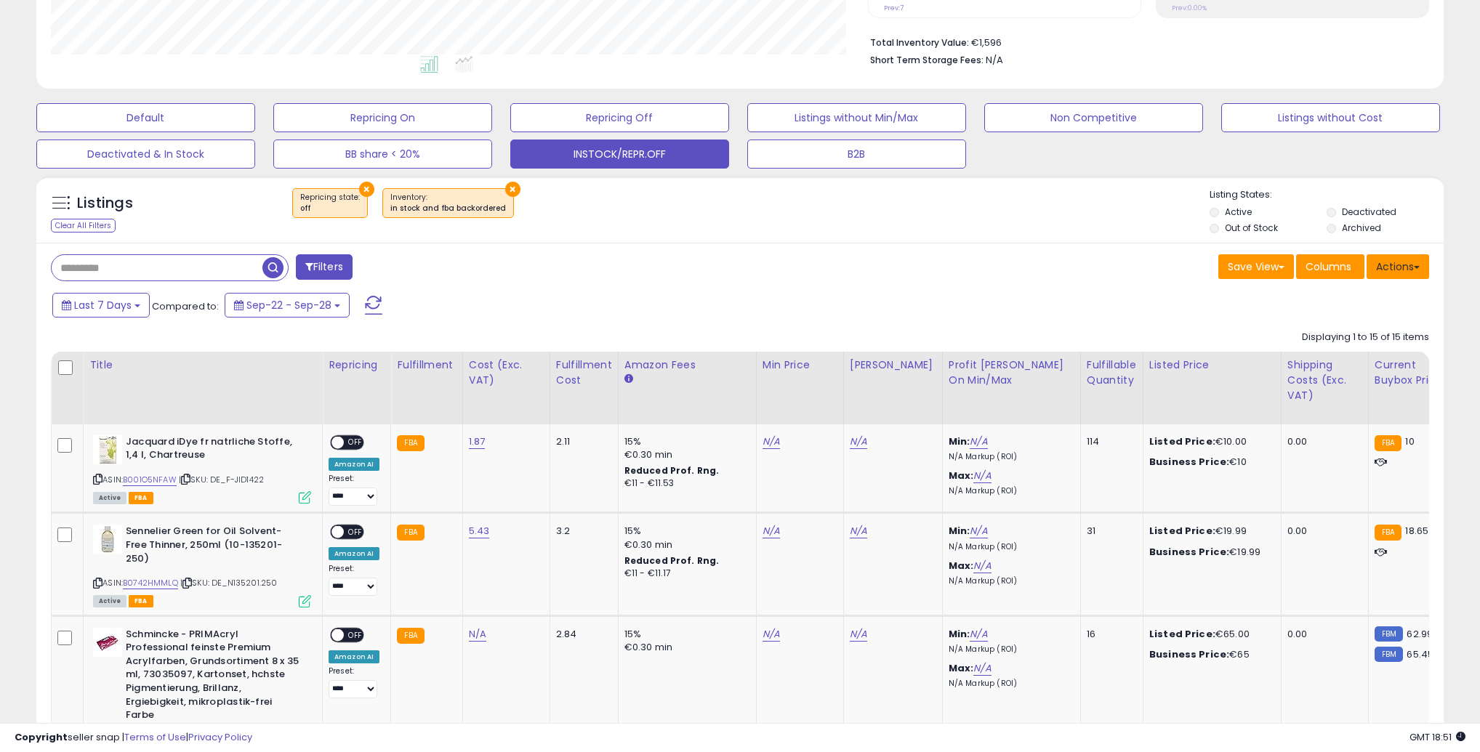
click at [1406, 259] on button "Actions" at bounding box center [1397, 266] width 62 height 25
click at [1339, 363] on link "Export All Columns" at bounding box center [1338, 359] width 159 height 23
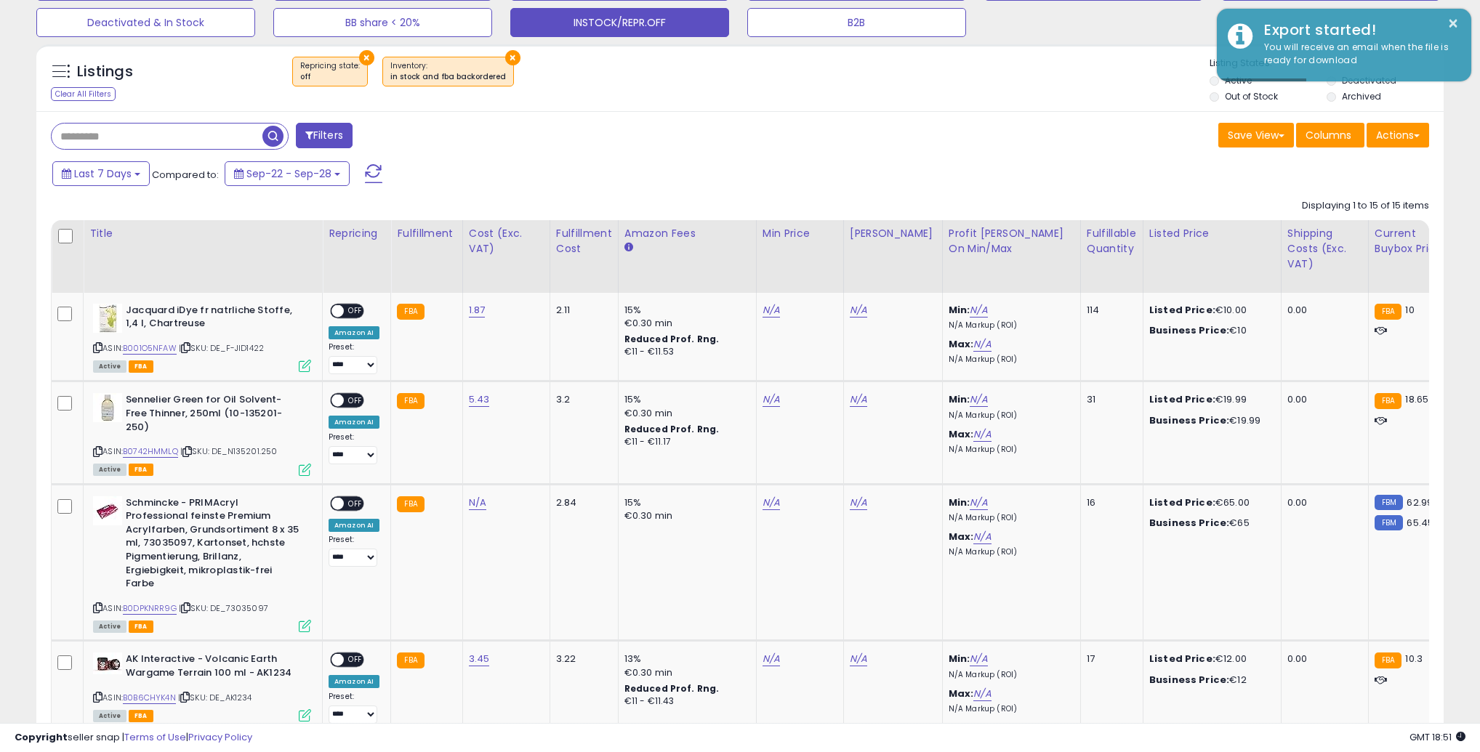
scroll to position [523, 0]
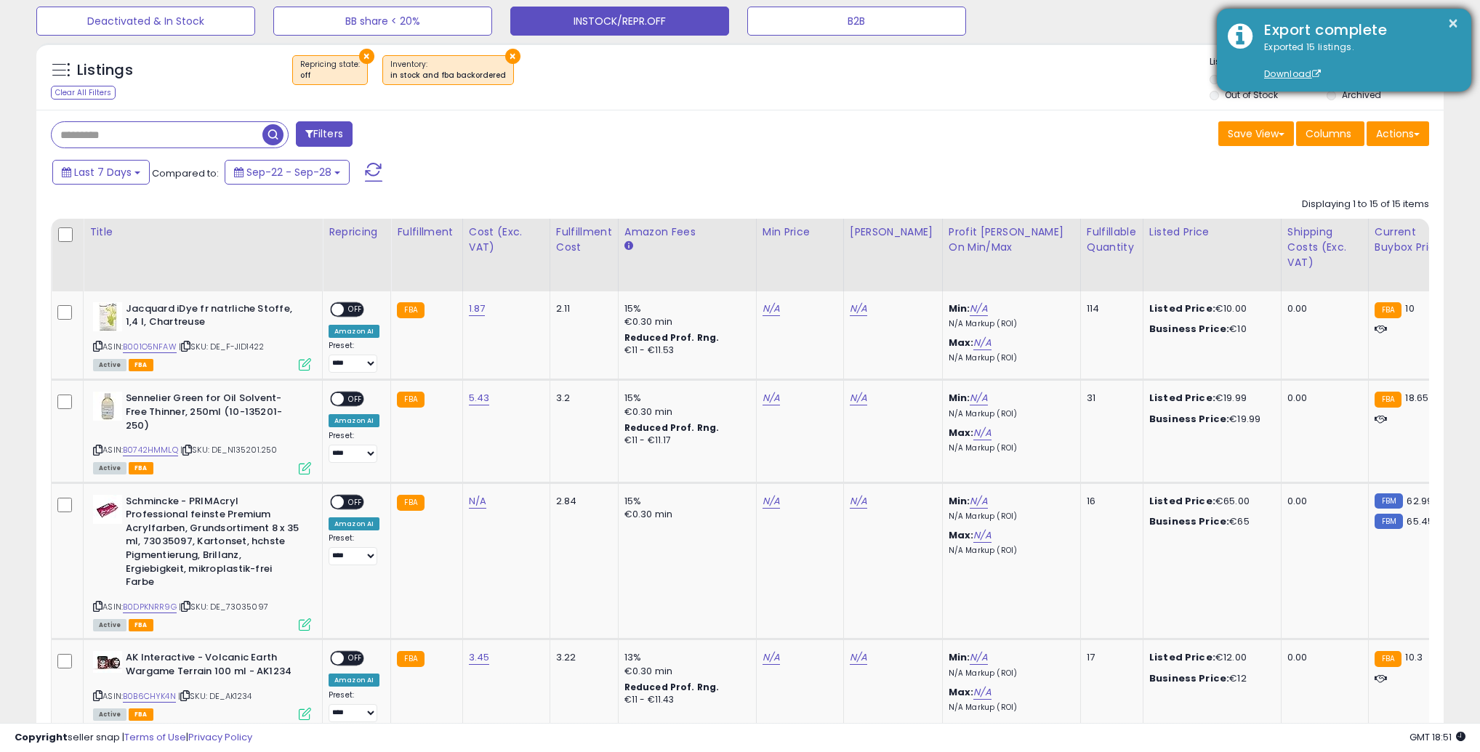
click at [1289, 67] on div "Exported 15 listings. Download" at bounding box center [1356, 61] width 207 height 41
click at [1290, 76] on link "Download" at bounding box center [1292, 74] width 57 height 12
click at [1452, 25] on button "×" at bounding box center [1453, 24] width 12 height 18
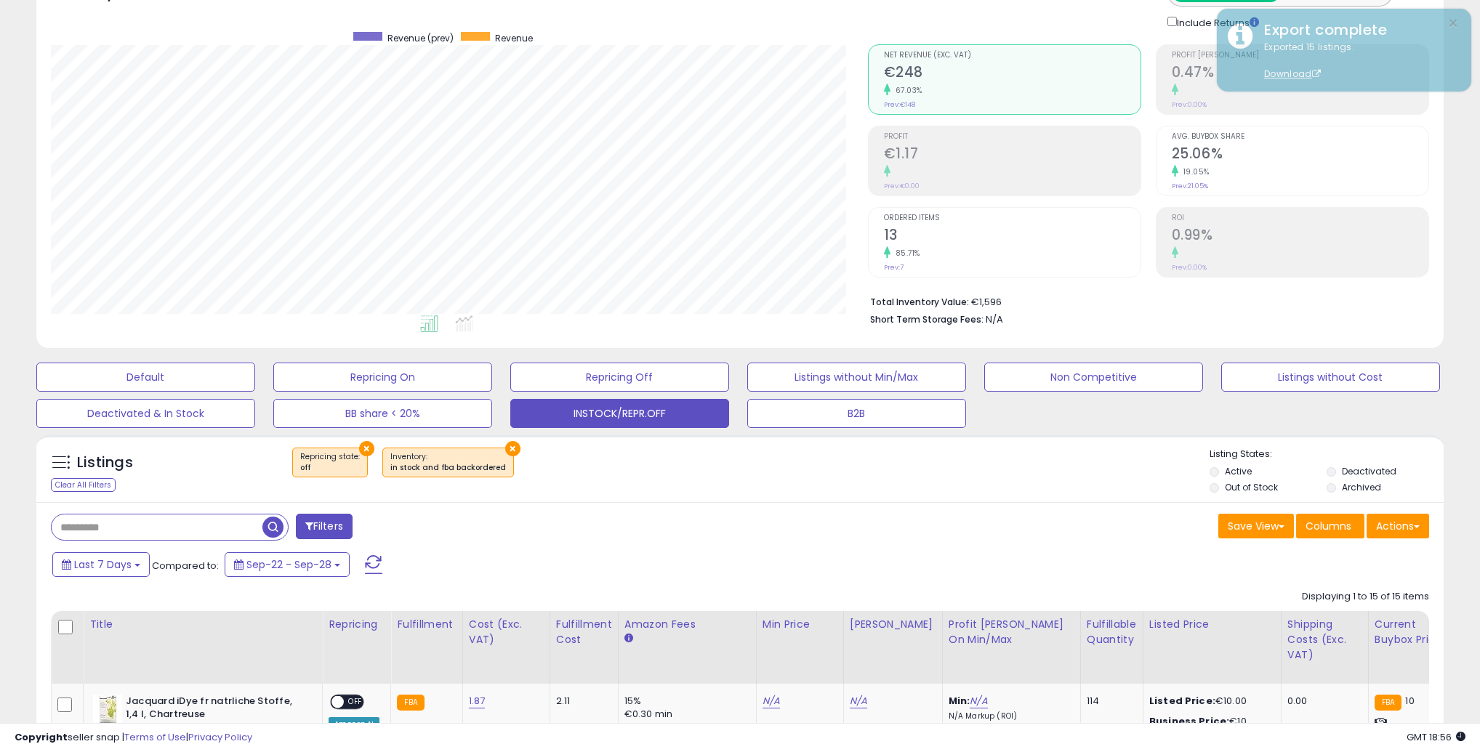
scroll to position [0, 0]
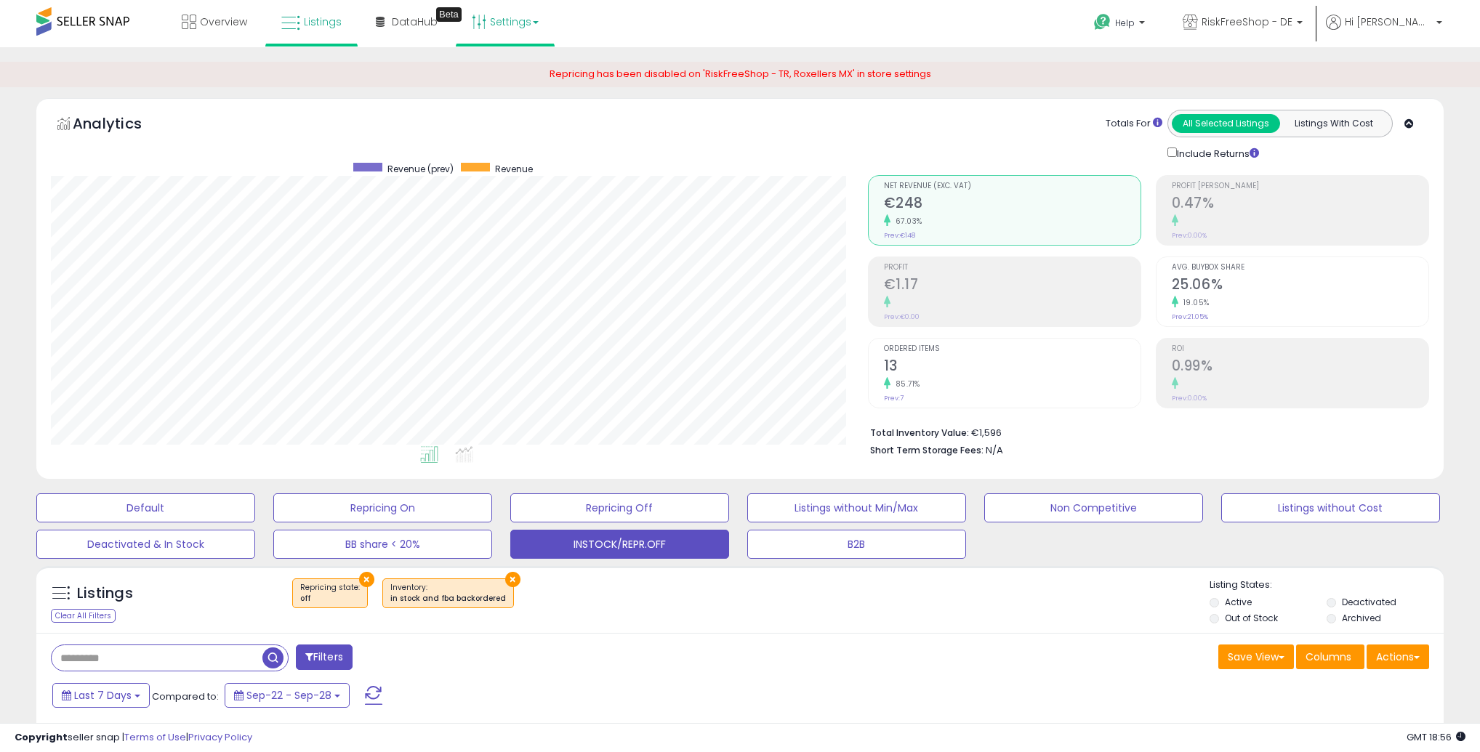
click at [509, 26] on link "Settings" at bounding box center [505, 22] width 89 height 44
click at [502, 70] on link "Store settings" at bounding box center [507, 74] width 65 height 14
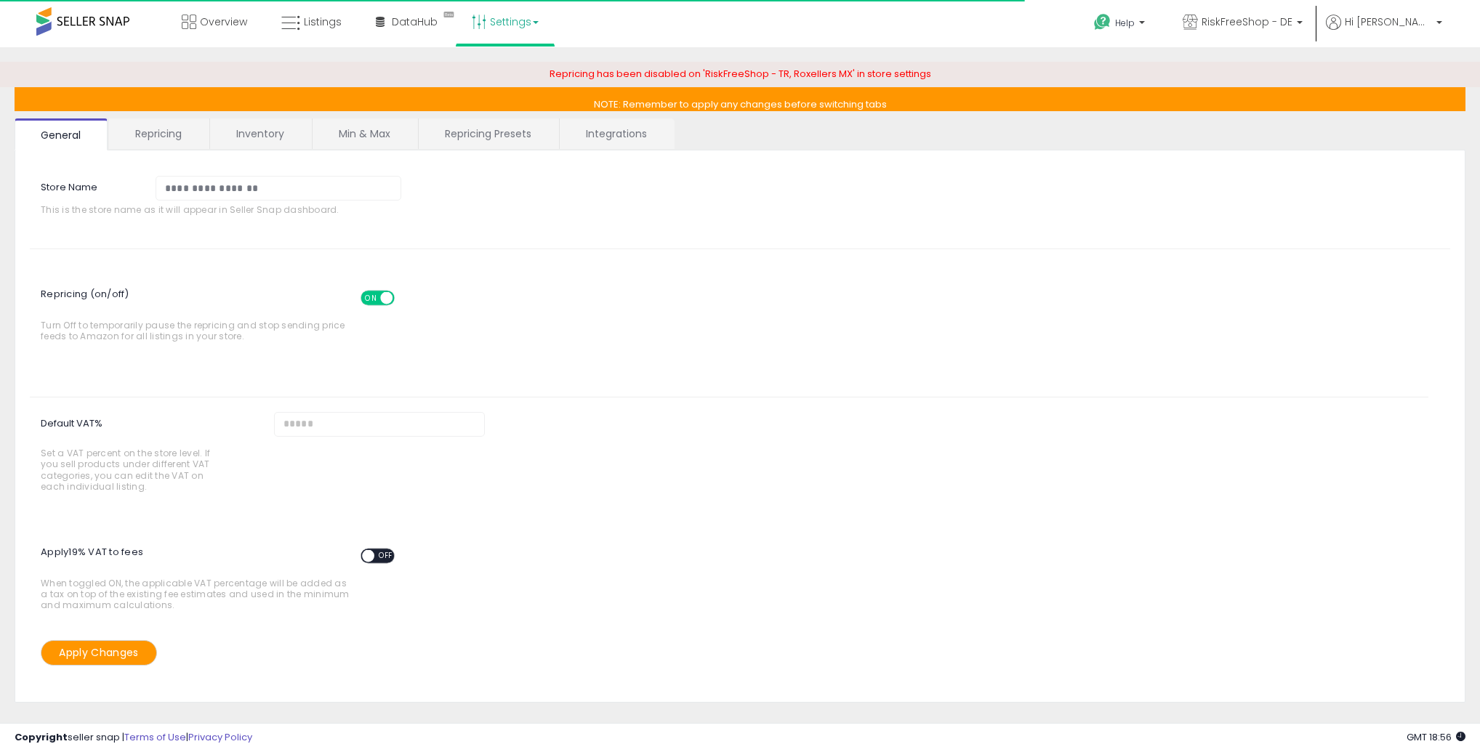
click at [464, 130] on link "Repricing Presets" at bounding box center [488, 133] width 139 height 31
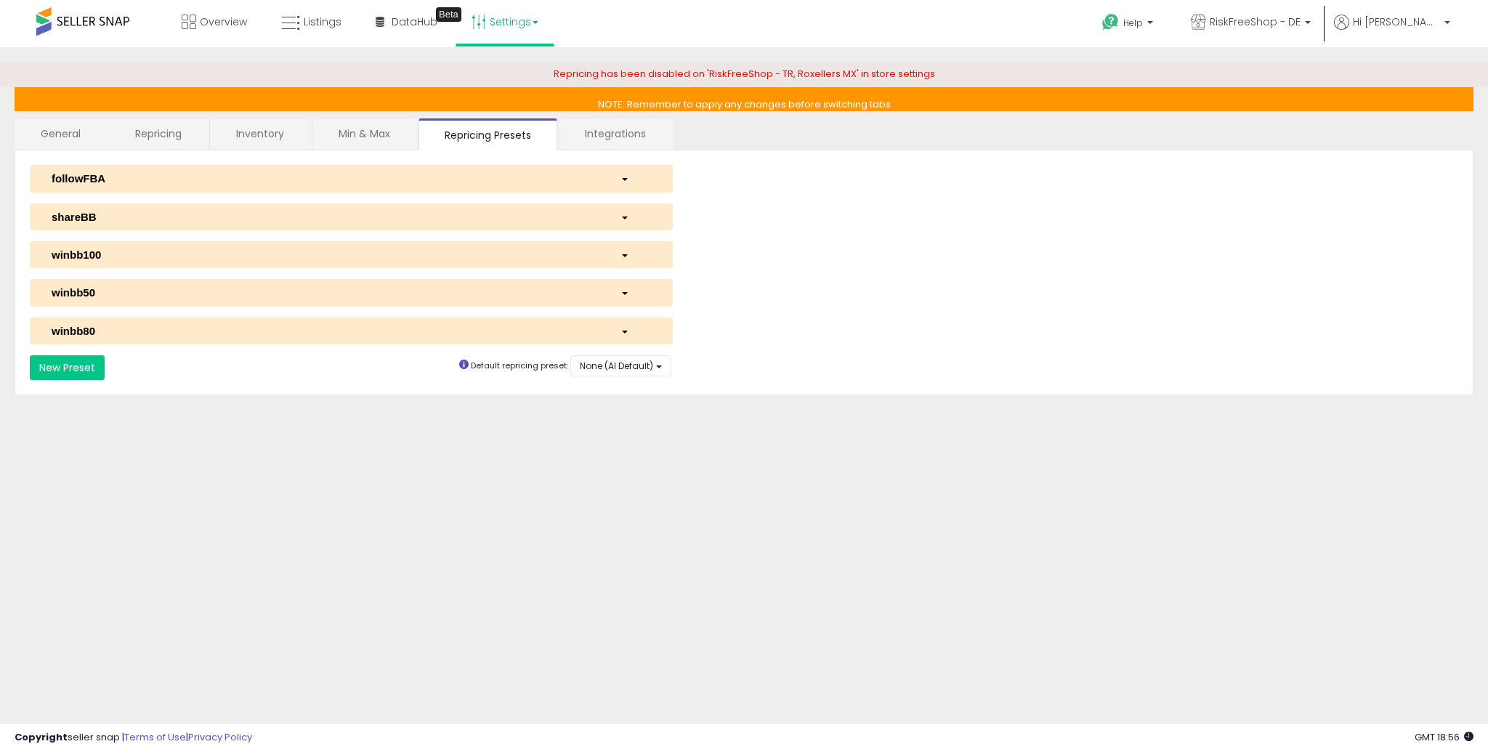
click at [134, 216] on div "shareBB" at bounding box center [325, 216] width 569 height 15
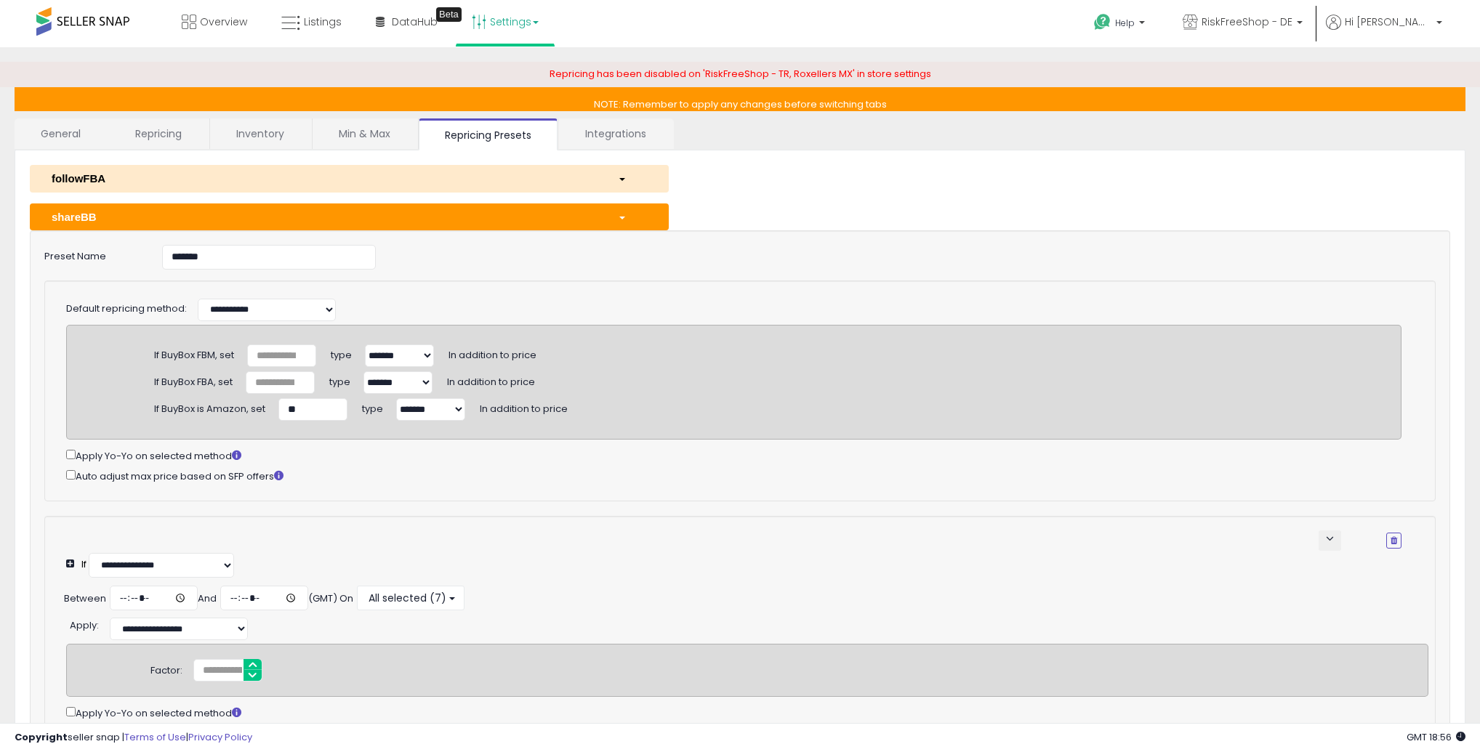
click at [229, 220] on div "shareBB" at bounding box center [324, 216] width 566 height 15
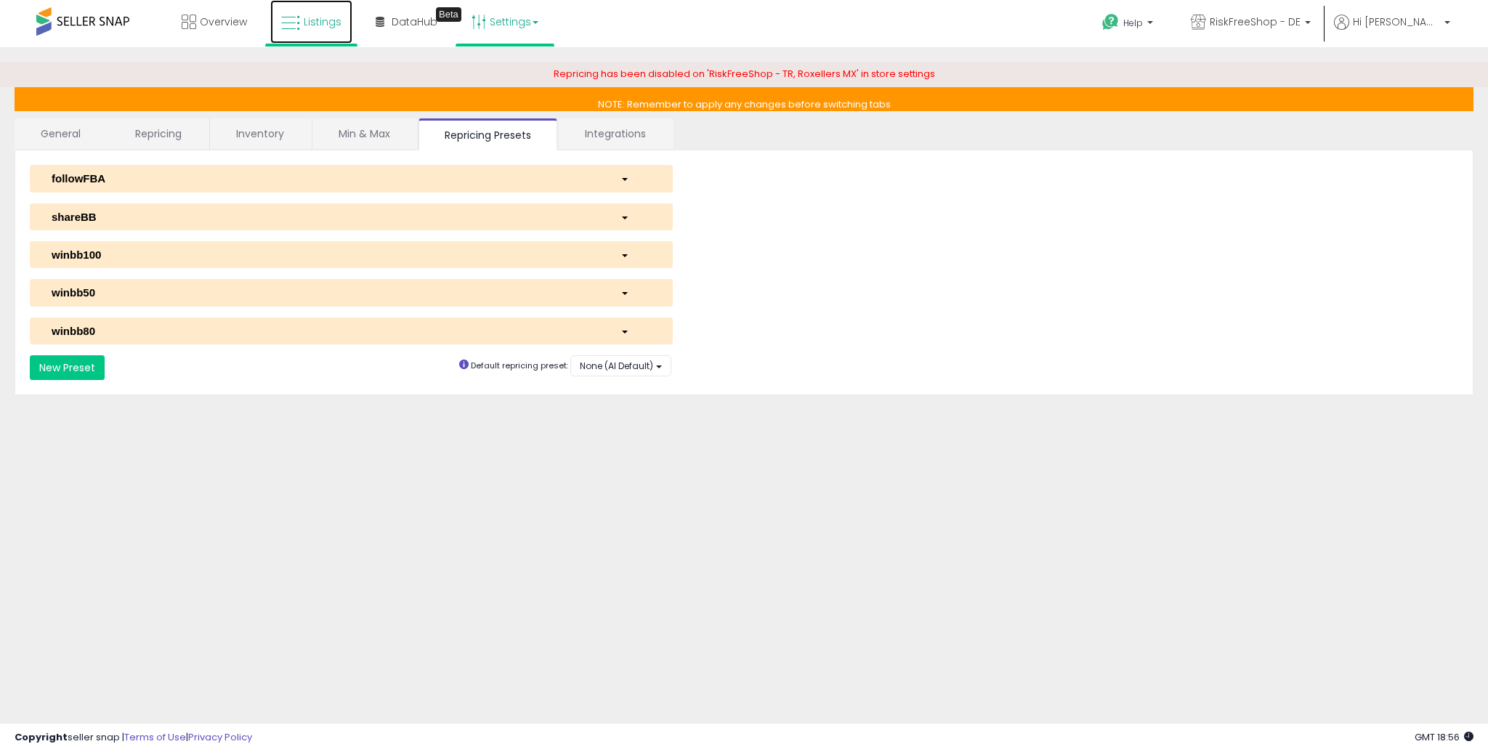
click at [302, 26] on link "Listings" at bounding box center [311, 22] width 82 height 44
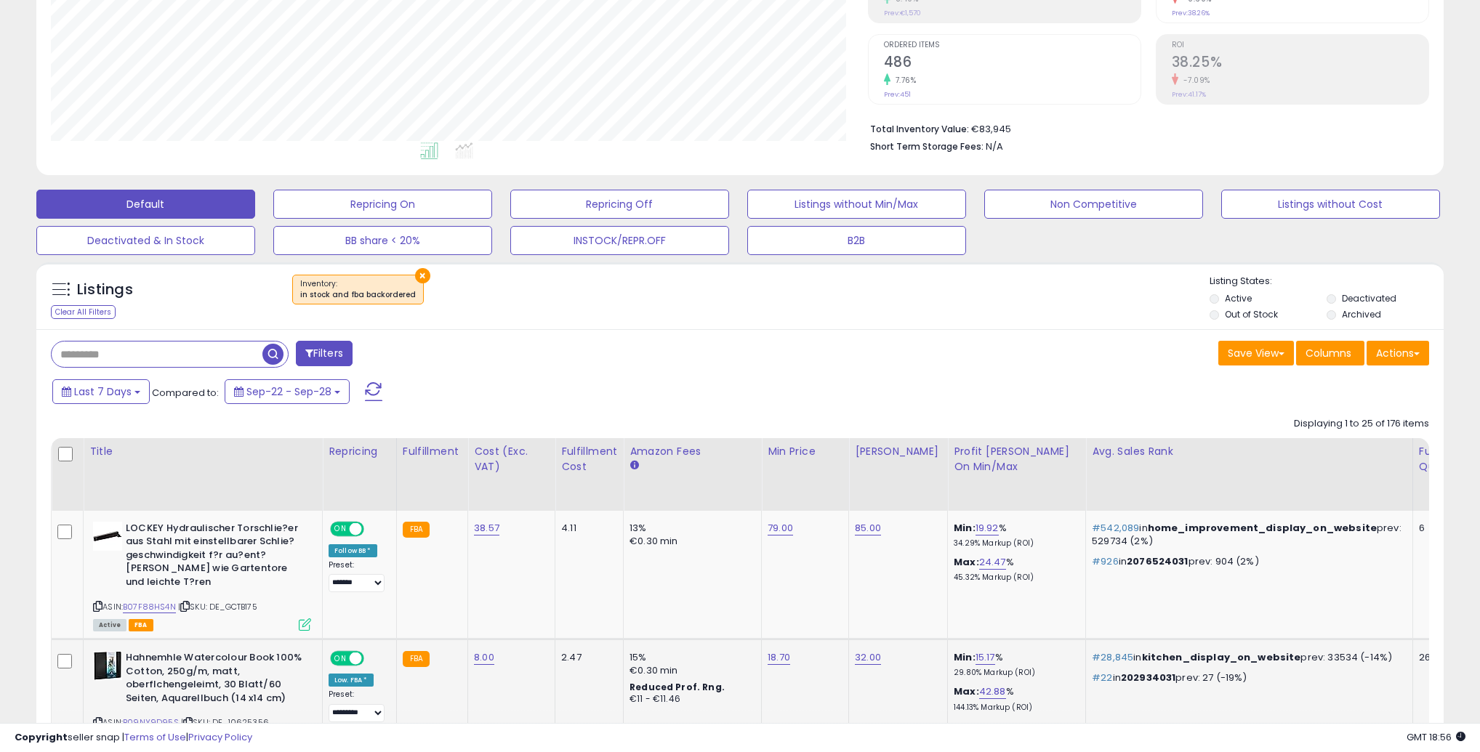
scroll to position [218, 0]
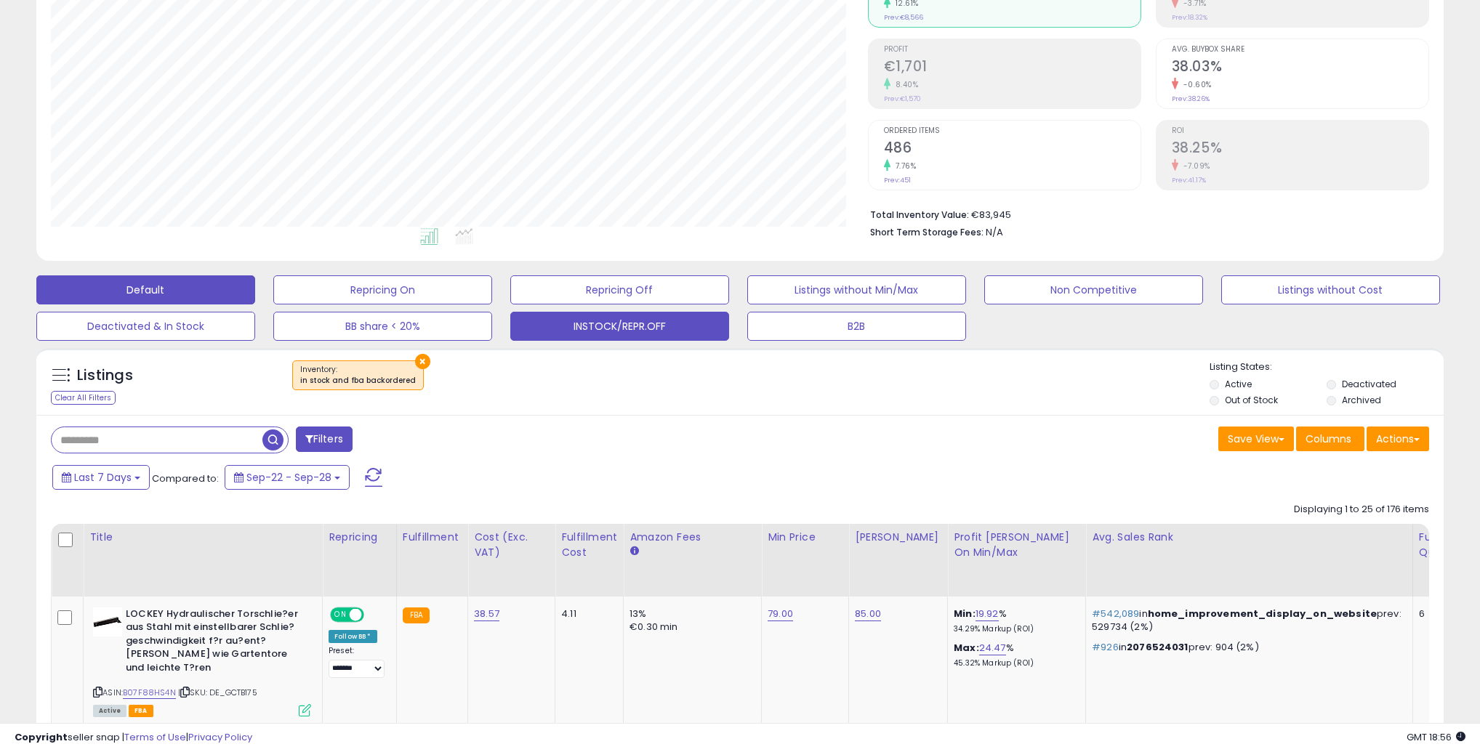
click at [613, 329] on button "INSTOCK/REPR.OFF" at bounding box center [619, 326] width 219 height 29
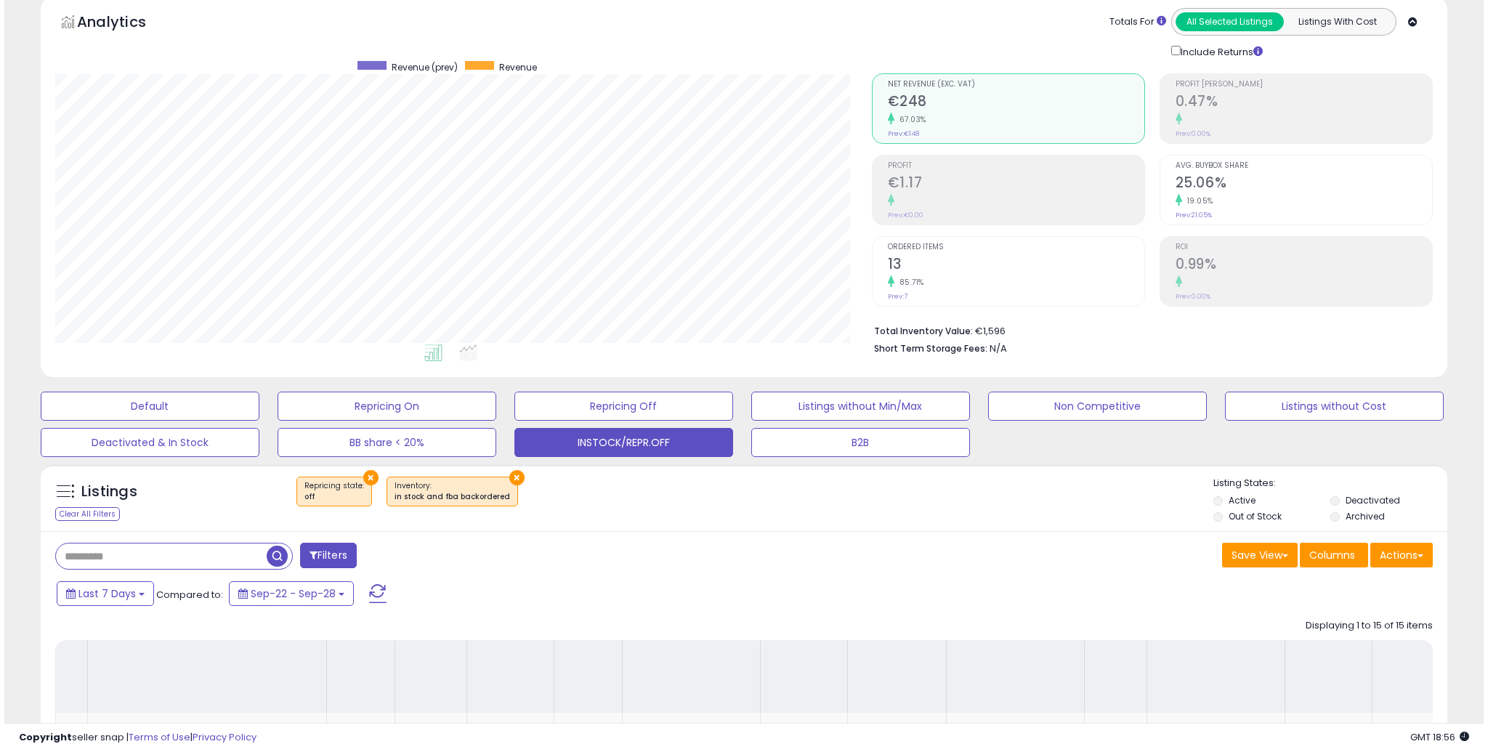
scroll to position [0, 0]
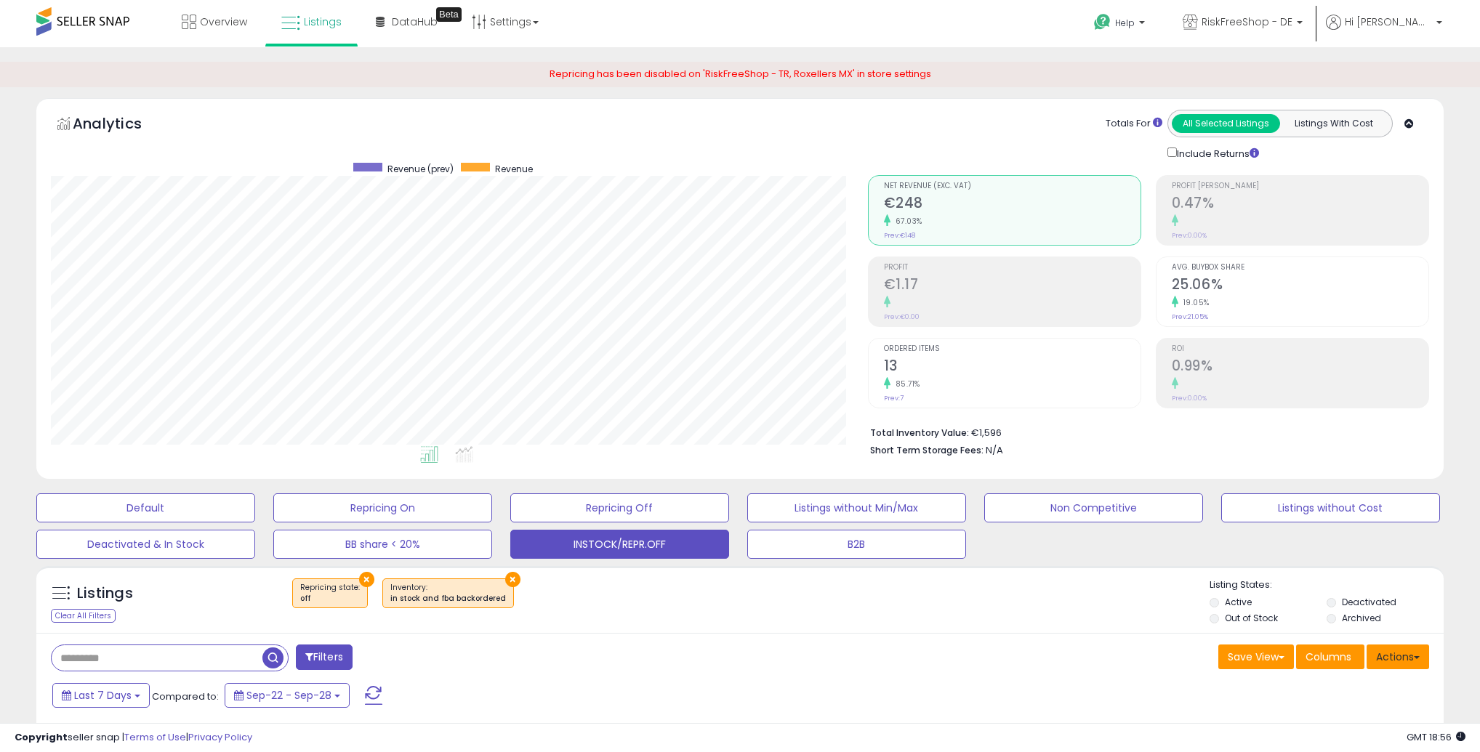
click at [1414, 663] on button "Actions" at bounding box center [1397, 657] width 62 height 25
click at [1322, 690] on link "Import" at bounding box center [1338, 688] width 159 height 23
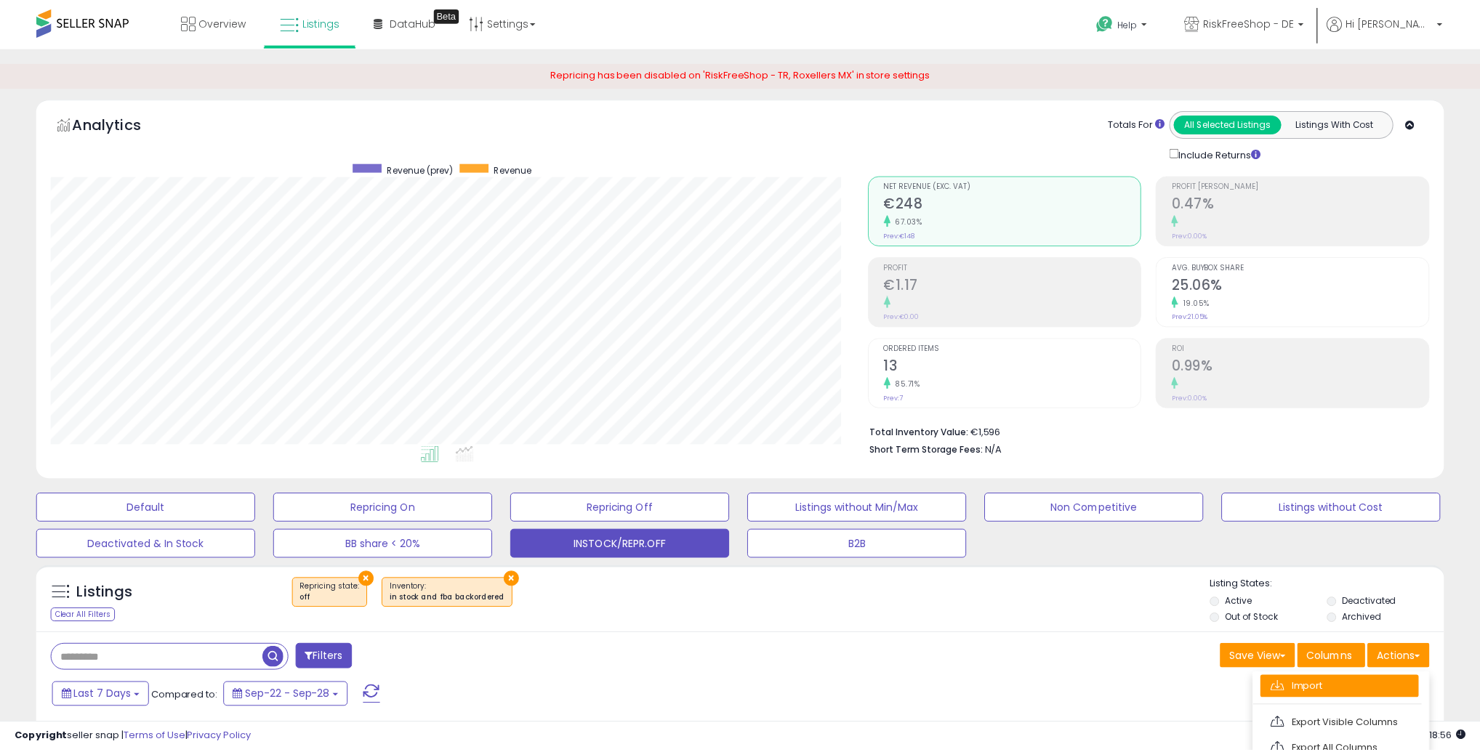
scroll to position [298, 821]
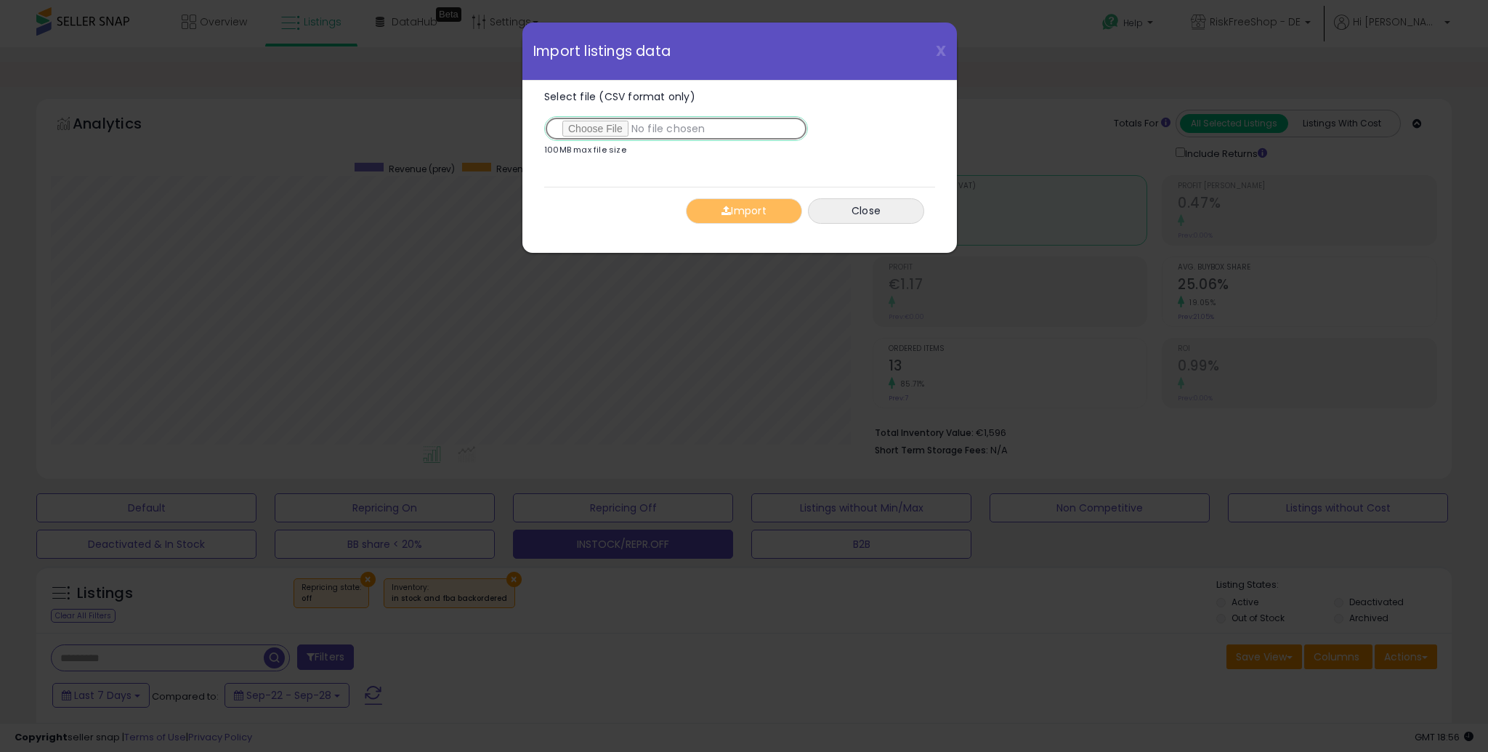
click at [581, 133] on input "Select file (CSV format only)" at bounding box center [676, 128] width 264 height 25
type input "**********"
click at [742, 214] on button "Import" at bounding box center [744, 210] width 116 height 25
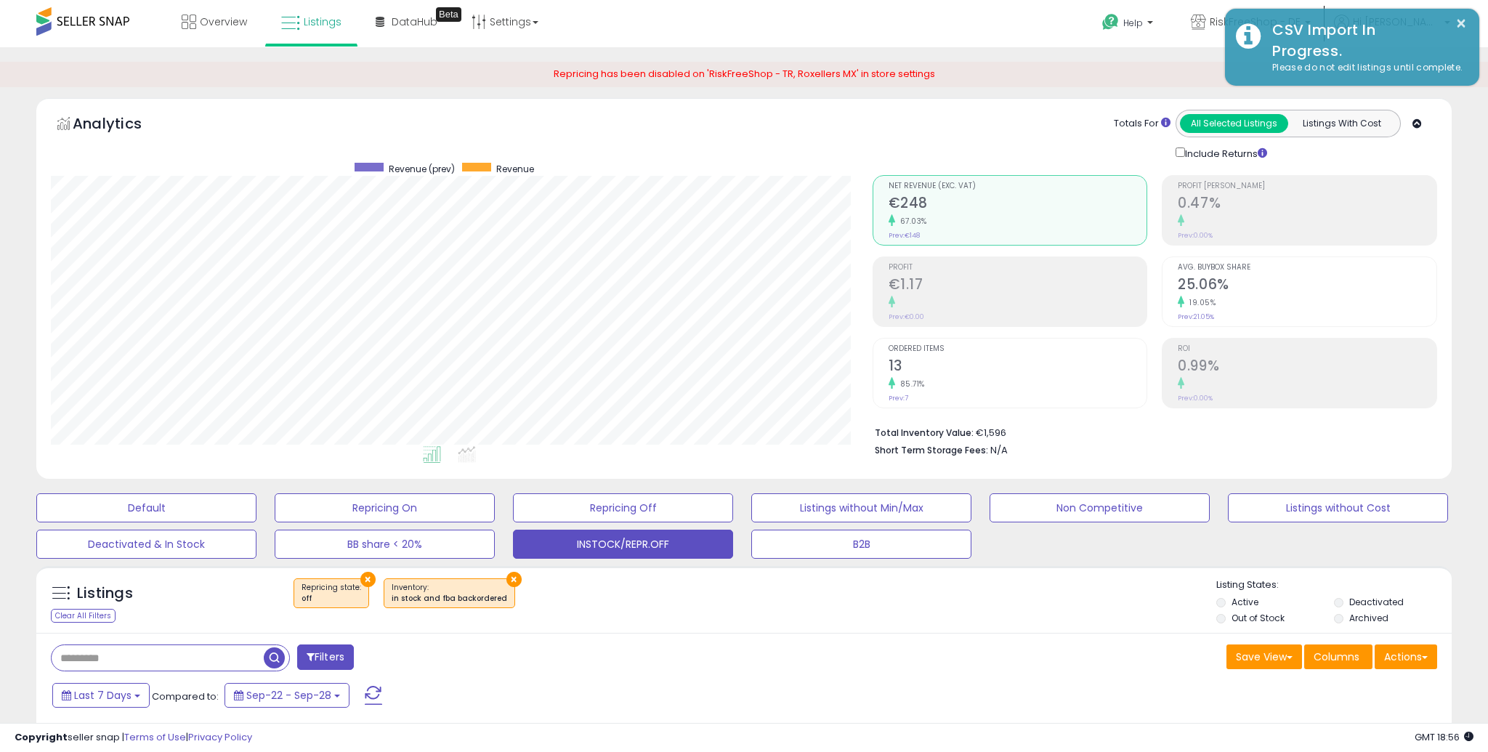
scroll to position [726438, 725919]
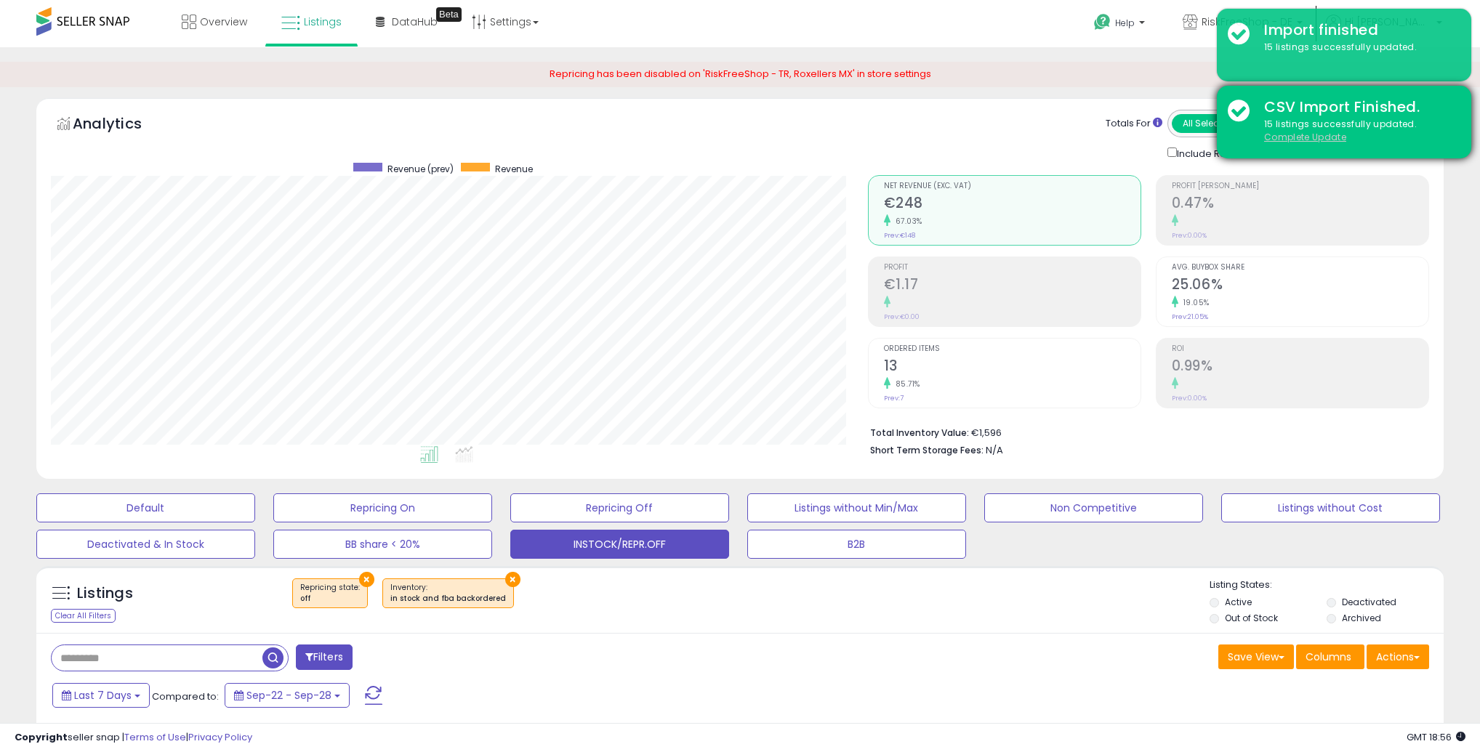
click at [1286, 140] on u "Complete Update" at bounding box center [1305, 137] width 82 height 12
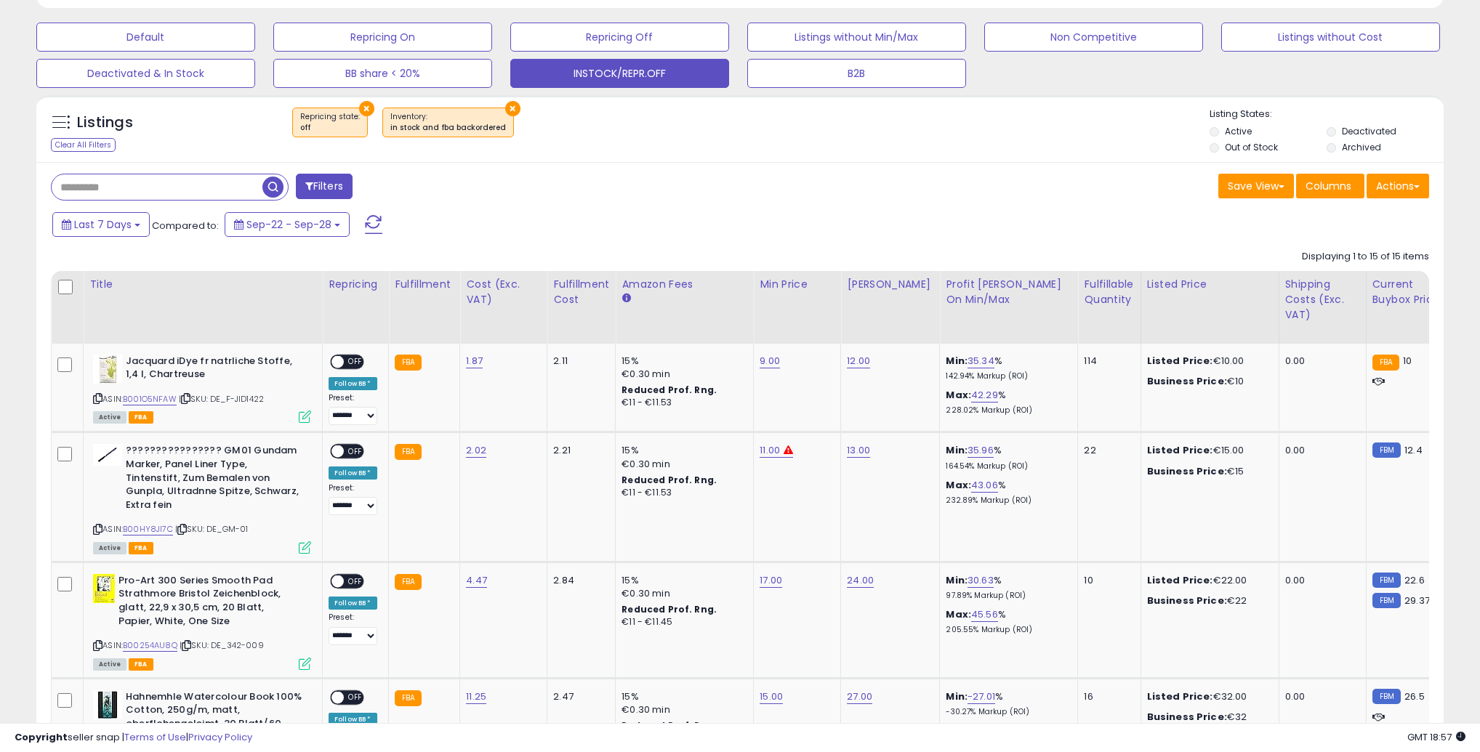
scroll to position [476, 0]
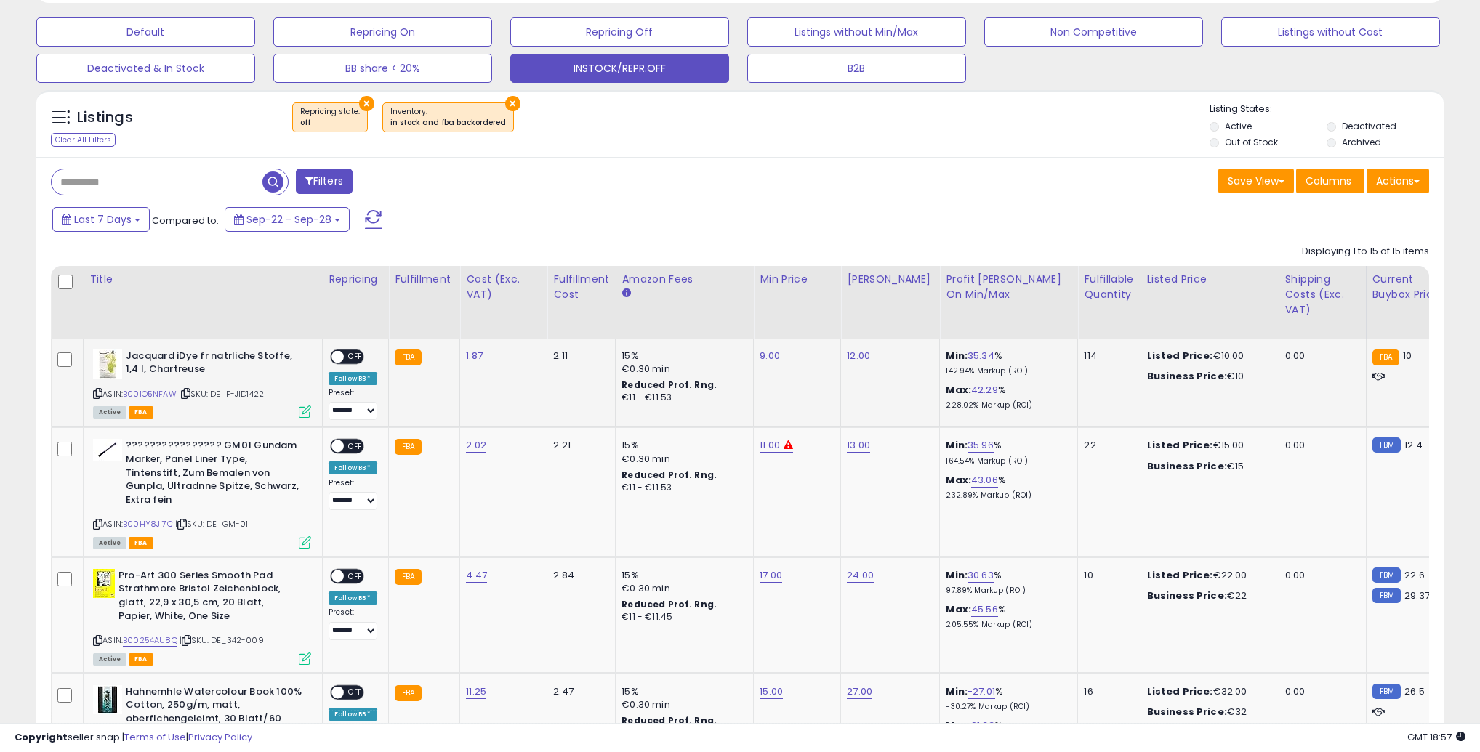
click at [352, 361] on span "OFF" at bounding box center [355, 356] width 23 height 12
click at [350, 445] on span "OFF" at bounding box center [355, 446] width 23 height 12
click at [342, 570] on span at bounding box center [337, 576] width 12 height 12
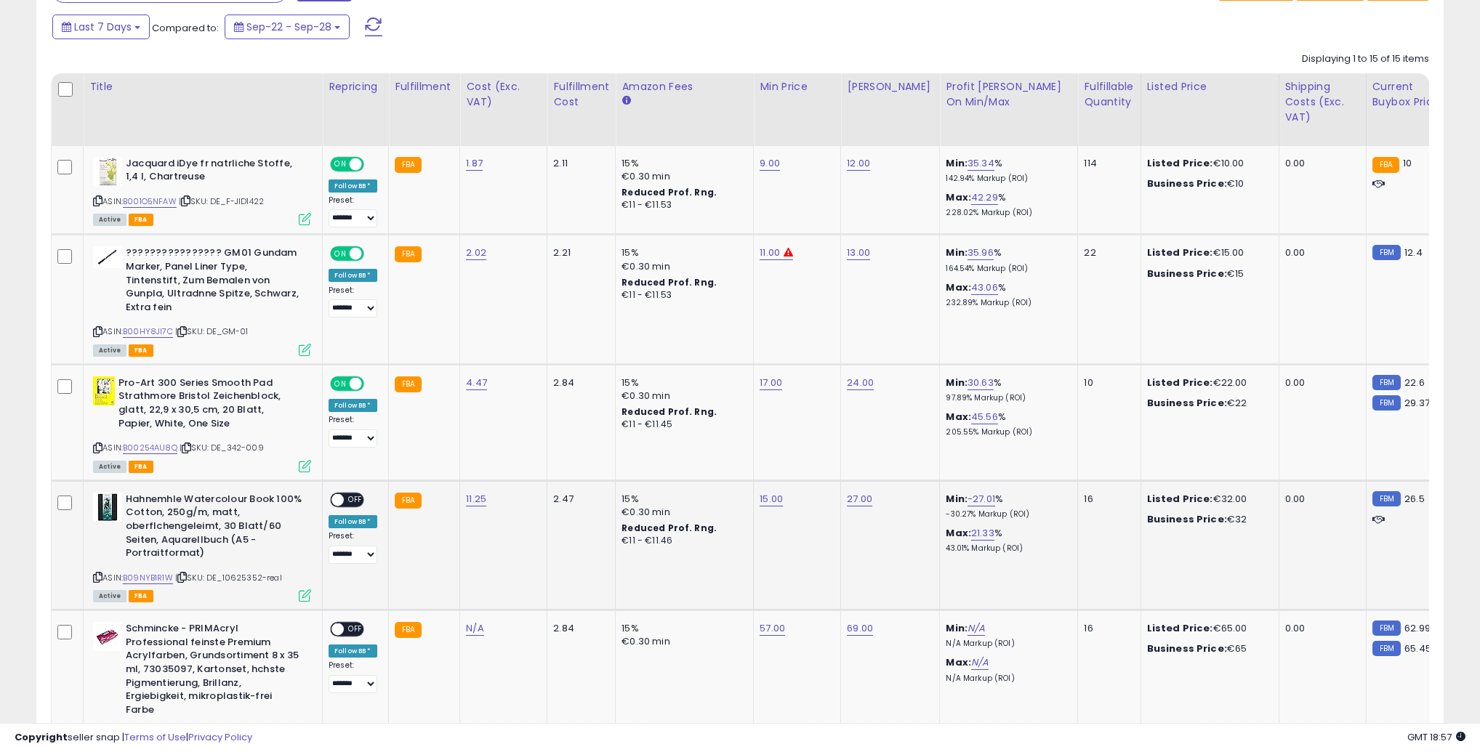
scroll to position [674, 0]
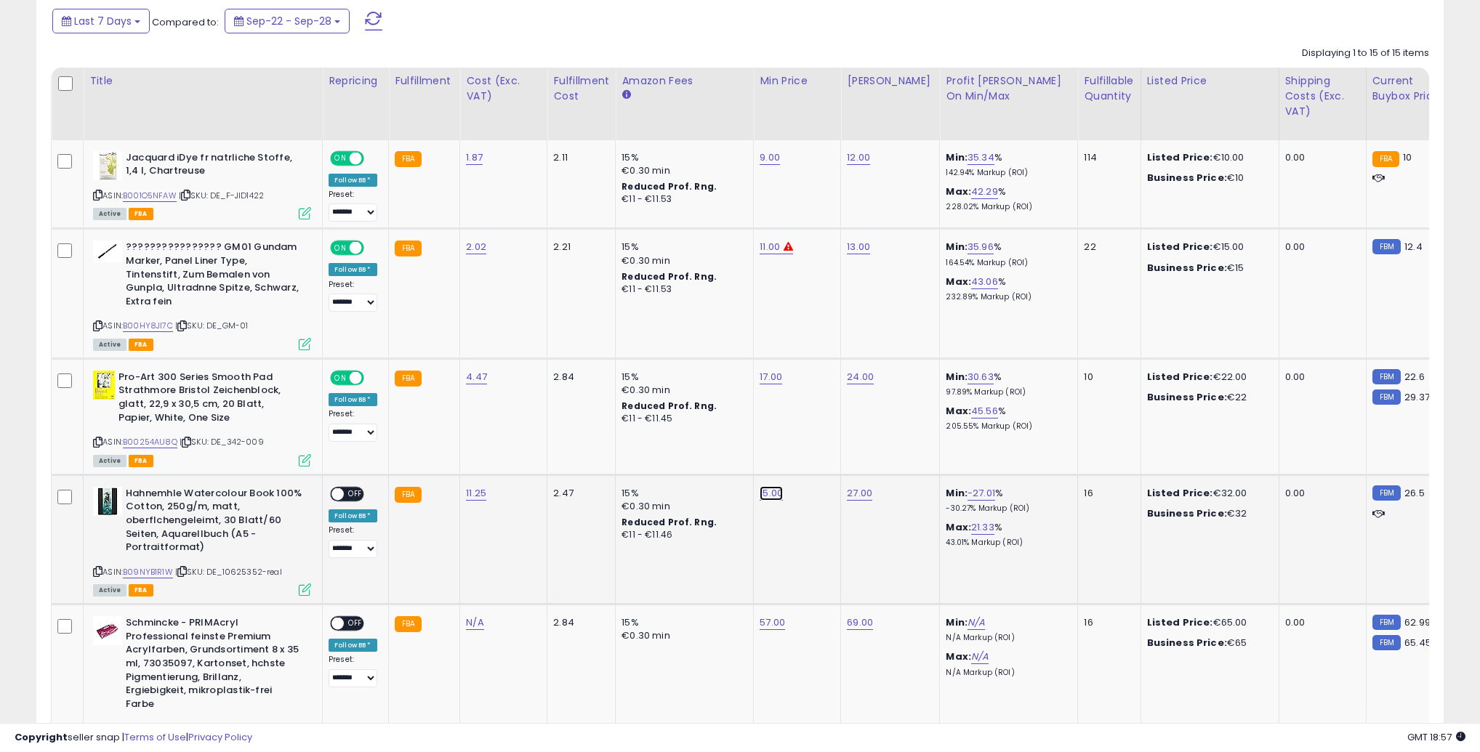
click at [773, 486] on link "15.00" at bounding box center [770, 493] width 23 height 15
click at [725, 448] on input "*****" at bounding box center [734, 444] width 129 height 25
type input "**"
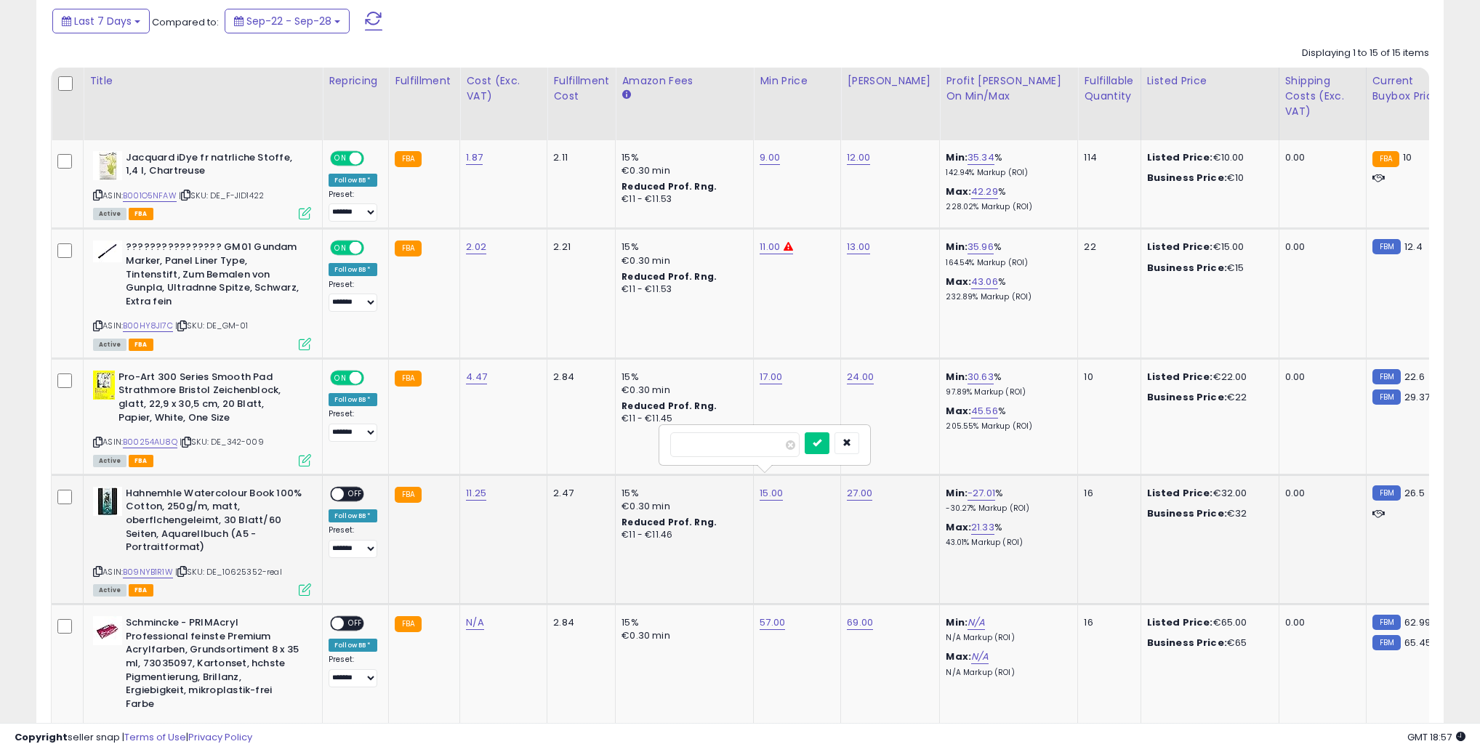
click button "submit" at bounding box center [816, 443] width 25 height 22
click at [773, 486] on link "20.00" at bounding box center [772, 493] width 26 height 15
click at [720, 442] on input "*****" at bounding box center [736, 444] width 129 height 25
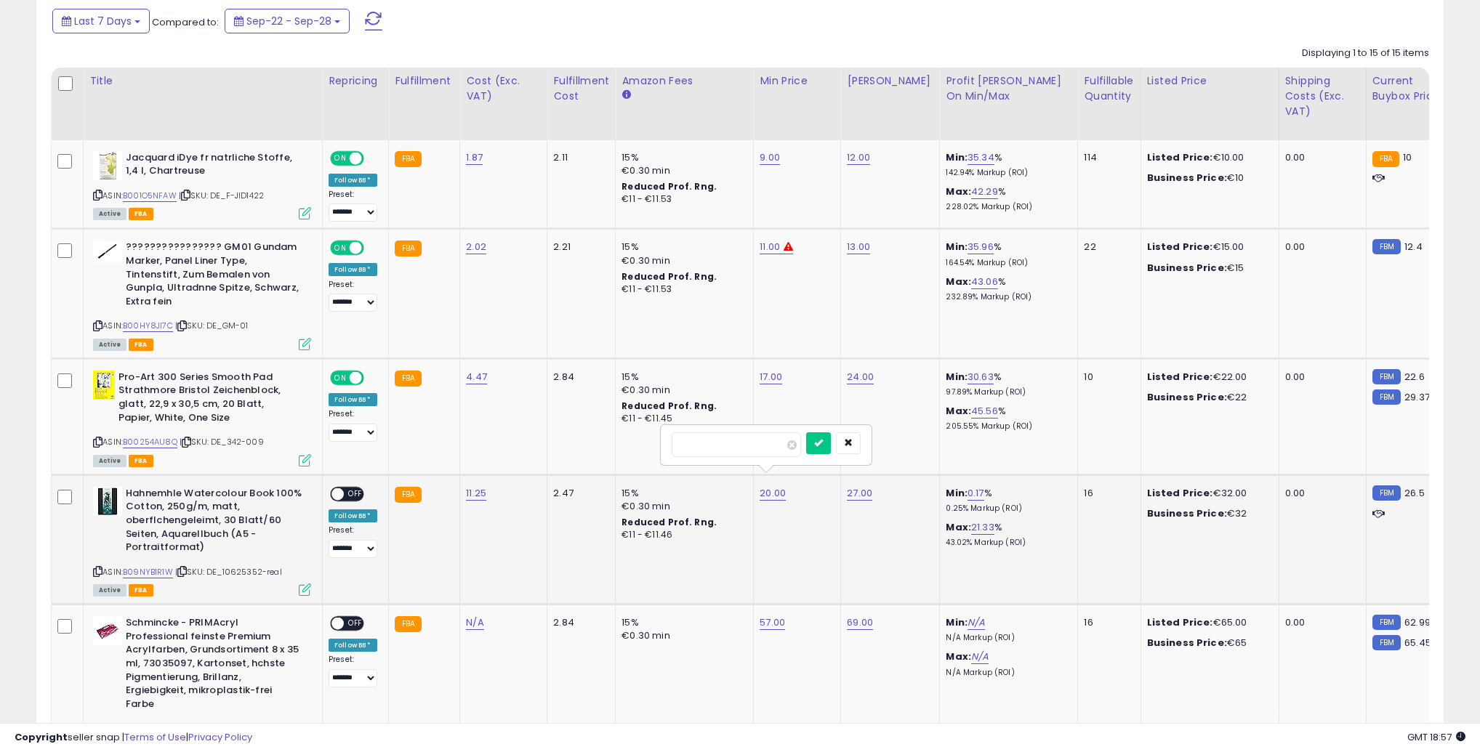
type input "**"
click button "submit" at bounding box center [818, 443] width 25 height 22
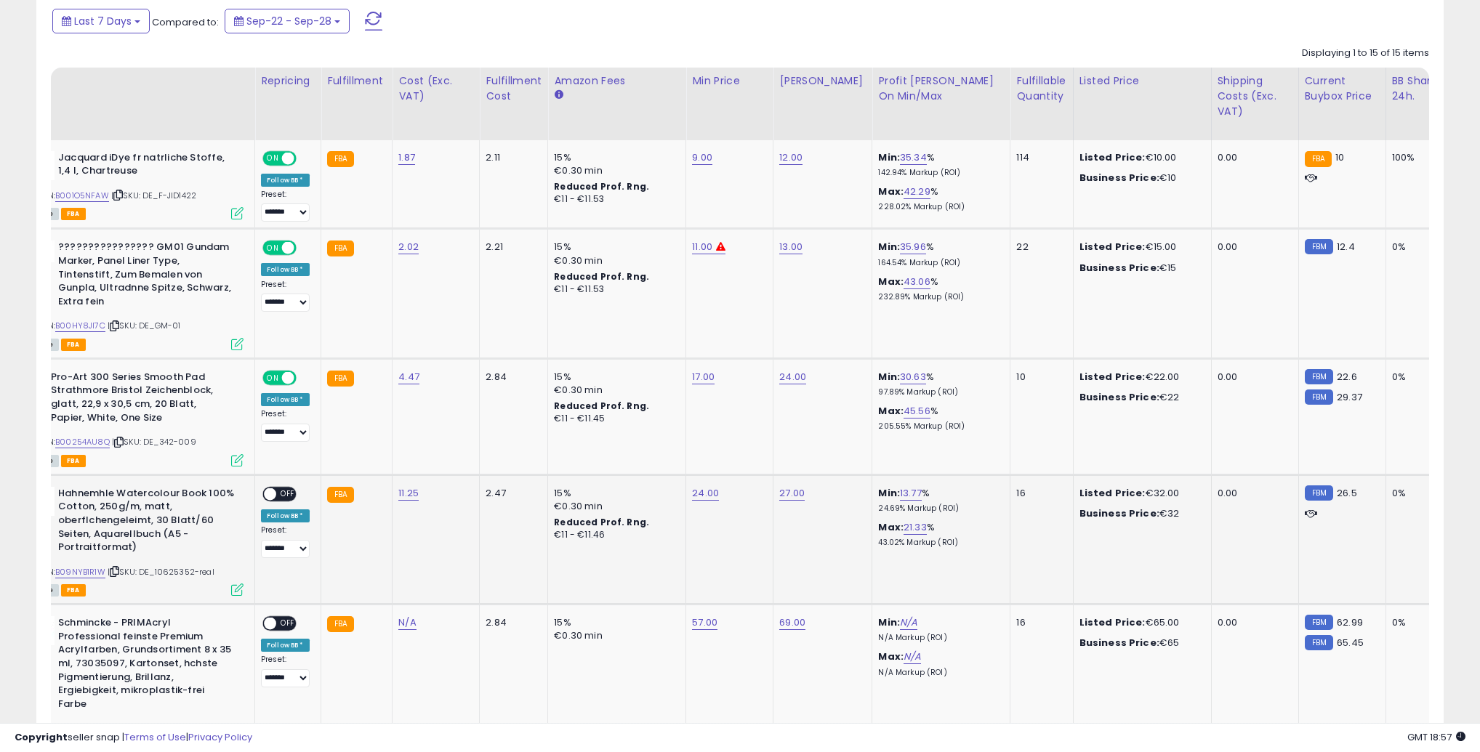
scroll to position [0, 0]
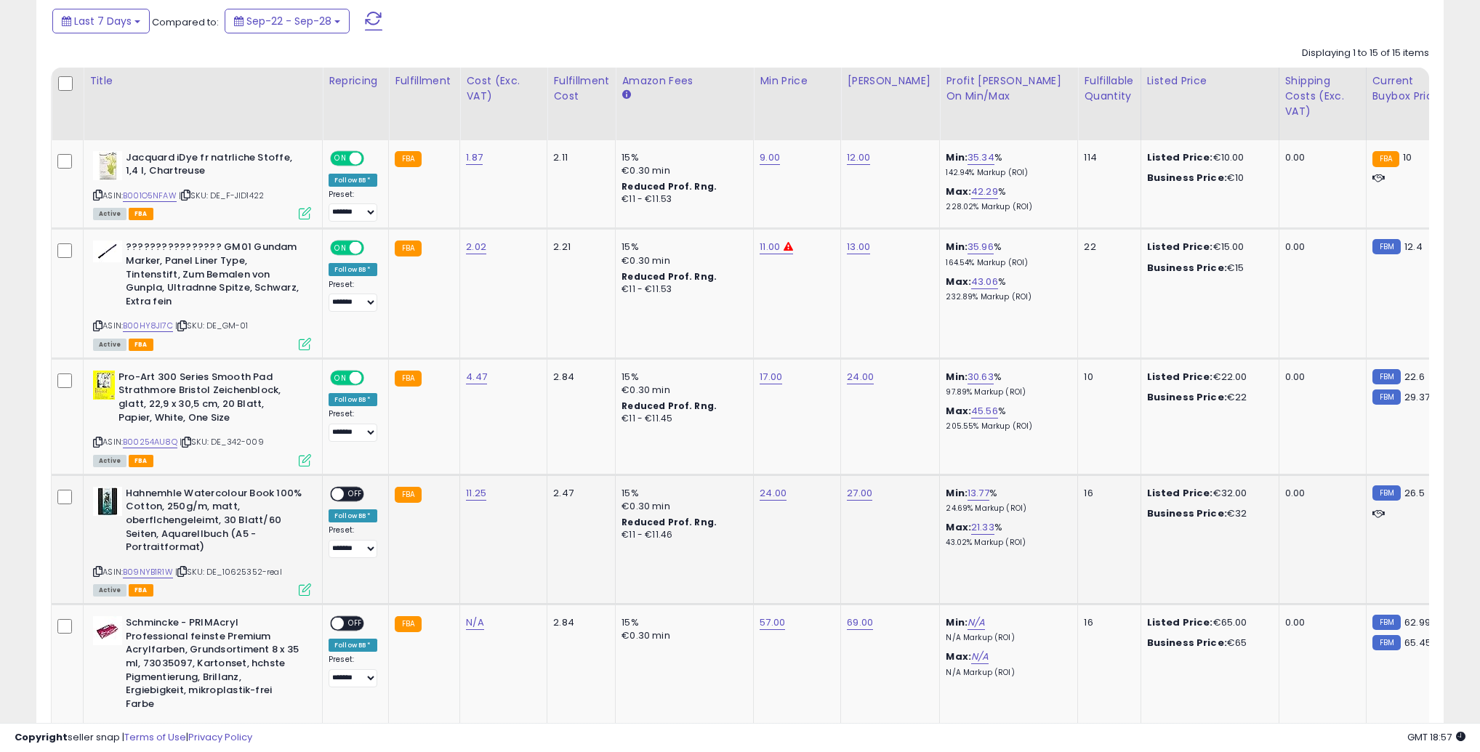
click at [334, 488] on span at bounding box center [337, 494] width 12 height 12
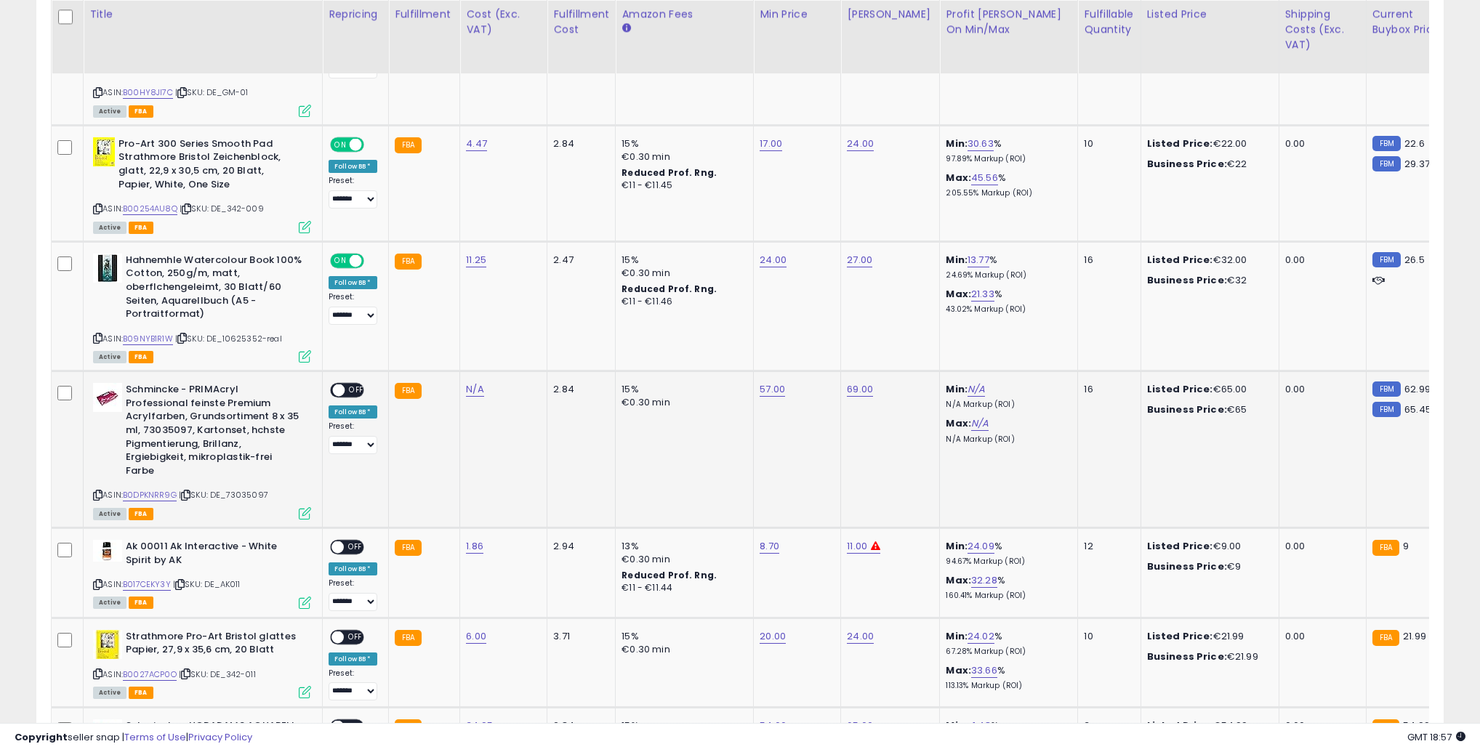
click at [339, 384] on span at bounding box center [339, 390] width 12 height 12
click at [350, 383] on div "ON OFF" at bounding box center [347, 390] width 34 height 15
click at [352, 384] on span "OFF" at bounding box center [355, 390] width 23 height 12
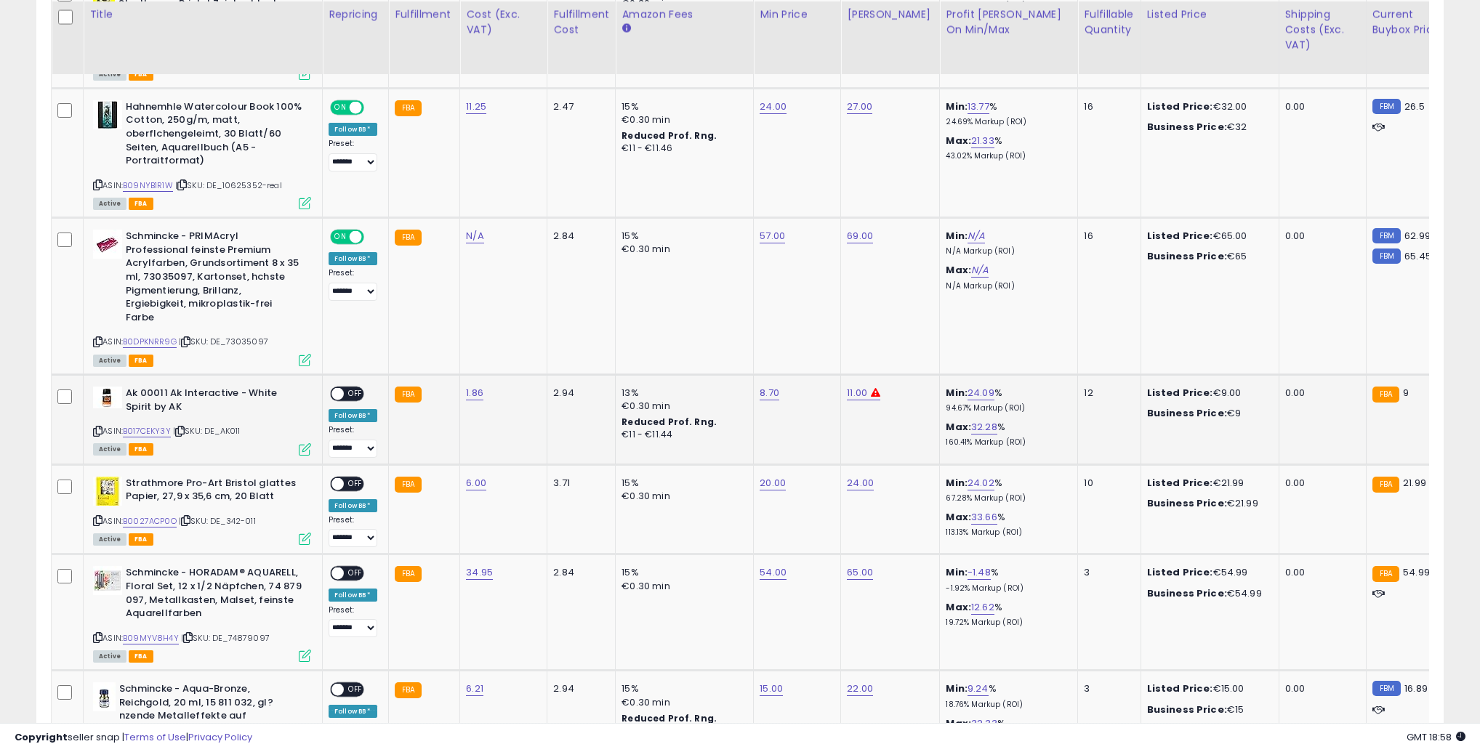
click at [351, 388] on span "OFF" at bounding box center [355, 394] width 23 height 12
click at [345, 477] on span "OFF" at bounding box center [355, 483] width 23 height 12
click at [770, 565] on link "54.00" at bounding box center [772, 572] width 27 height 15
click at [719, 510] on input "*****" at bounding box center [736, 510] width 129 height 25
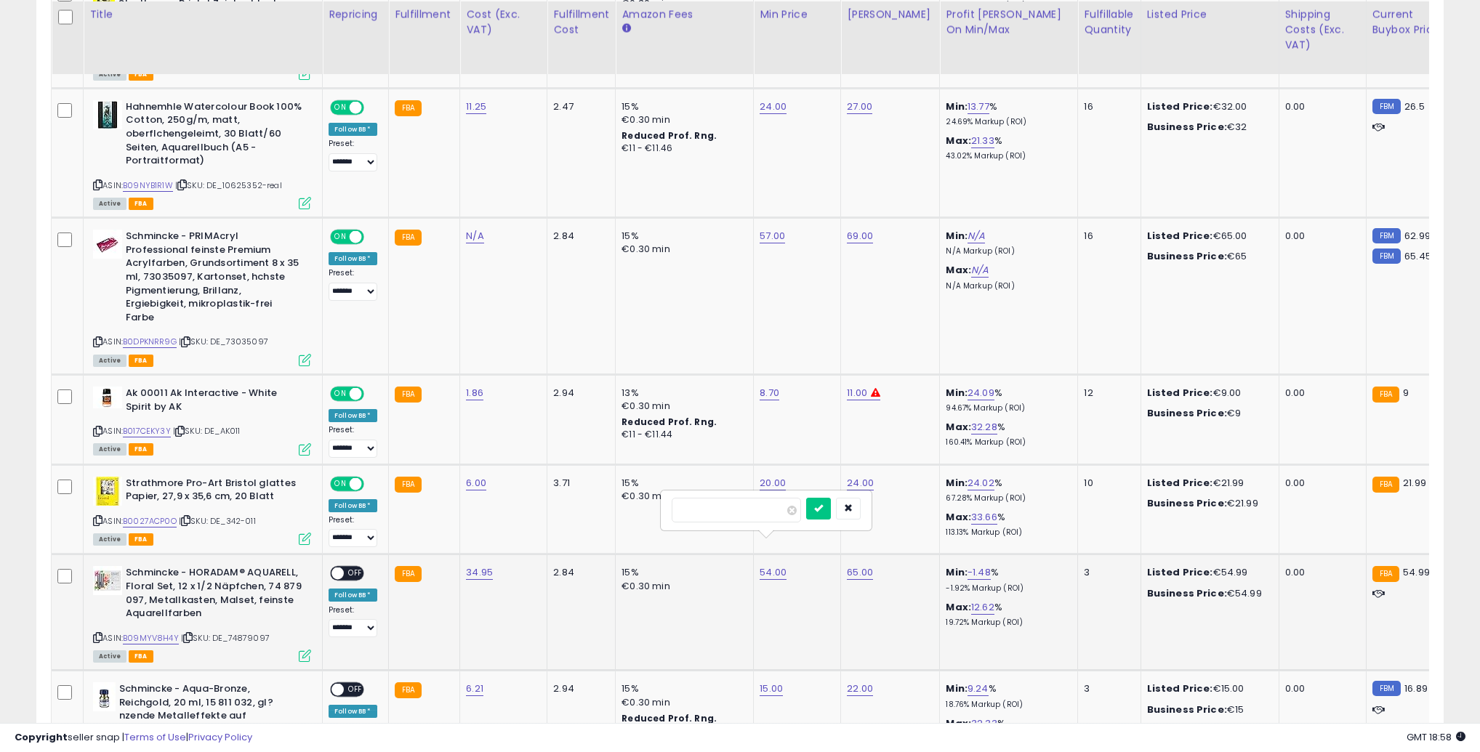
click at [719, 510] on input "*****" at bounding box center [736, 510] width 129 height 25
type input "**"
click button "submit" at bounding box center [818, 509] width 25 height 22
click at [772, 565] on link "56.00" at bounding box center [772, 572] width 26 height 15
click at [716, 512] on input "*****" at bounding box center [736, 510] width 129 height 25
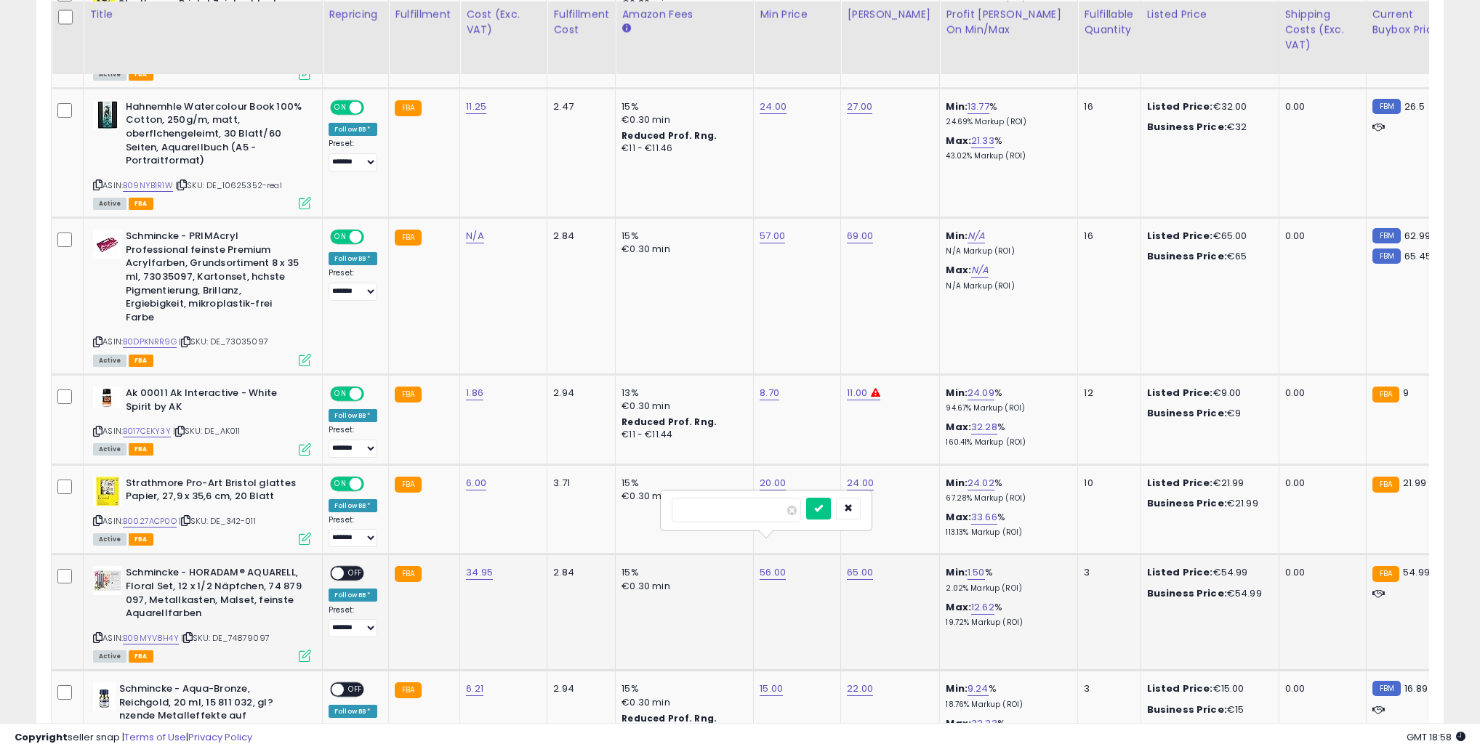
click at [716, 512] on input "*****" at bounding box center [736, 510] width 129 height 25
type input "**"
click button "submit" at bounding box center [818, 509] width 25 height 22
click at [352, 568] on span "OFF" at bounding box center [355, 574] width 23 height 12
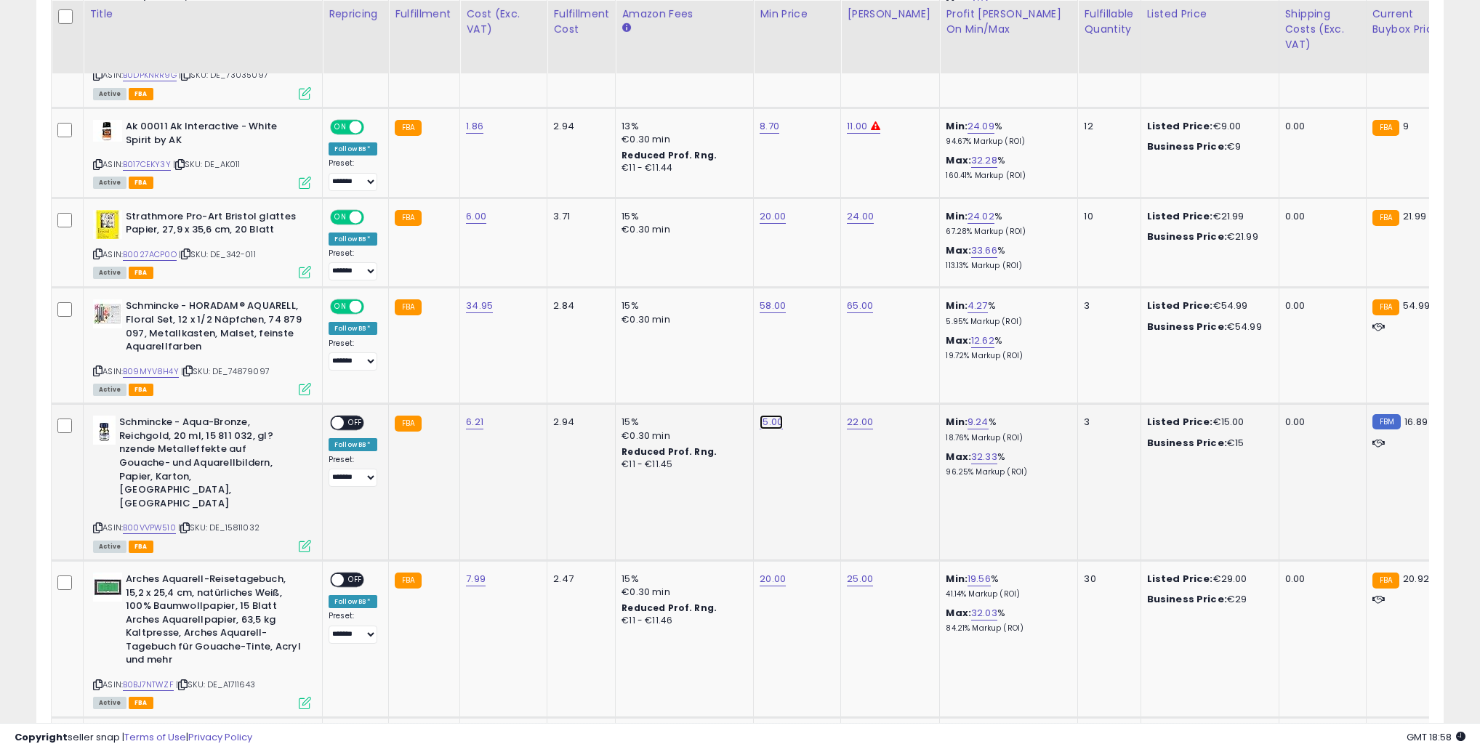
click at [767, 415] on link "15.00" at bounding box center [770, 422] width 23 height 15
click at [726, 363] on input "*****" at bounding box center [734, 359] width 129 height 25
type input "**"
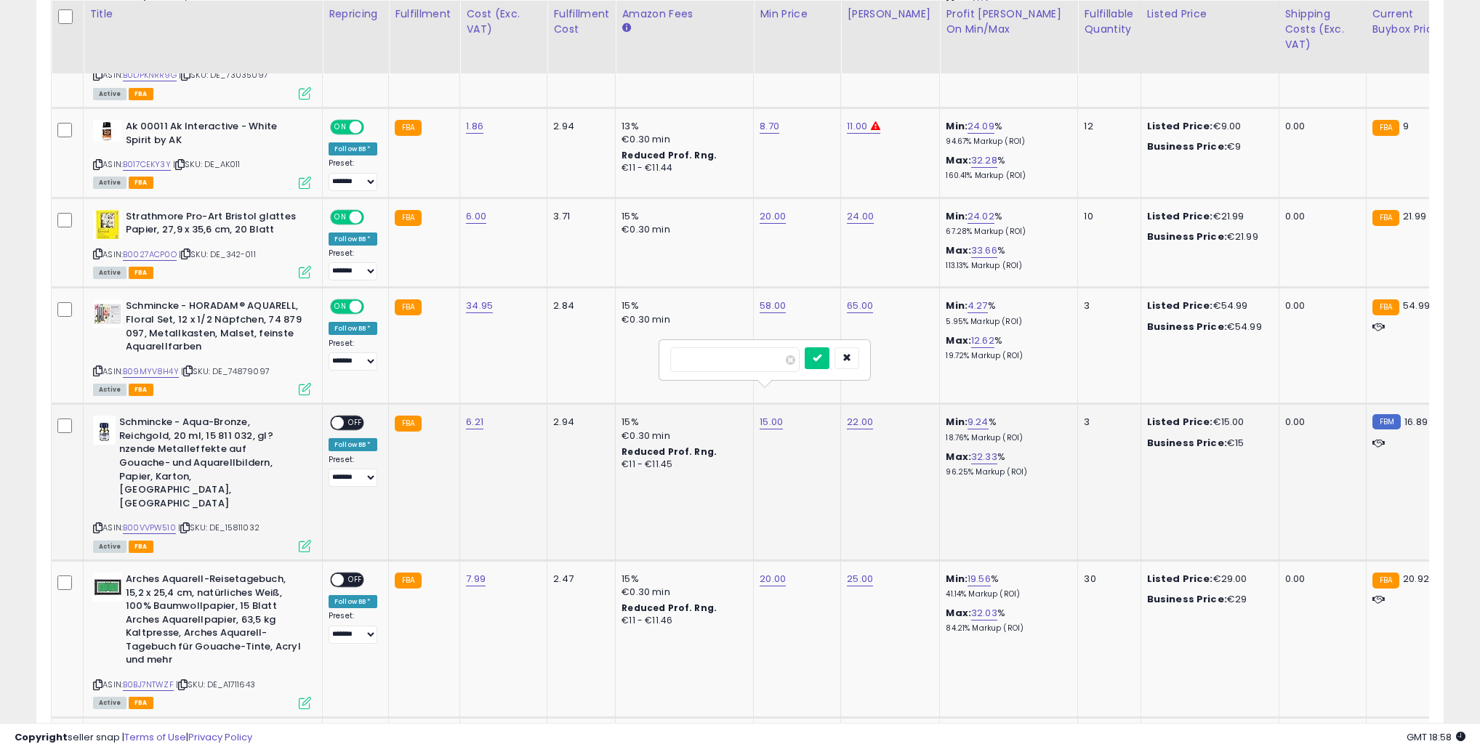
type input "****"
click button "submit" at bounding box center [816, 358] width 25 height 22
click at [348, 417] on span "OFF" at bounding box center [355, 423] width 23 height 12
click at [342, 574] on span at bounding box center [337, 580] width 12 height 12
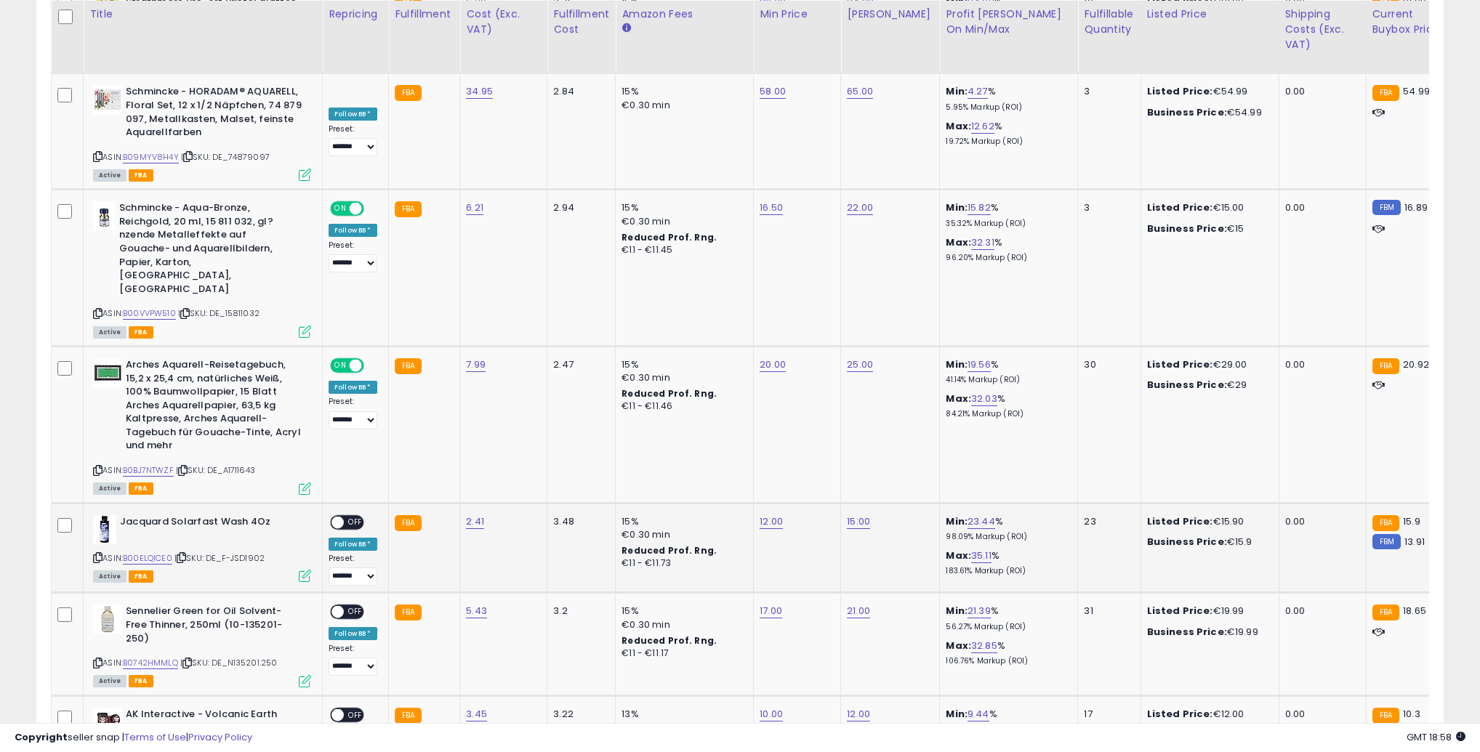
click at [352, 516] on span "OFF" at bounding box center [355, 522] width 23 height 12
click at [853, 515] on link "15.00" at bounding box center [858, 522] width 23 height 15
click at [810, 433] on input "*****" at bounding box center [821, 431] width 129 height 25
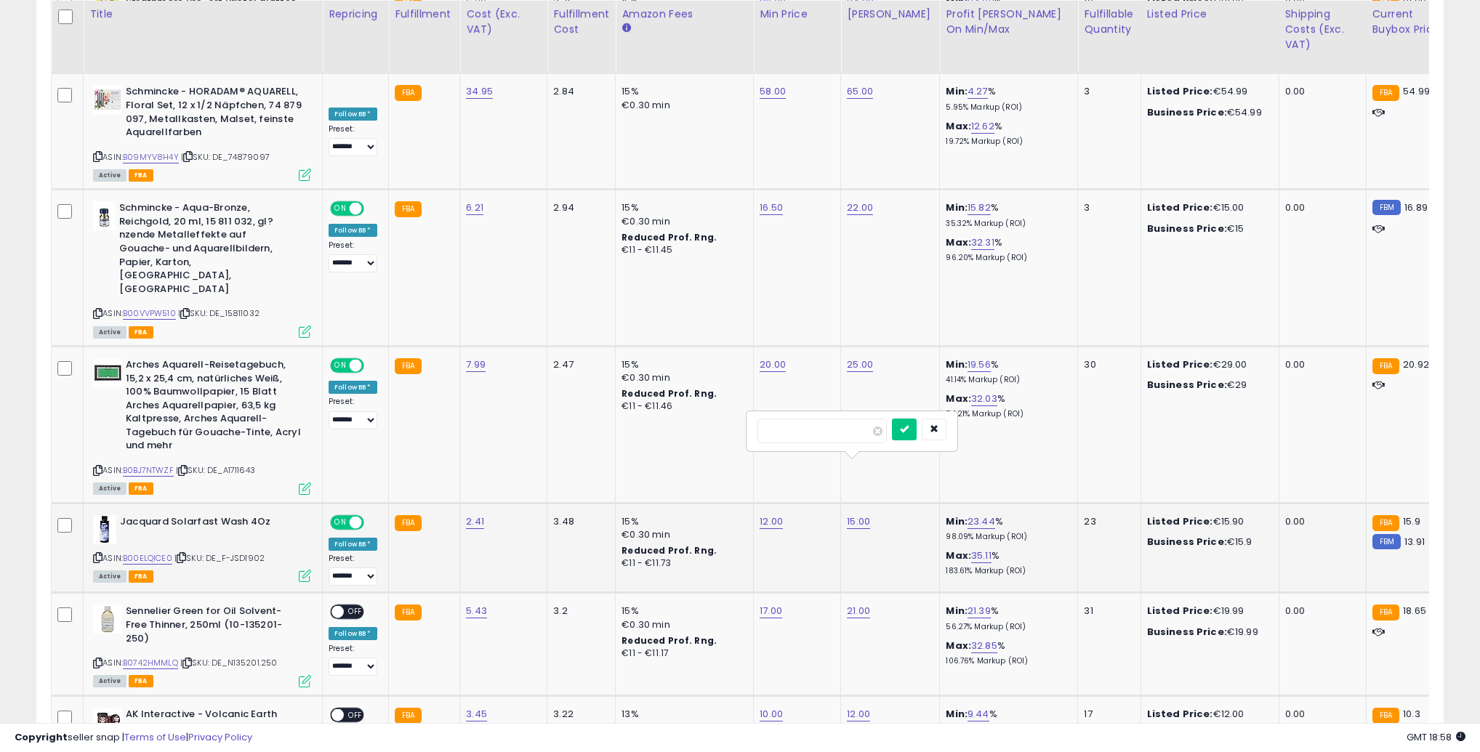
type input "**"
click button "submit" at bounding box center [904, 430] width 25 height 22
click at [353, 606] on span "OFF" at bounding box center [355, 612] width 23 height 12
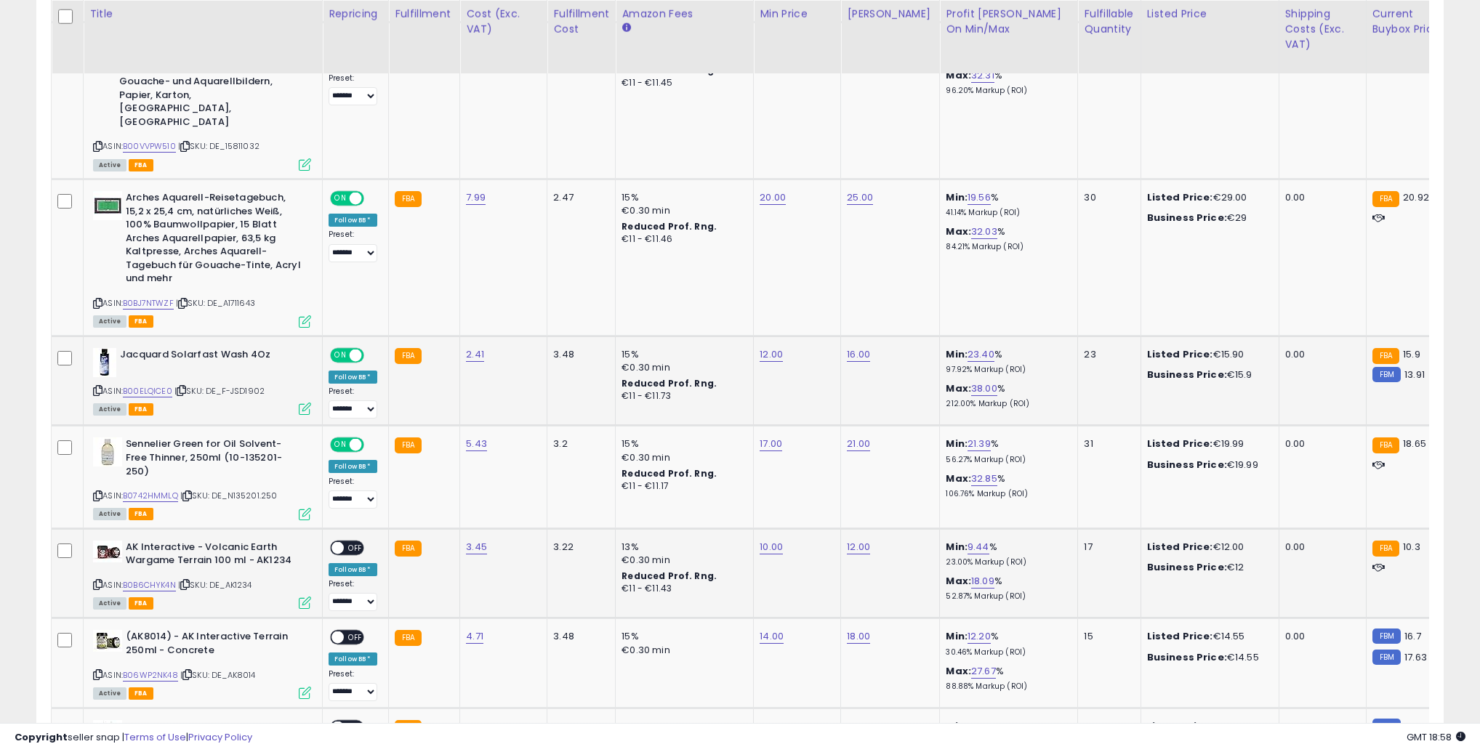
click at [348, 541] on div "ON OFF" at bounding box center [331, 547] width 34 height 12
click at [350, 541] on span "OFF" at bounding box center [355, 547] width 23 height 12
click at [361, 632] on span "OFF" at bounding box center [355, 638] width 23 height 12
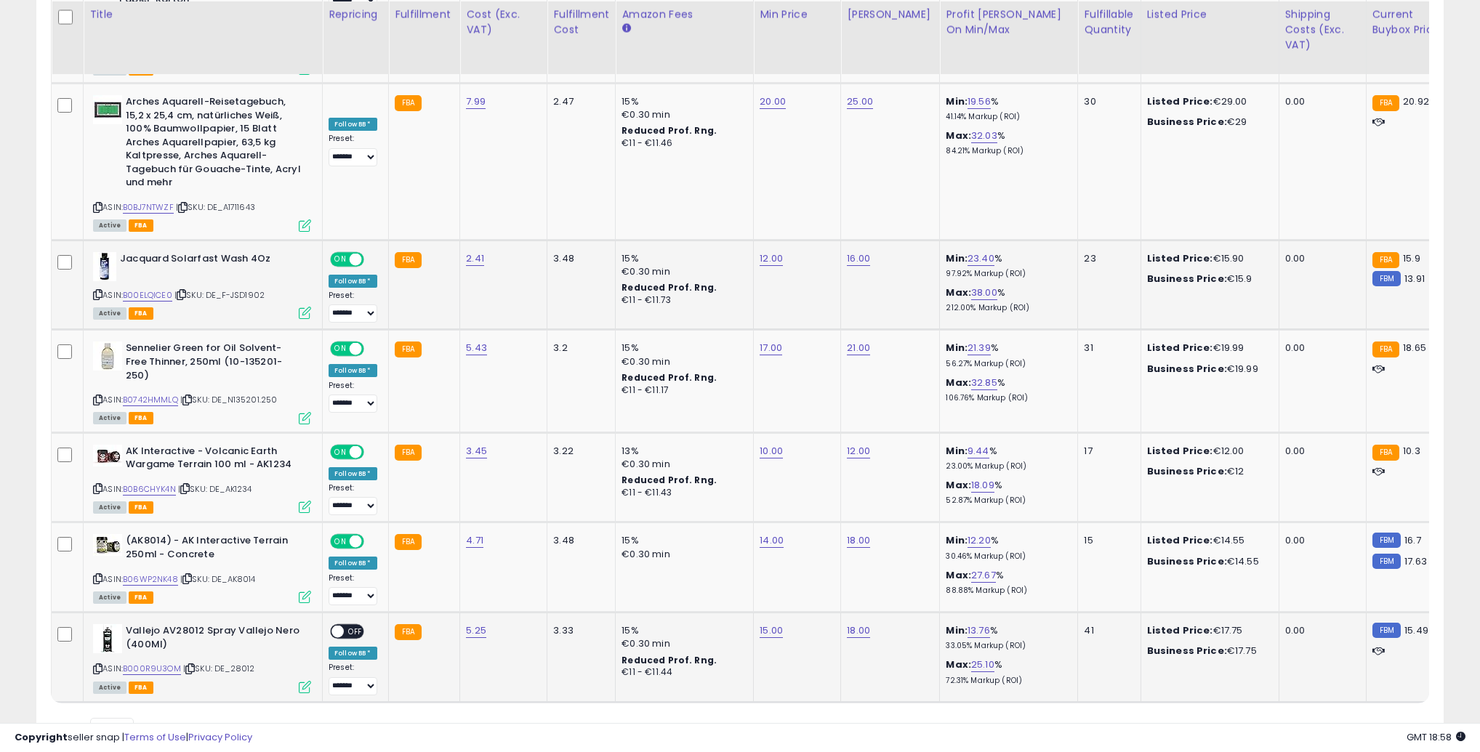
click at [344, 626] on span "OFF" at bounding box center [355, 632] width 23 height 12
